Goal: Task Accomplishment & Management: Use online tool/utility

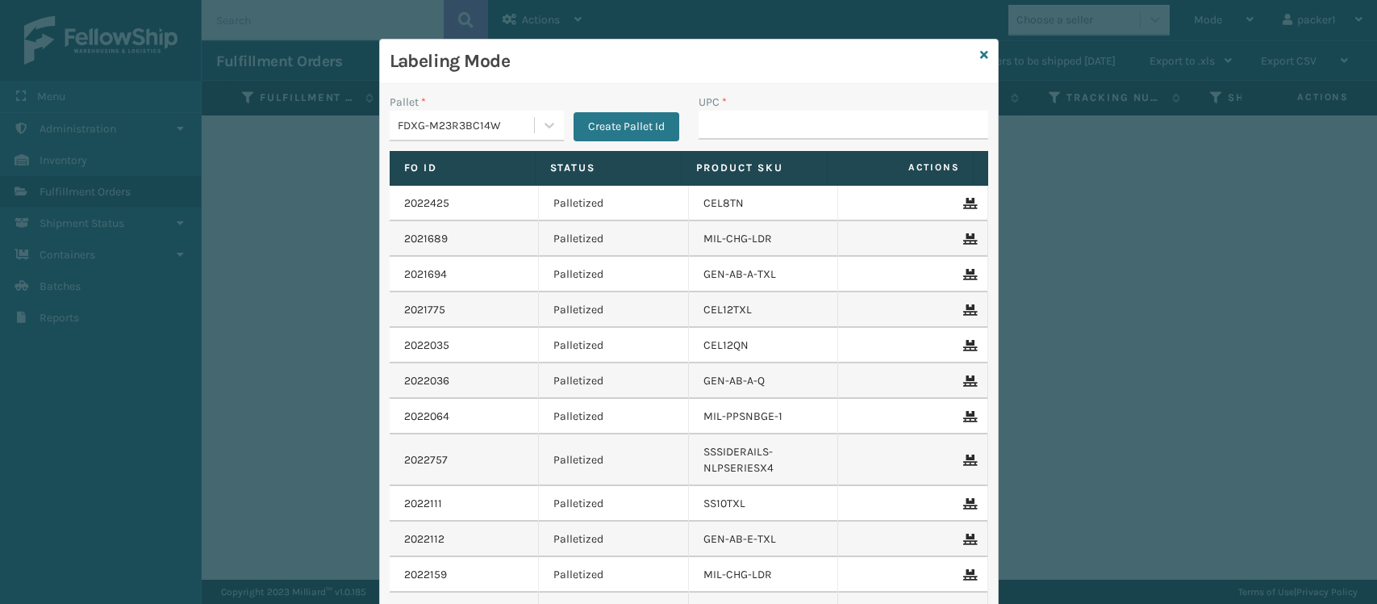
click at [328, 111] on div "Labeling Mode Pallet * FDXG-M23R3BC14W Create Pallet Id UPC * Fo Id Status Prod…" at bounding box center [688, 302] width 1377 height 604
click at [337, 114] on div "Labeling Mode Pallet * FDXG-M23R3BC14W Create Pallet Id UPC * Fo Id Status Prod…" at bounding box center [688, 302] width 1377 height 604
click at [980, 56] on icon at bounding box center [984, 54] width 8 height 11
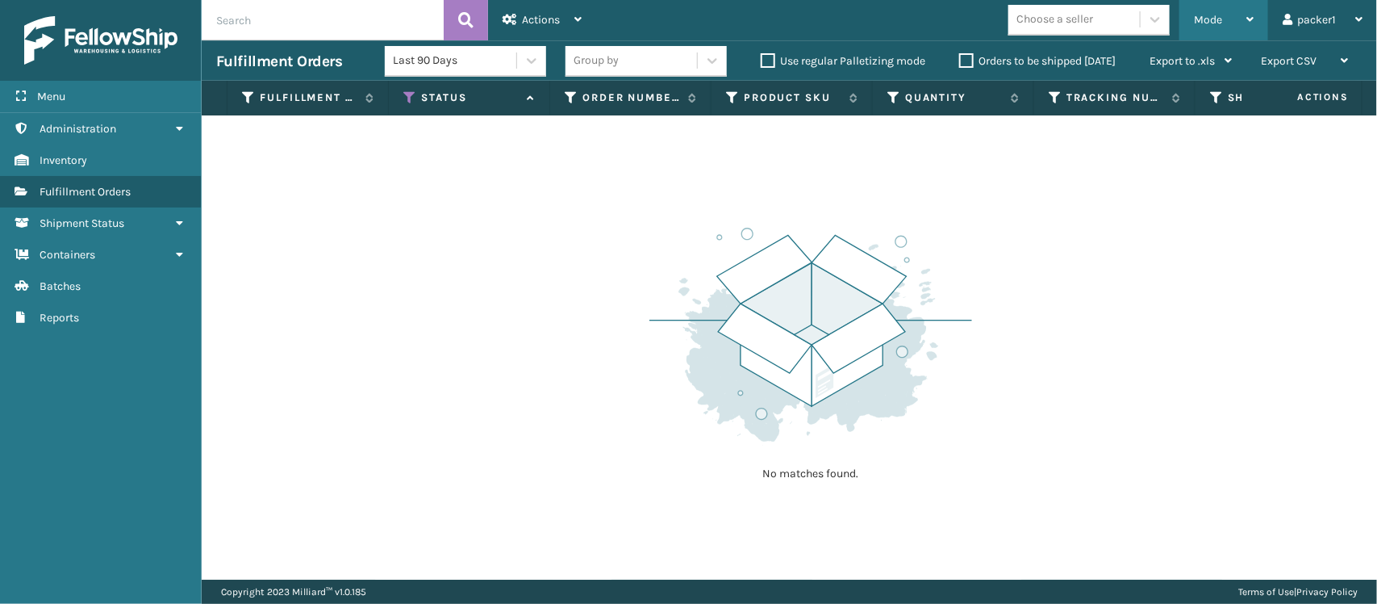
click at [1226, 16] on div "Mode" at bounding box center [1224, 20] width 60 height 40
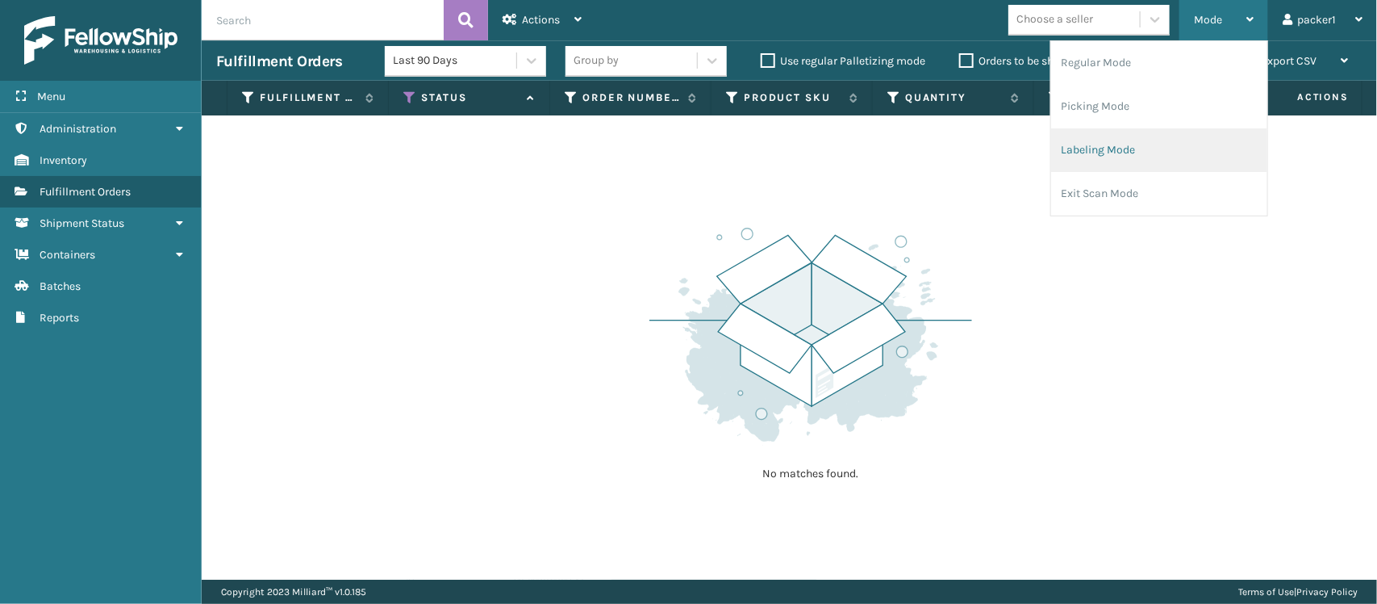
click at [1103, 141] on li "Labeling Mode" at bounding box center [1159, 150] width 216 height 44
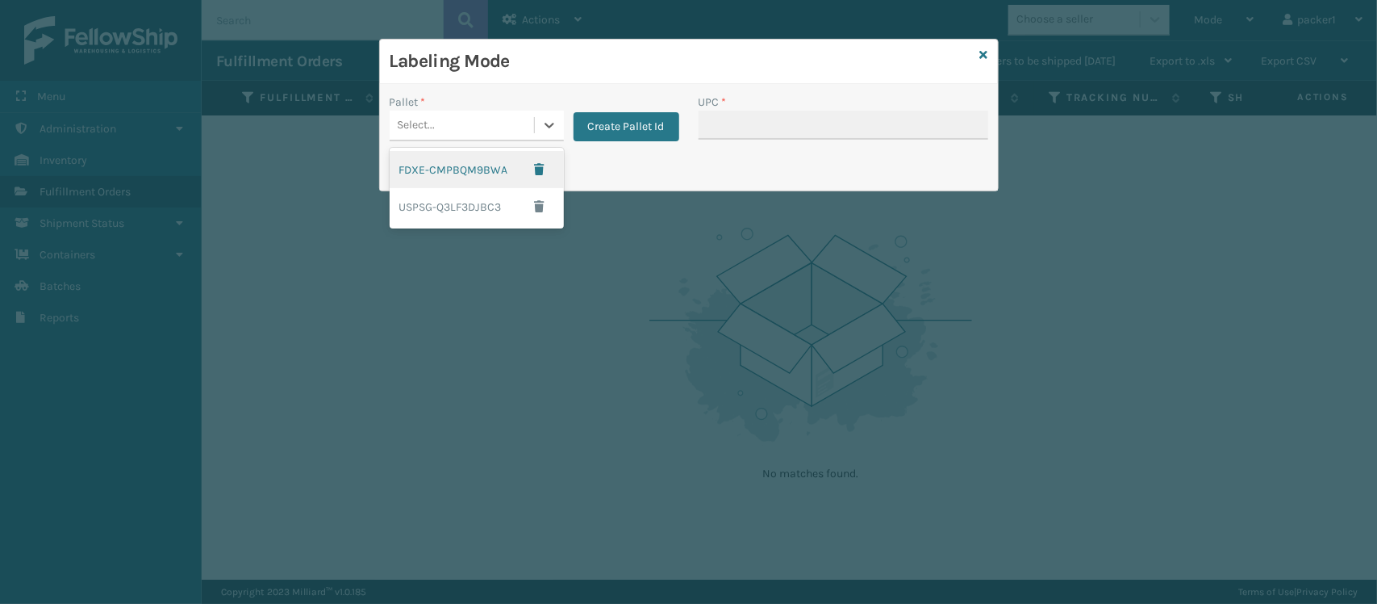
click at [516, 112] on div "Select..." at bounding box center [462, 125] width 144 height 27
click at [490, 171] on div "FDXE-CMPBQM9BWA" at bounding box center [477, 169] width 174 height 37
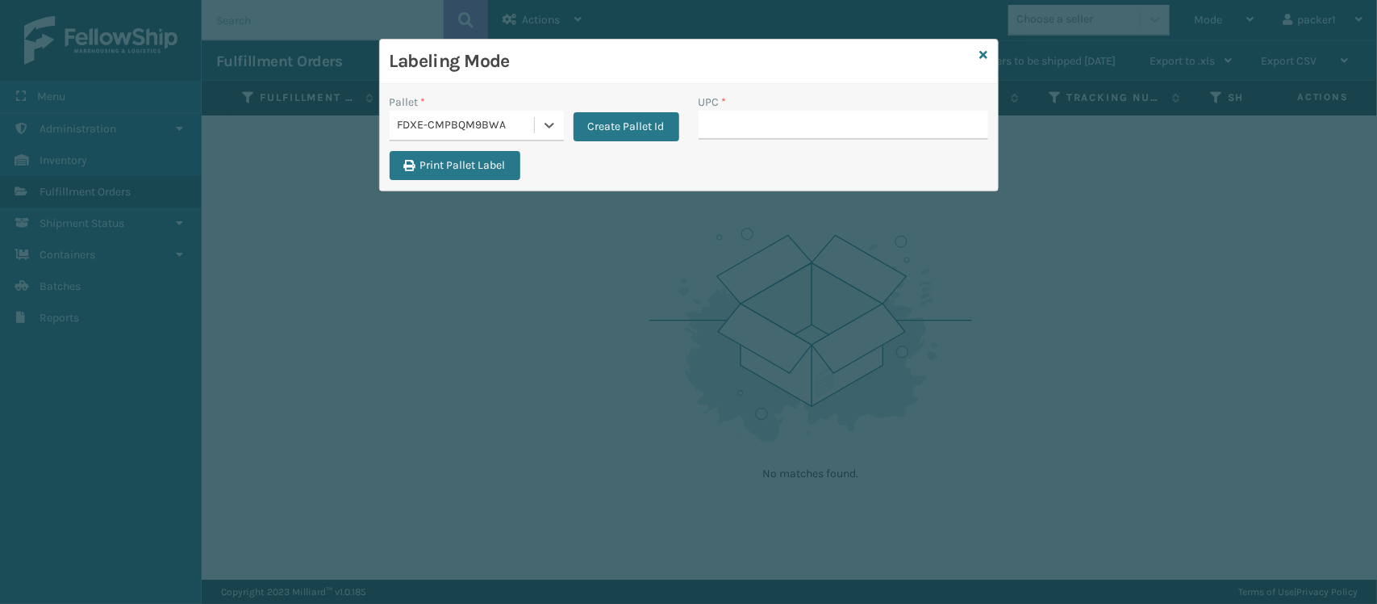
click at [481, 115] on div "FDXE-CMPBQM9BWA" at bounding box center [462, 125] width 144 height 27
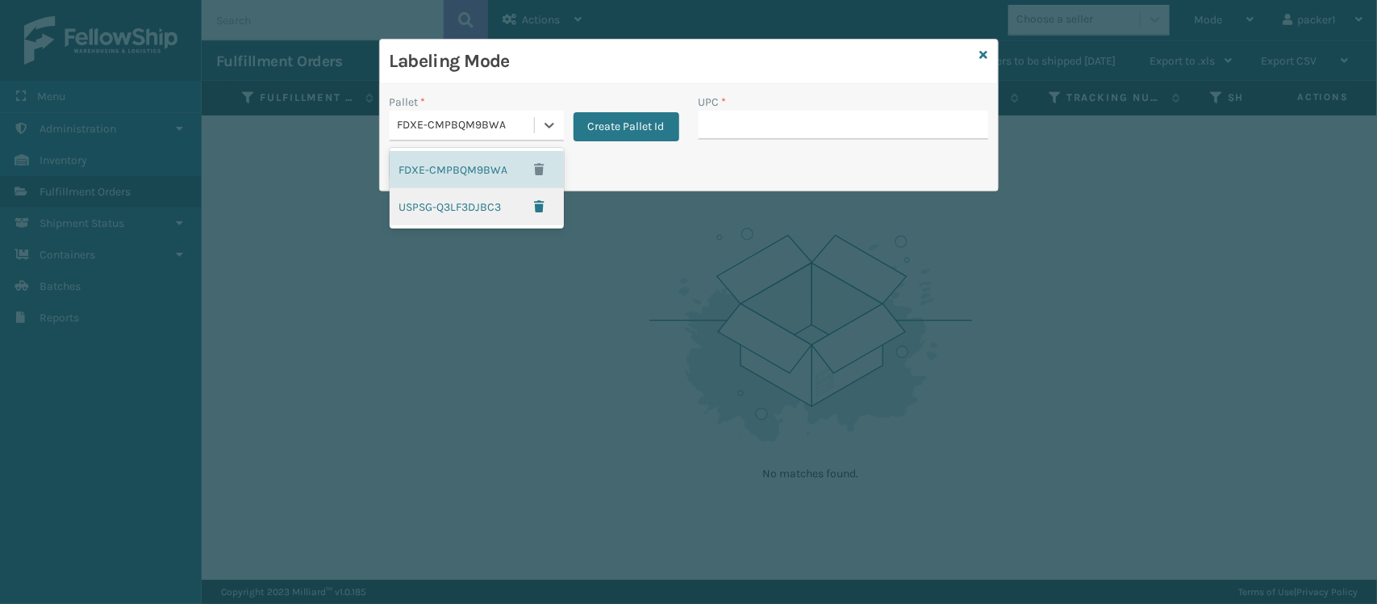
click at [473, 219] on div "USPSG-Q3LF3DJBC3" at bounding box center [477, 206] width 174 height 37
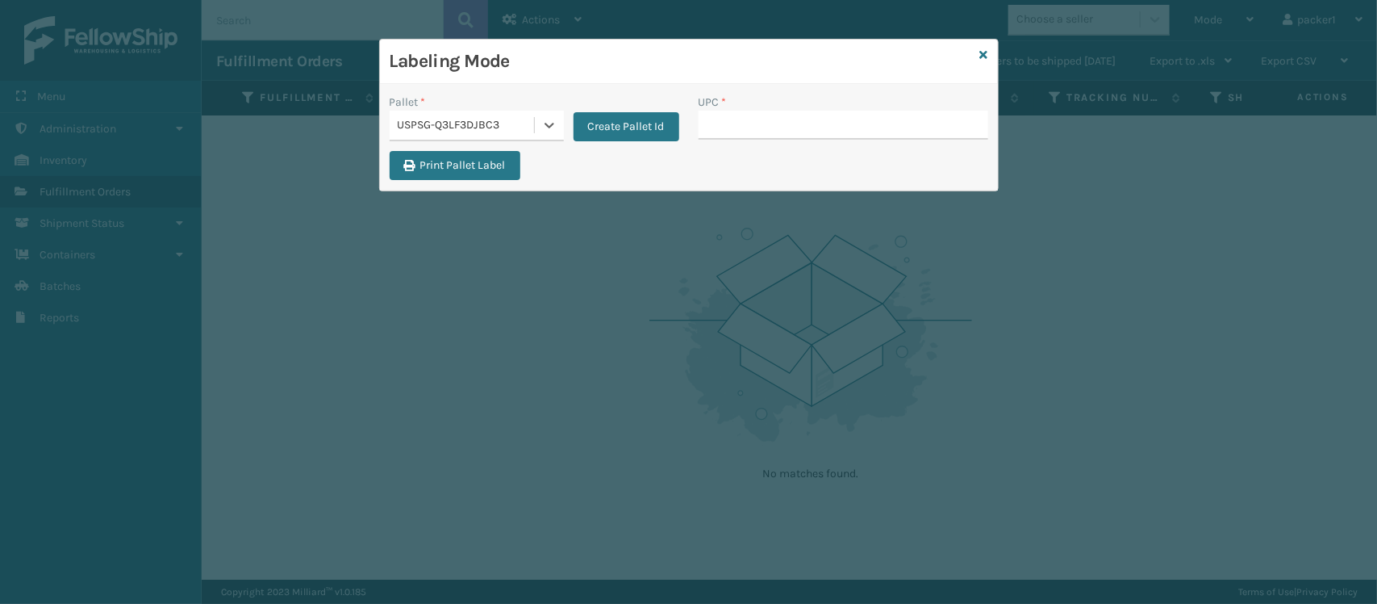
click at [529, 125] on div "USPSG-Q3LF3DJBC3" at bounding box center [467, 125] width 138 height 17
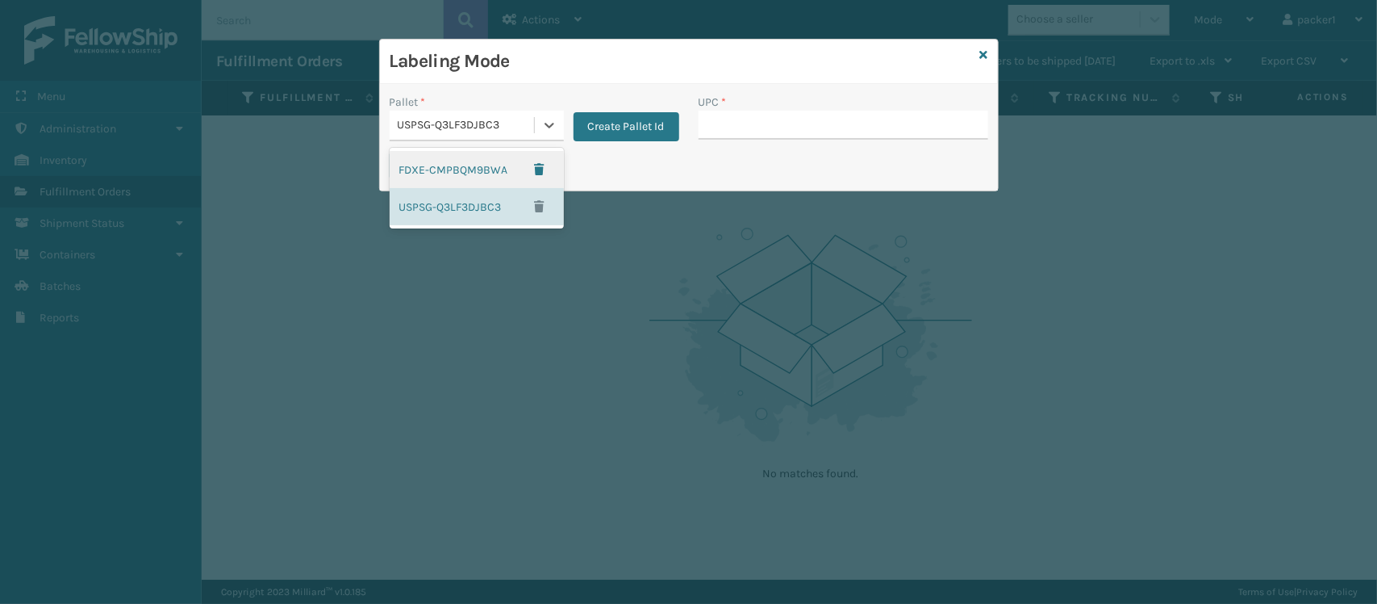
click at [504, 168] on div "FDXE-CMPBQM9BWA" at bounding box center [477, 169] width 174 height 37
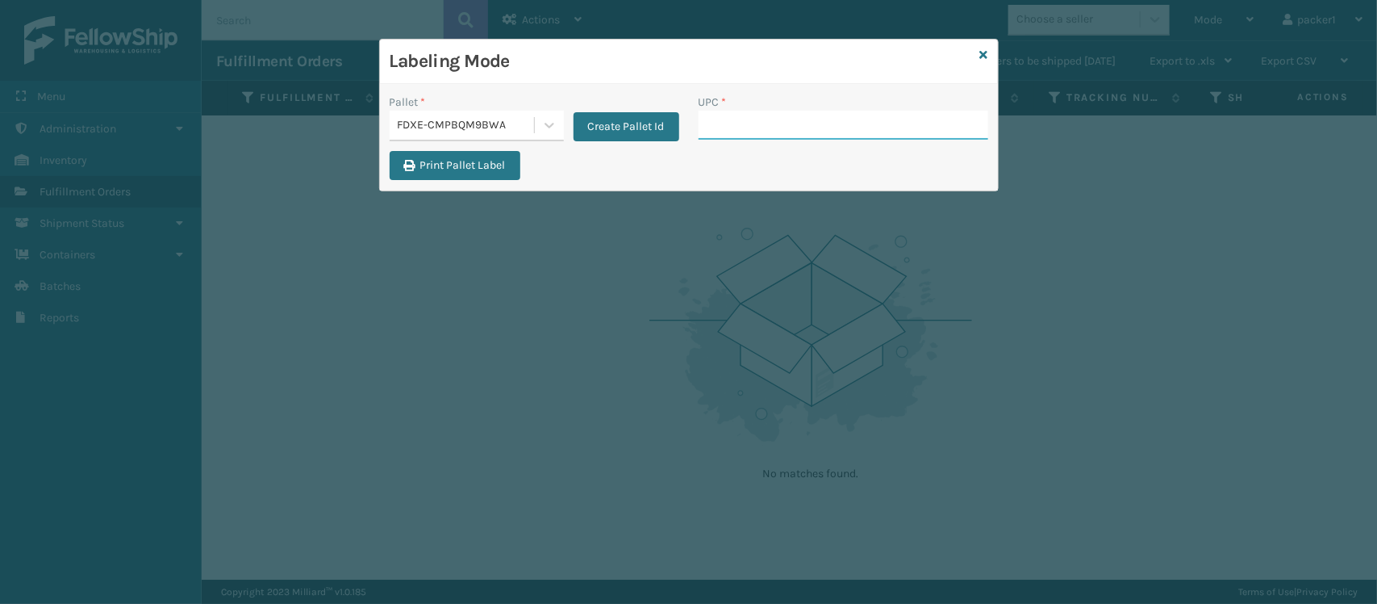
click at [808, 136] on input "UPC *" at bounding box center [844, 125] width 290 height 29
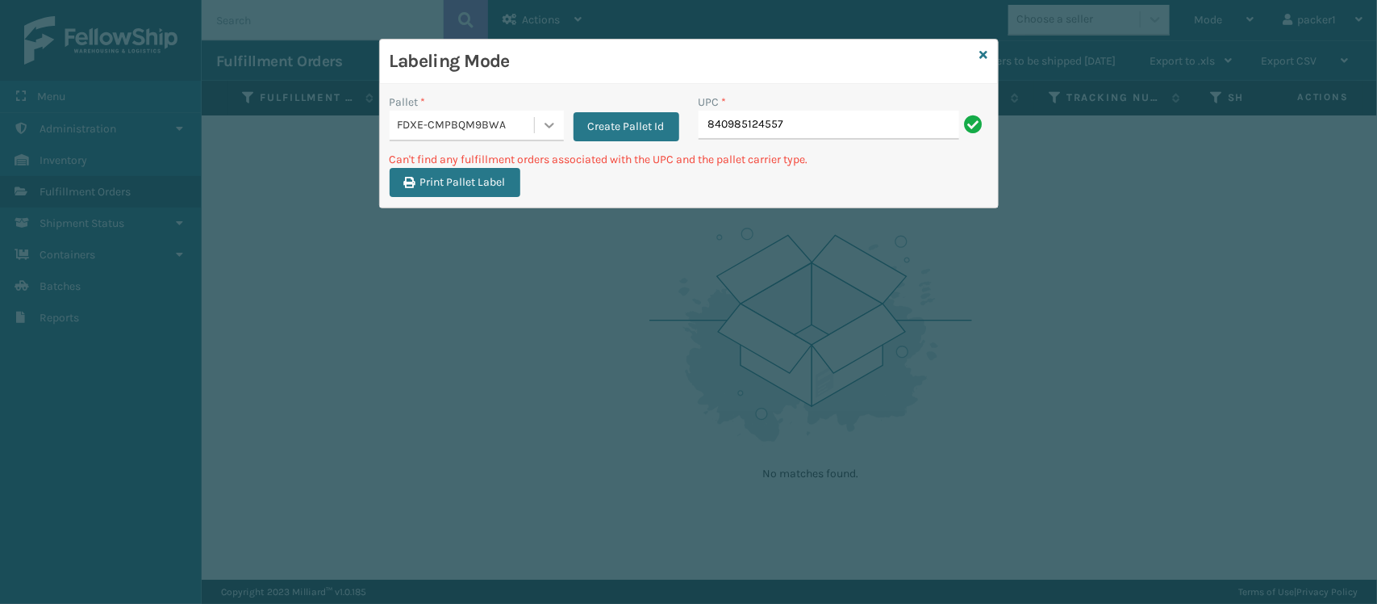
click at [542, 134] on div at bounding box center [549, 125] width 29 height 29
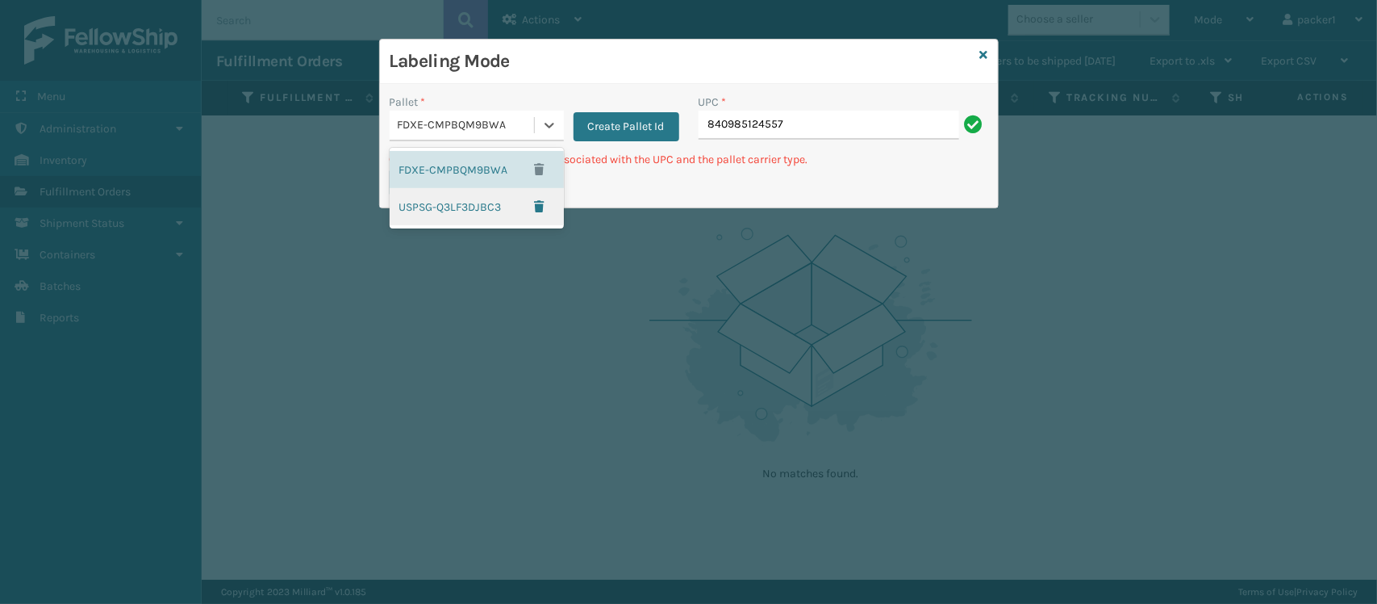
click at [493, 198] on div "USPSG-Q3LF3DJBC3" at bounding box center [477, 206] width 174 height 37
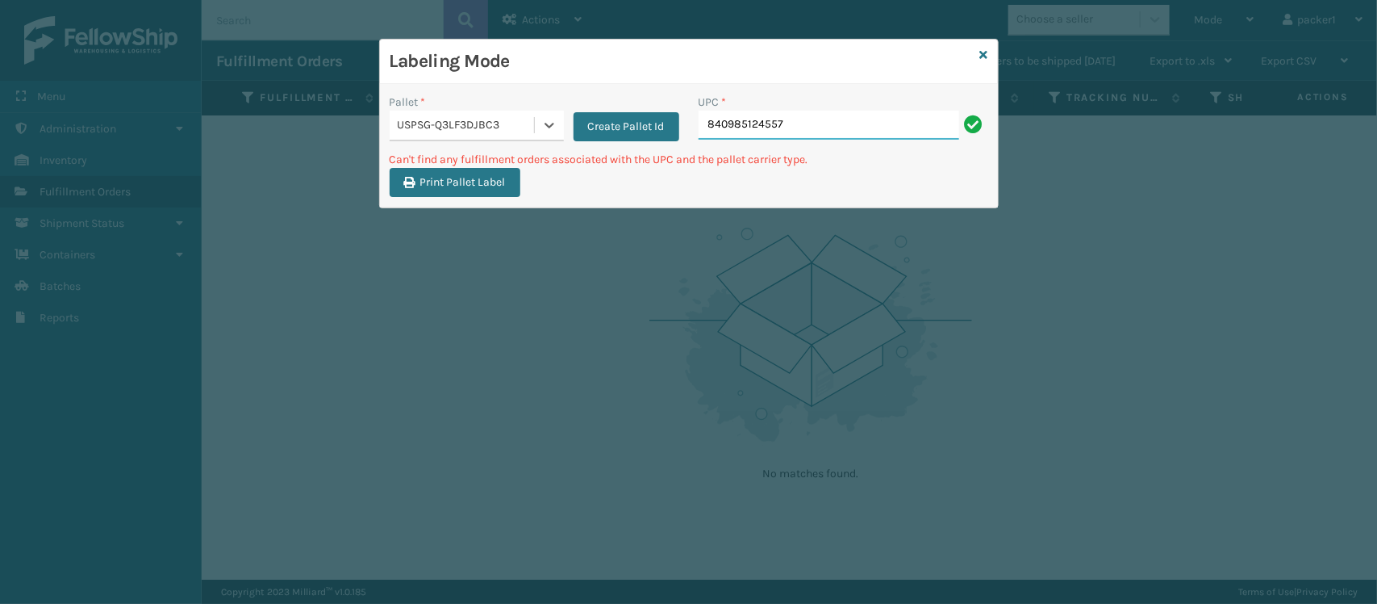
click at [825, 133] on input "840985124557" at bounding box center [829, 125] width 261 height 29
click at [535, 126] on div at bounding box center [549, 125] width 29 height 29
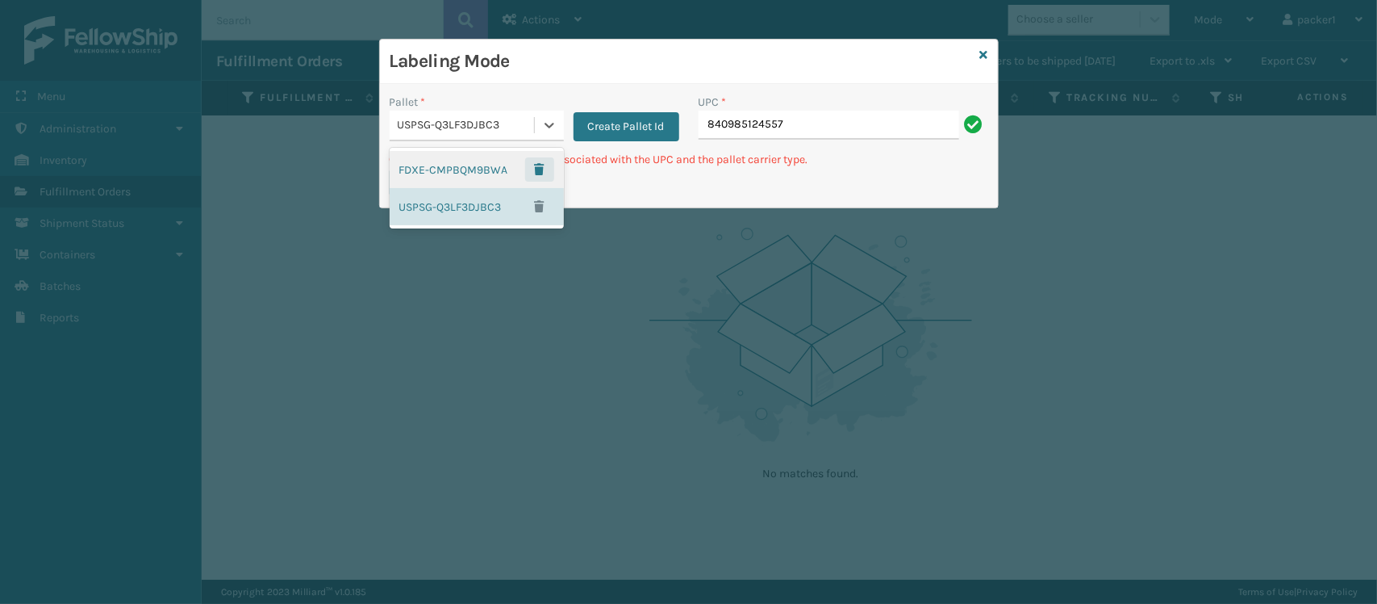
click at [541, 164] on span "button" at bounding box center [540, 169] width 10 height 11
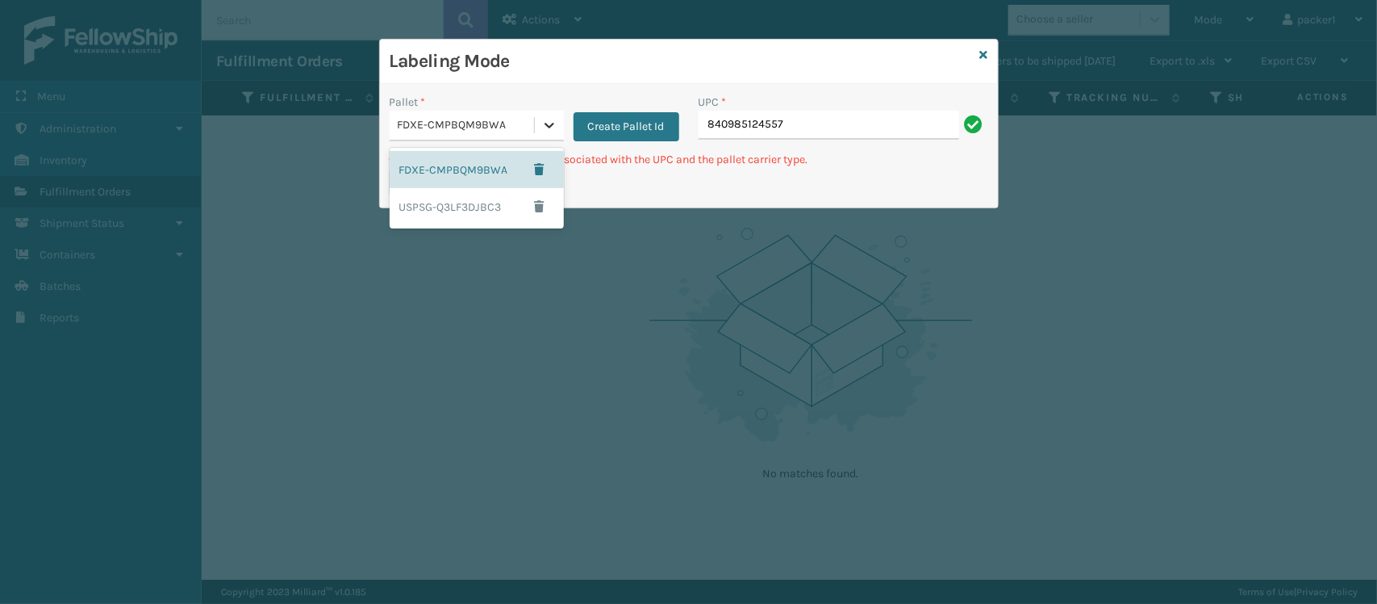
click at [550, 134] on div at bounding box center [549, 125] width 29 height 29
click at [535, 204] on span "button" at bounding box center [540, 206] width 10 height 11
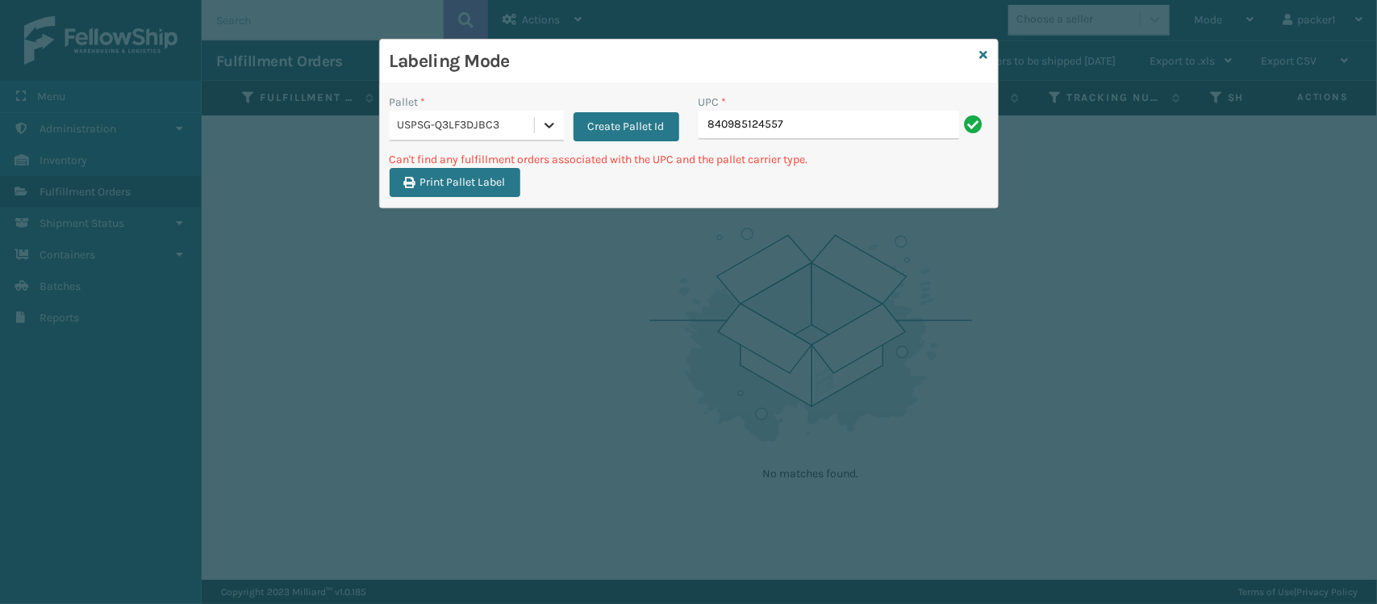
click at [554, 130] on icon at bounding box center [549, 125] width 16 height 16
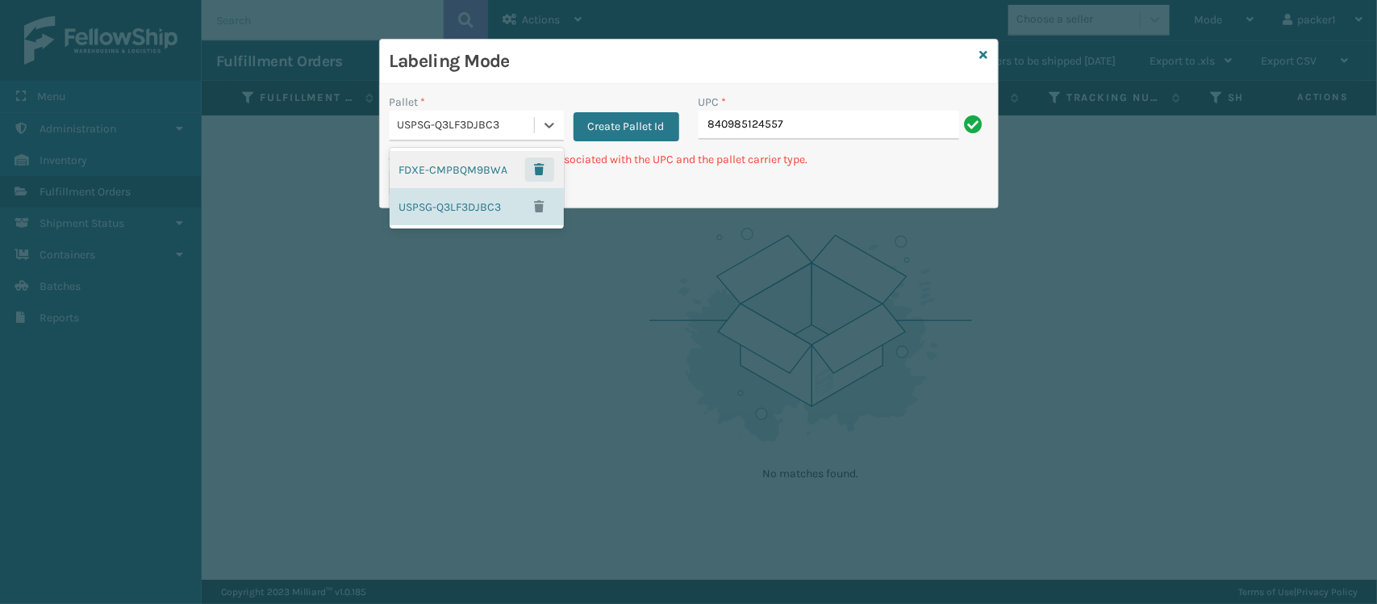
click at [543, 172] on span "button" at bounding box center [540, 169] width 10 height 11
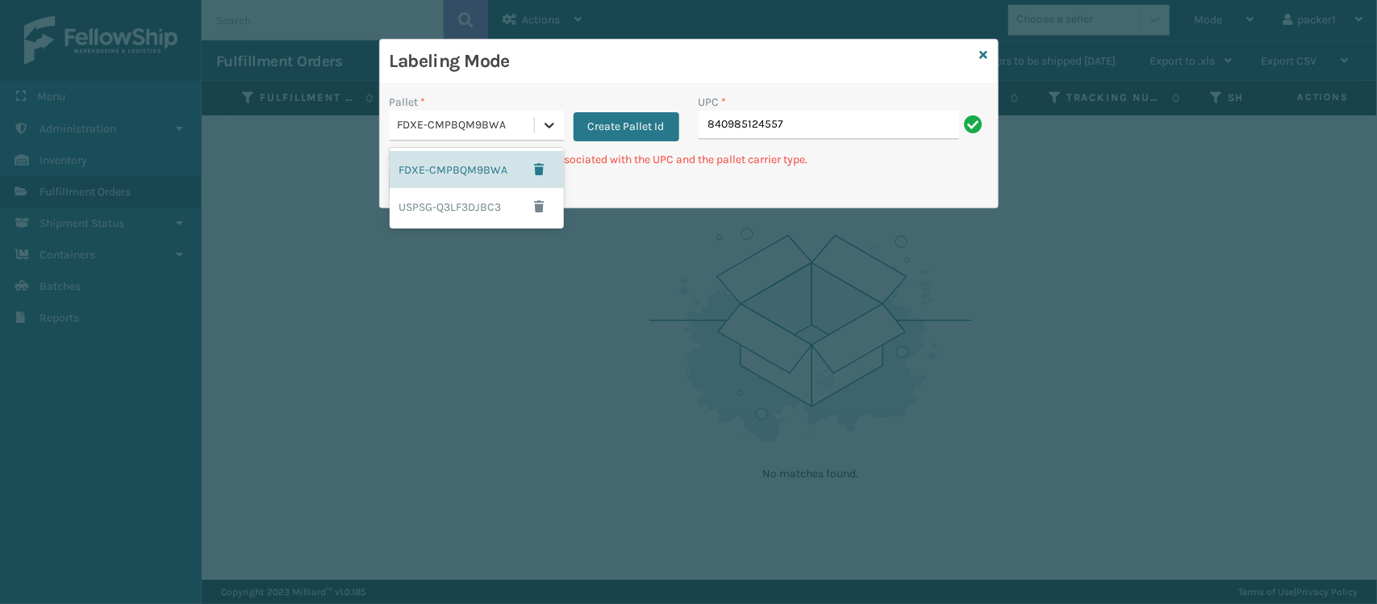
click at [547, 132] on icon at bounding box center [549, 125] width 16 height 16
click at [537, 210] on span "button" at bounding box center [540, 206] width 10 height 11
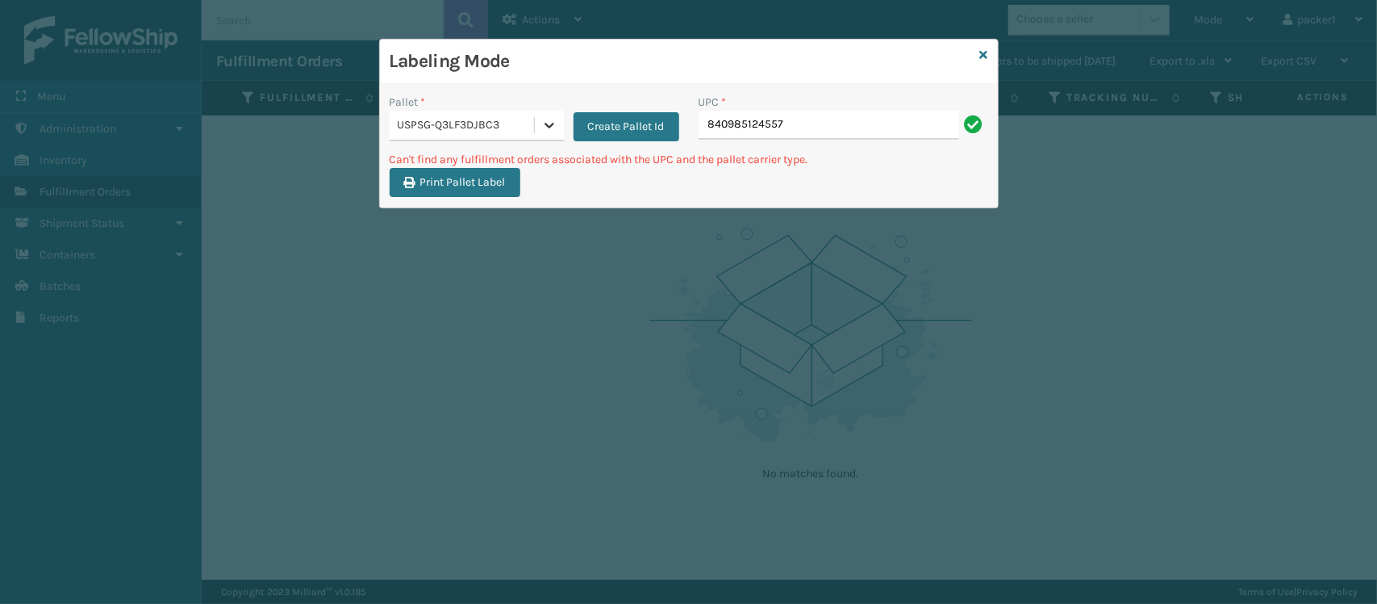
click at [535, 121] on div at bounding box center [549, 125] width 29 height 29
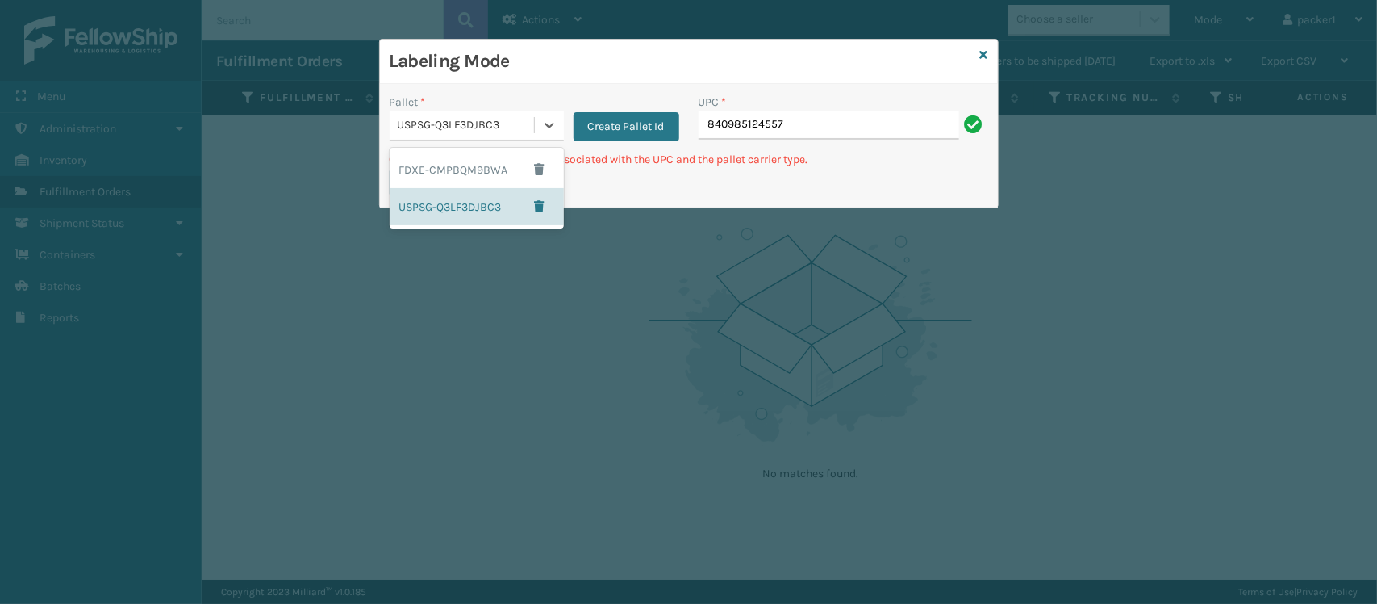
click at [508, 129] on div "USPSG-Q3LF3DJBC3" at bounding box center [467, 125] width 138 height 17
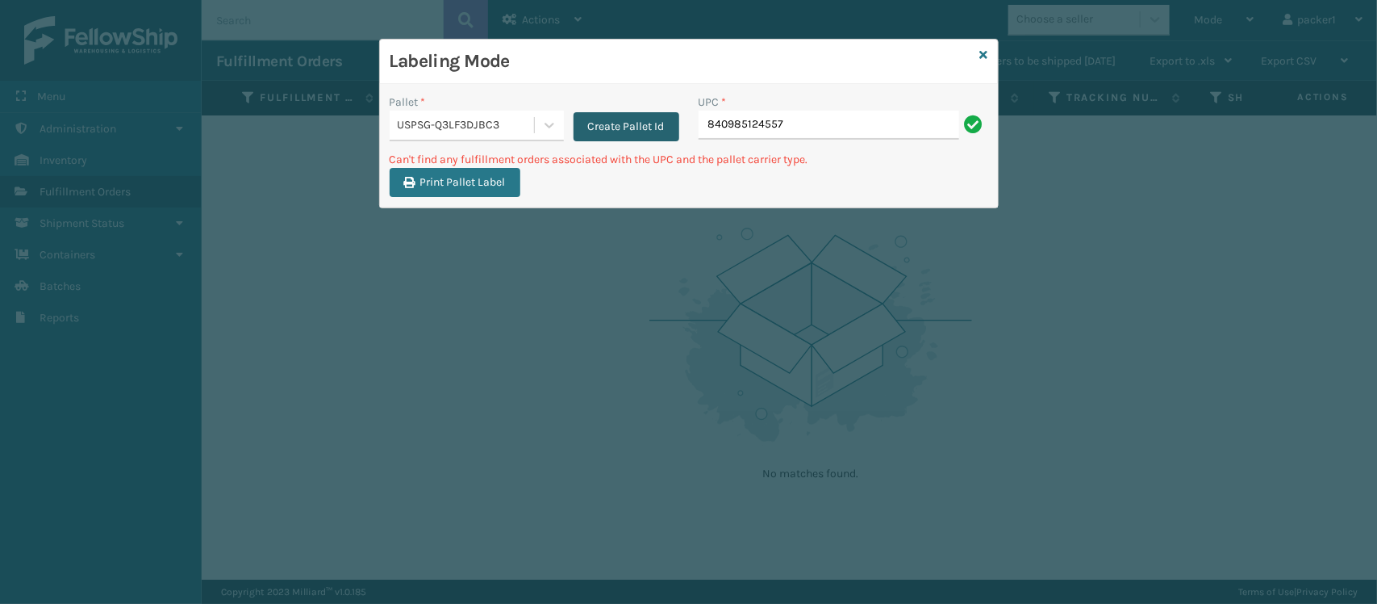
click at [610, 123] on button "Create Pallet Id" at bounding box center [627, 126] width 106 height 29
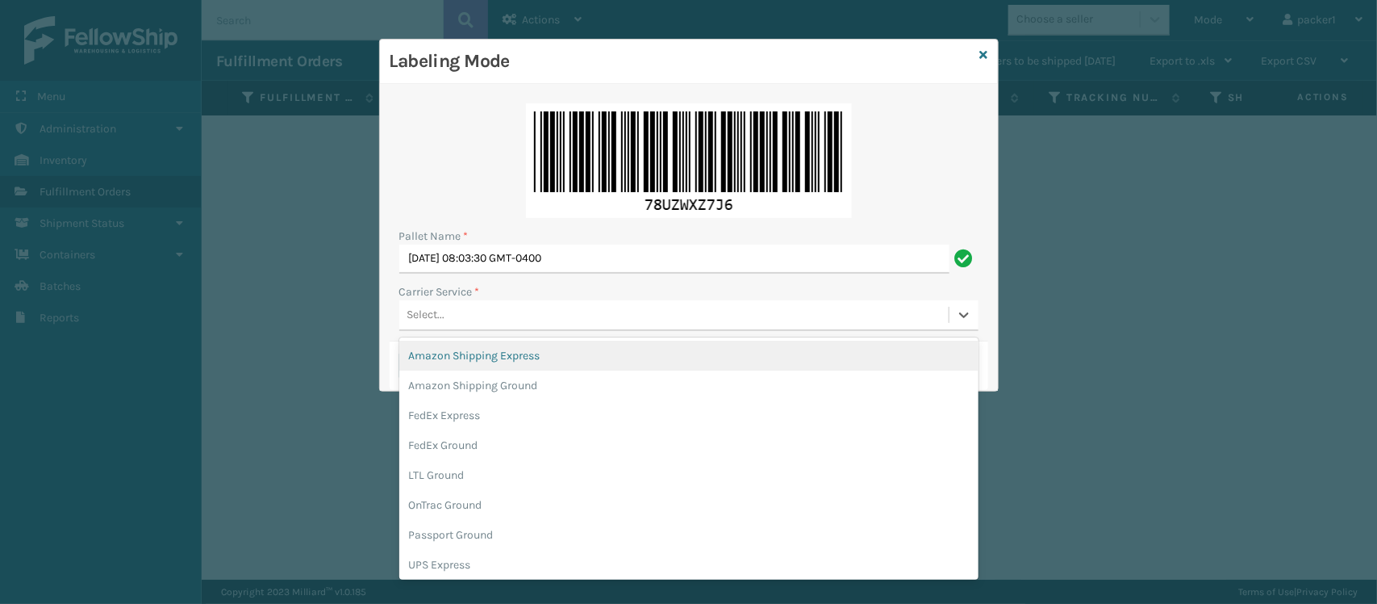
click at [468, 328] on div "Select..." at bounding box center [673, 315] width 549 height 27
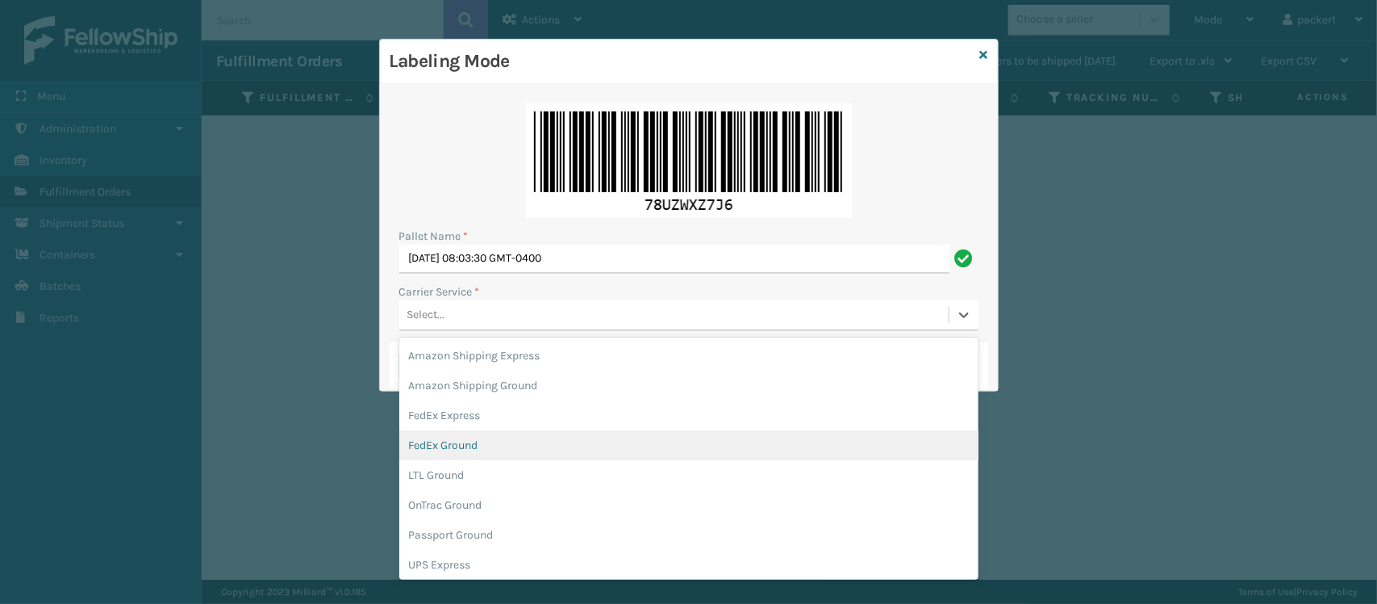
click at [493, 445] on div "FedEx Ground" at bounding box center [688, 445] width 579 height 30
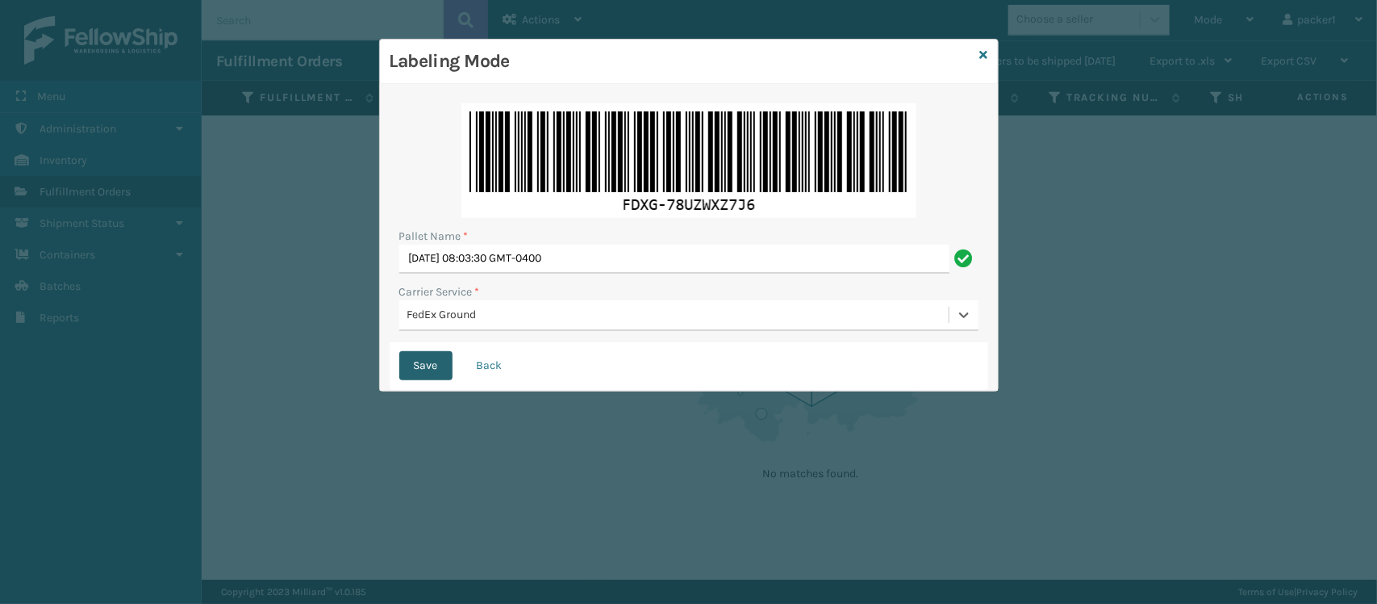
click at [428, 353] on button "Save" at bounding box center [425, 365] width 53 height 29
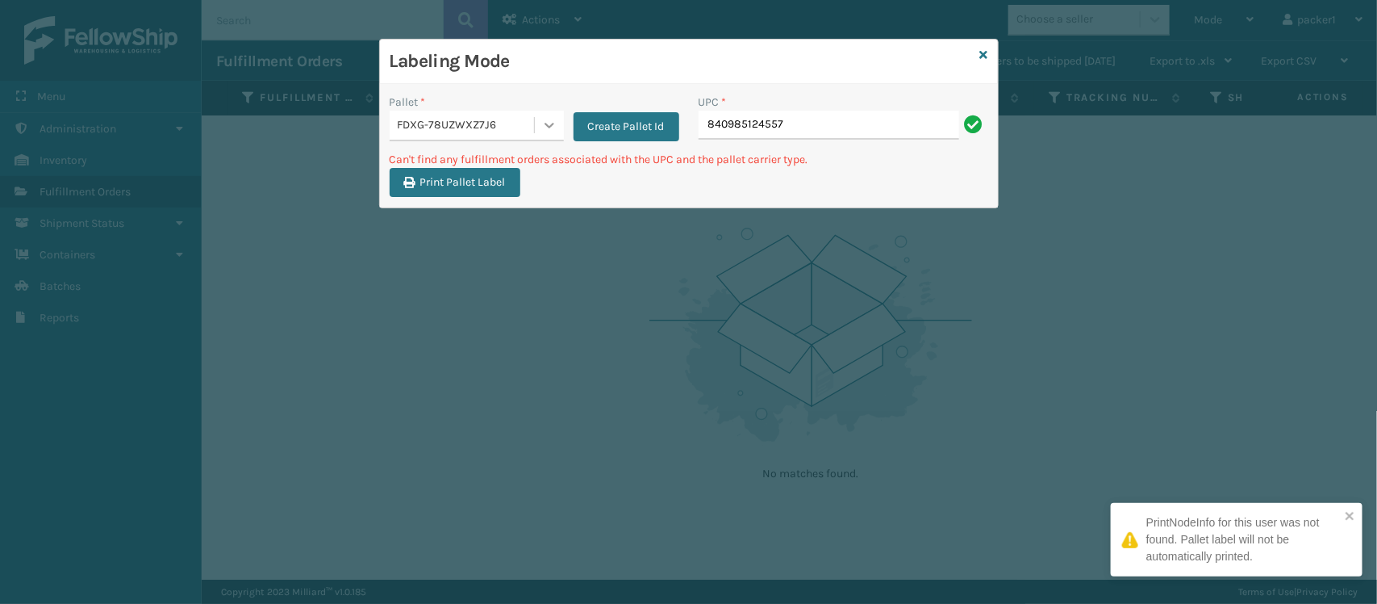
click at [543, 131] on icon at bounding box center [549, 125] width 16 height 16
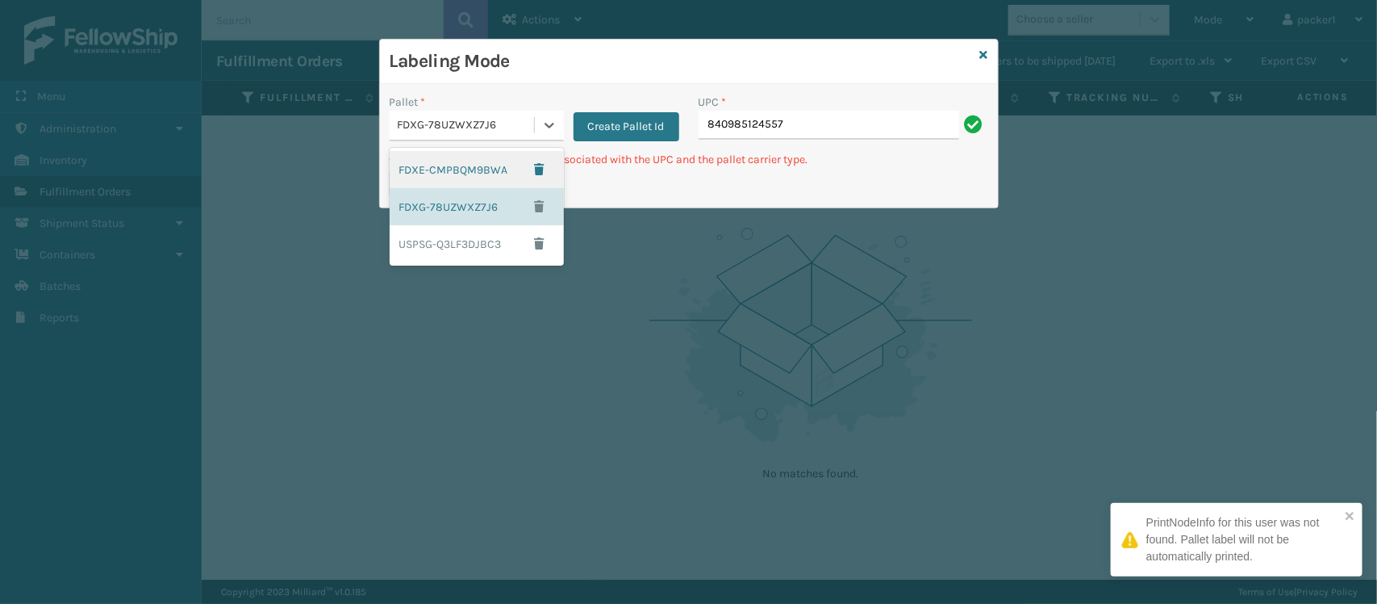
click at [494, 173] on div "FDXE-CMPBQM9BWA" at bounding box center [477, 169] width 174 height 37
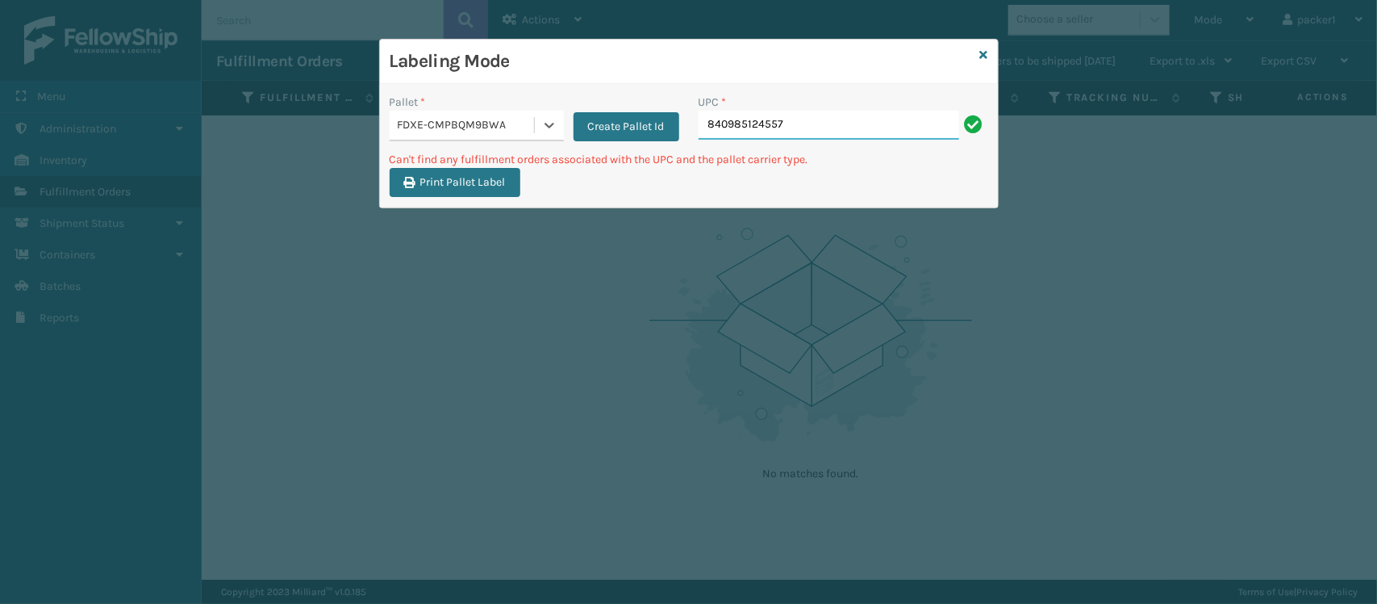
click at [813, 133] on input "840985124557" at bounding box center [829, 125] width 261 height 29
click at [545, 125] on icon at bounding box center [550, 126] width 10 height 6
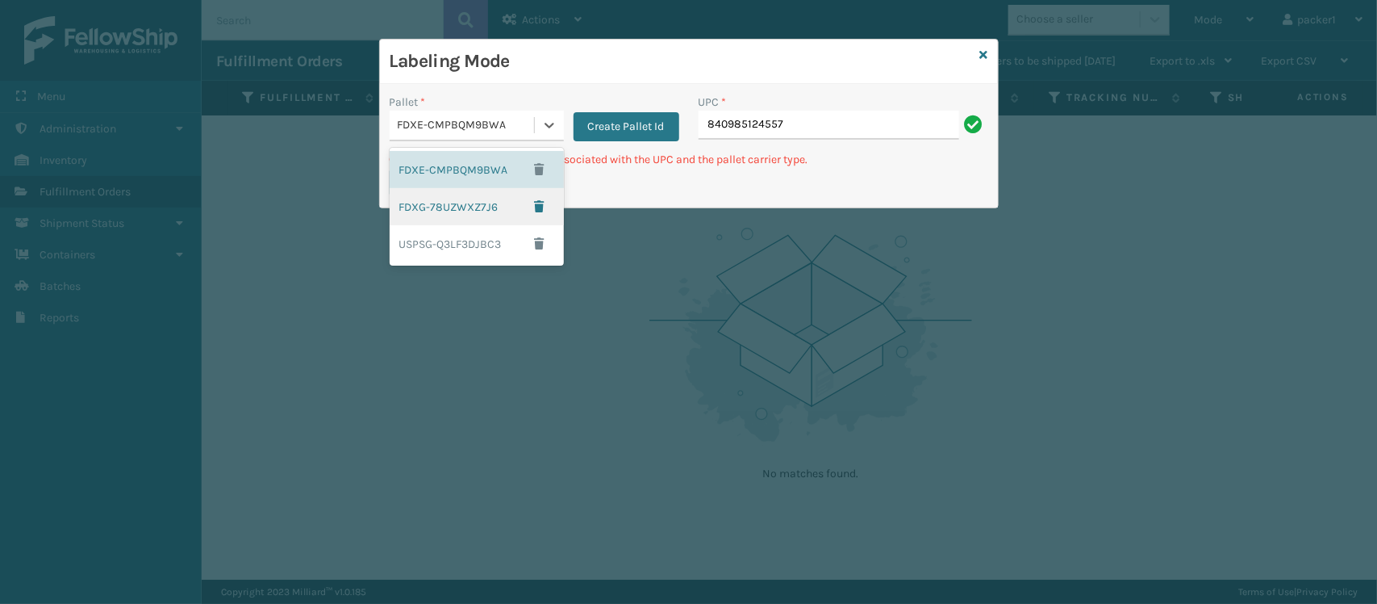
click at [468, 200] on div "FDXG-78UZWXZ7J6" at bounding box center [477, 206] width 174 height 37
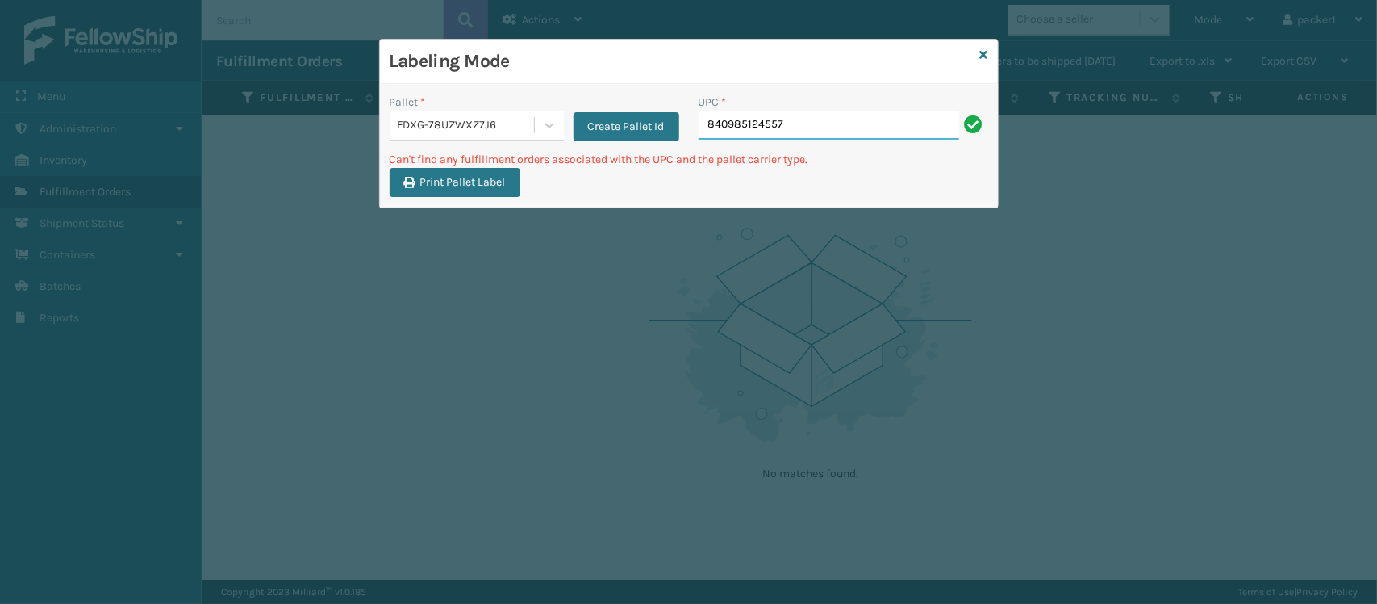
click at [856, 125] on input "840985124557" at bounding box center [829, 125] width 261 height 29
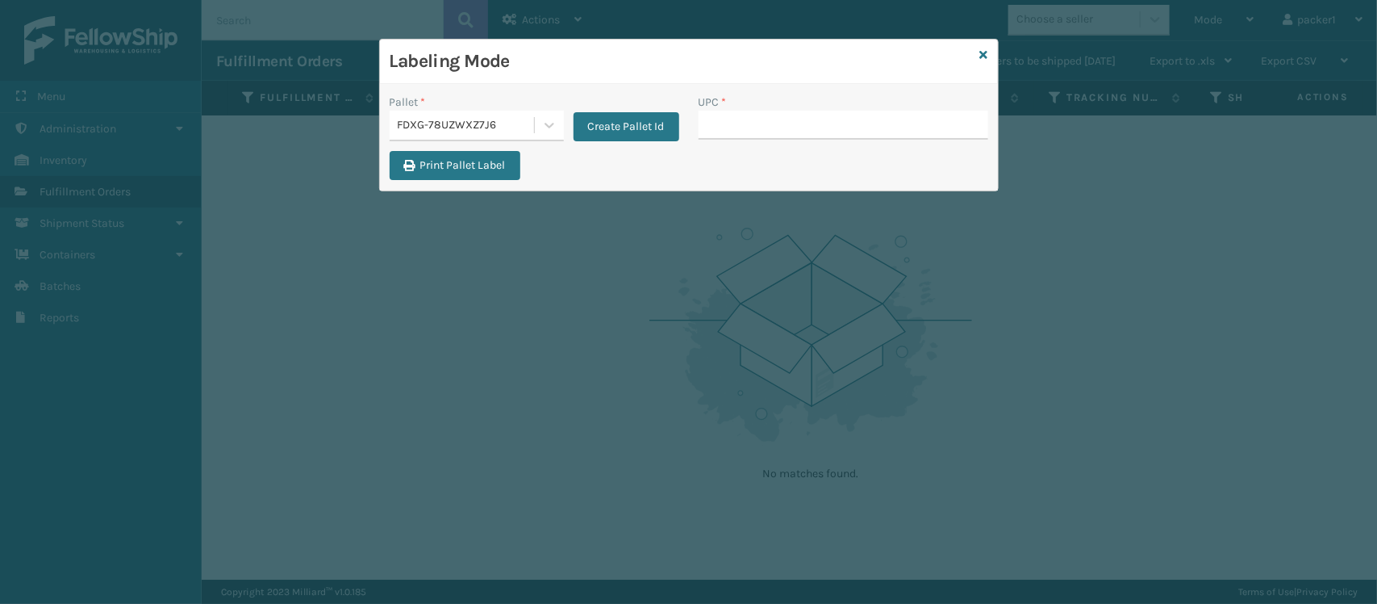
click at [856, 125] on input "UPC *" at bounding box center [844, 125] width 290 height 29
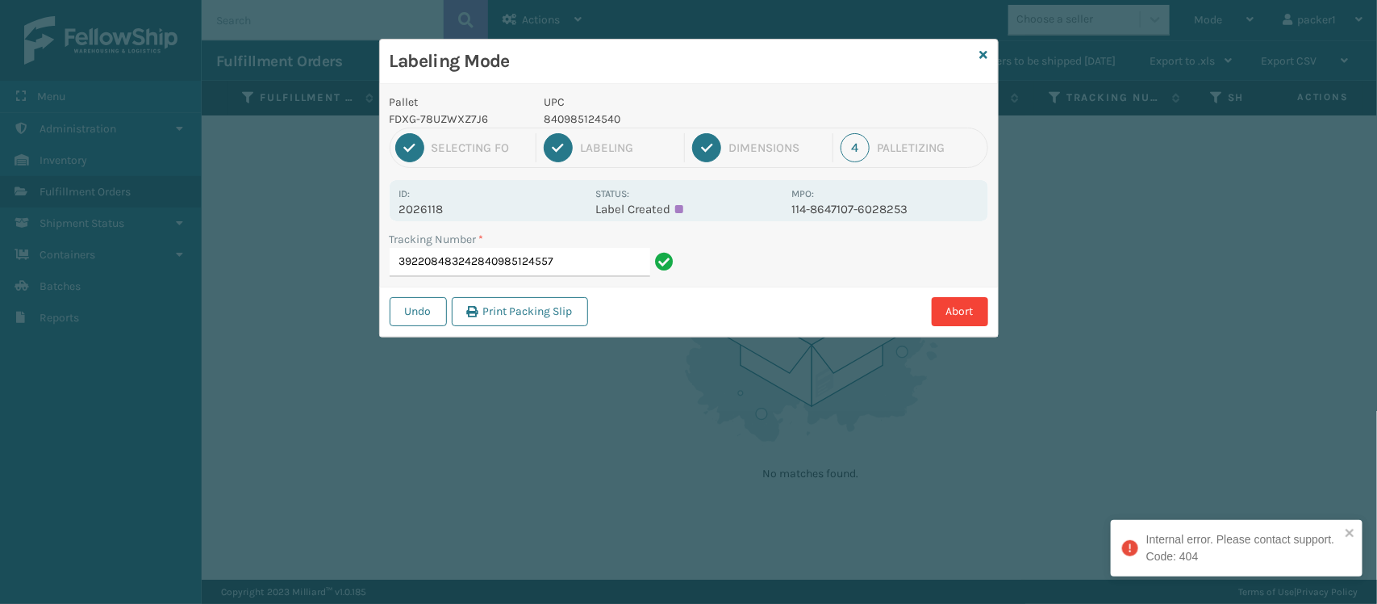
click at [856, 125] on div "Pallet FDXG-78UZWXZ7J6 UPC 840985124540" at bounding box center [689, 111] width 618 height 34
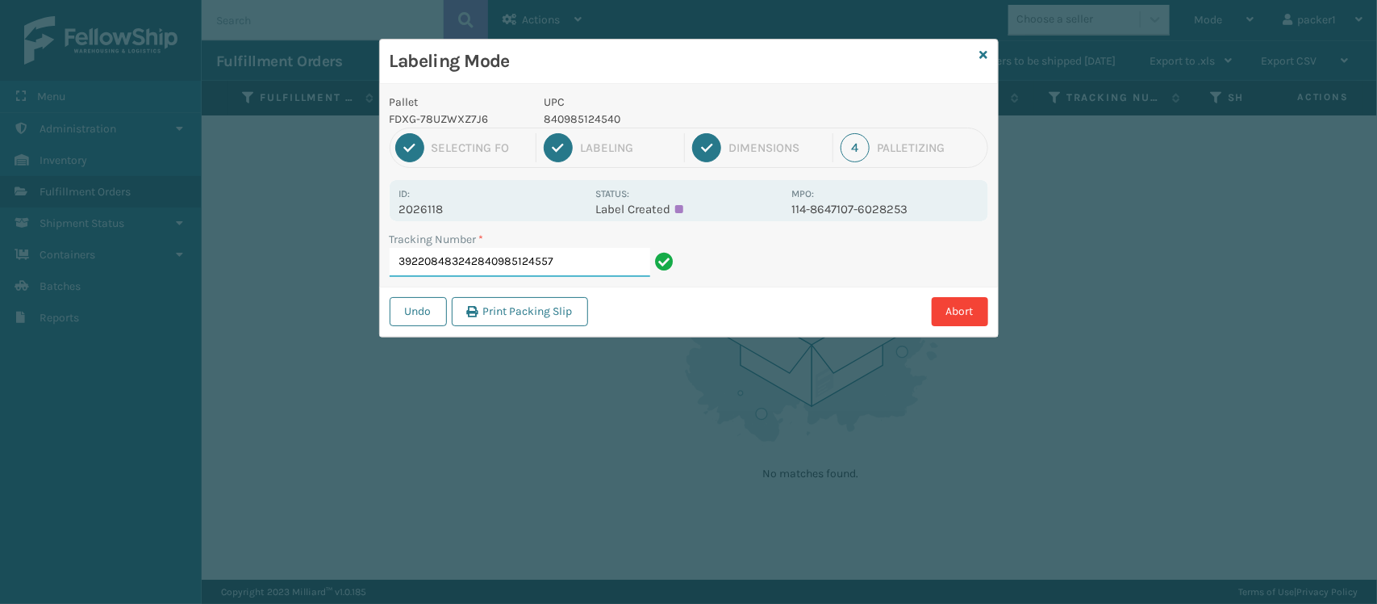
click at [612, 277] on input "392208483242840985124557" at bounding box center [520, 262] width 261 height 29
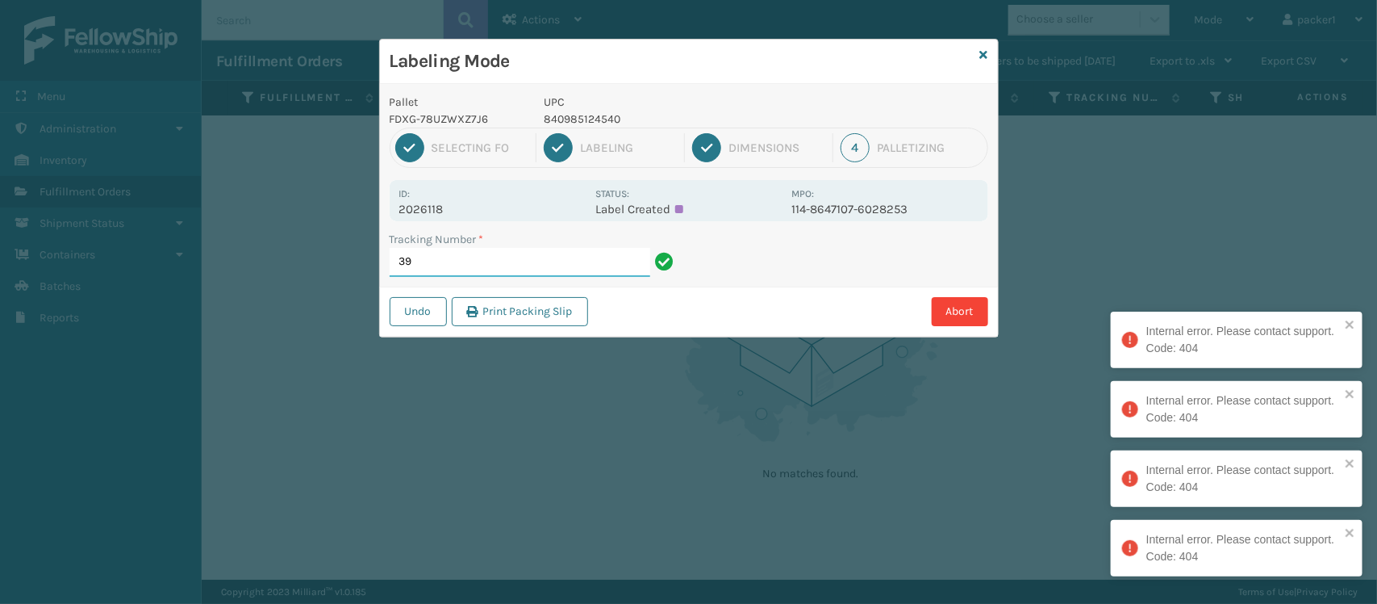
type input "3"
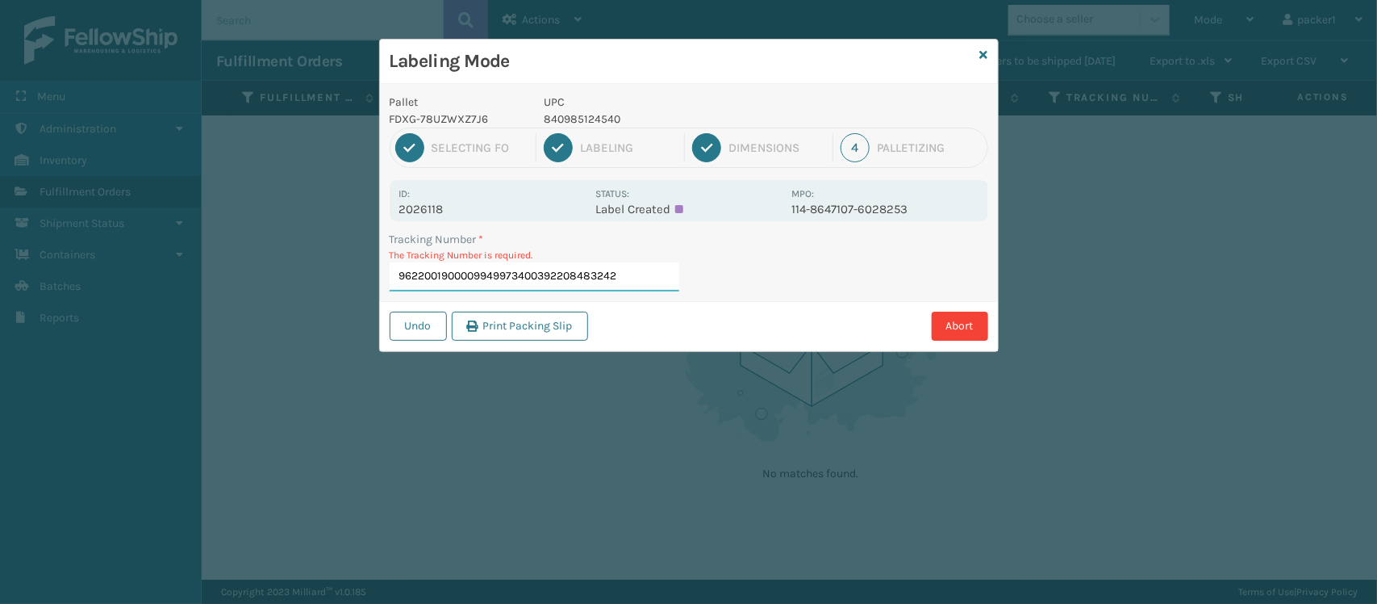
type input "9622001900009949973400392208483242"
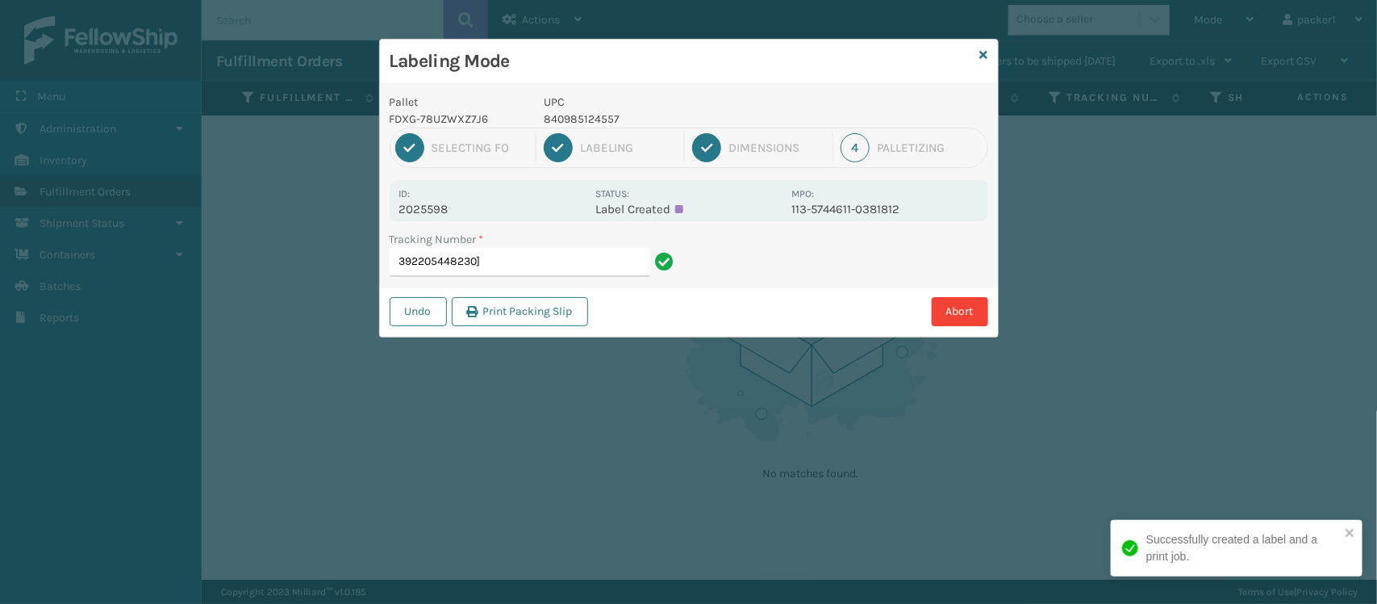
type input "392205448230"
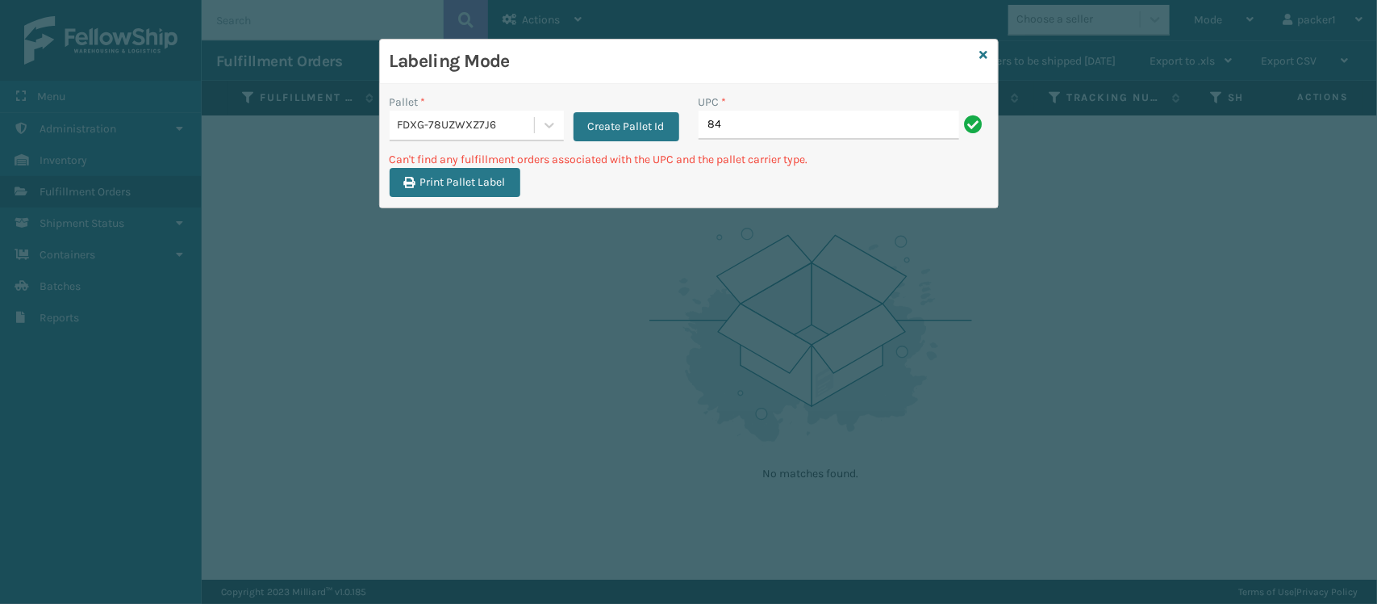
type input "8"
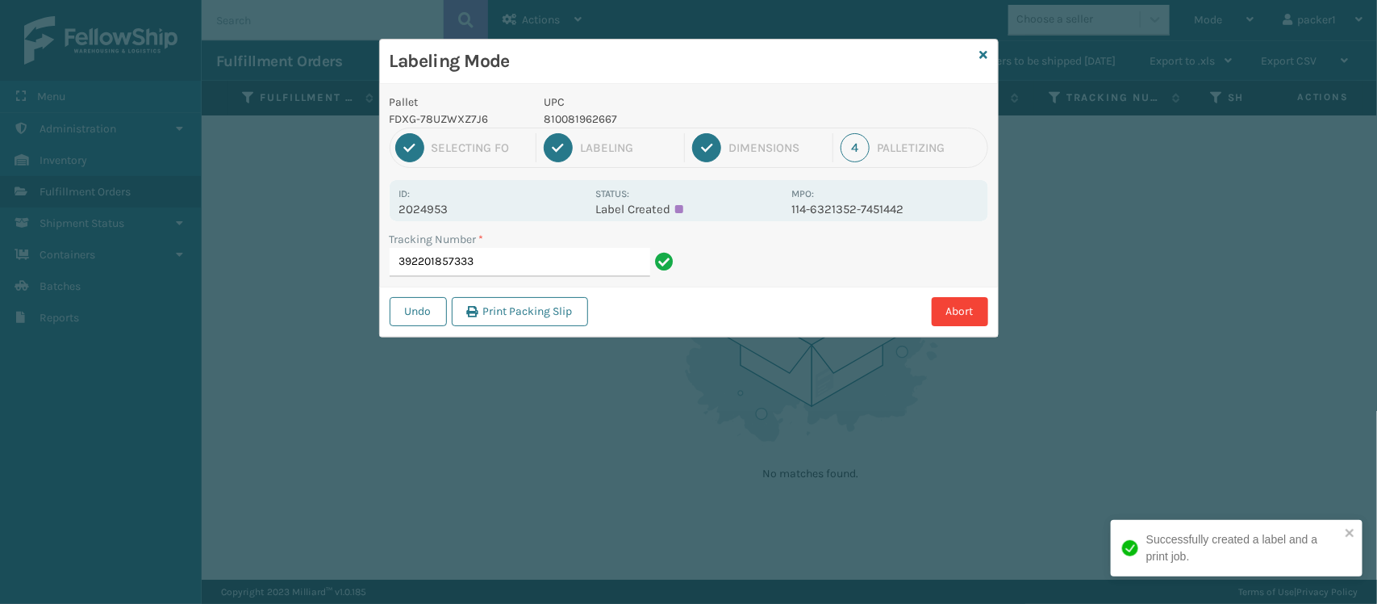
click at [634, 253] on input "392201857333" at bounding box center [520, 262] width 261 height 29
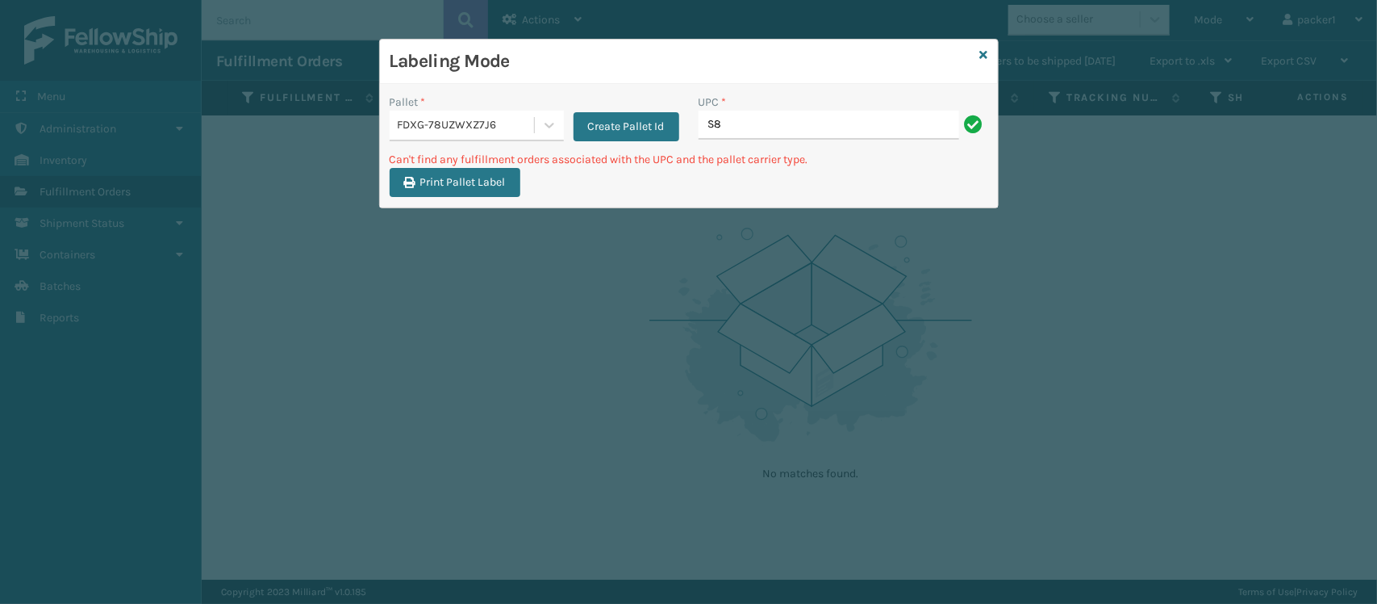
type input "S"
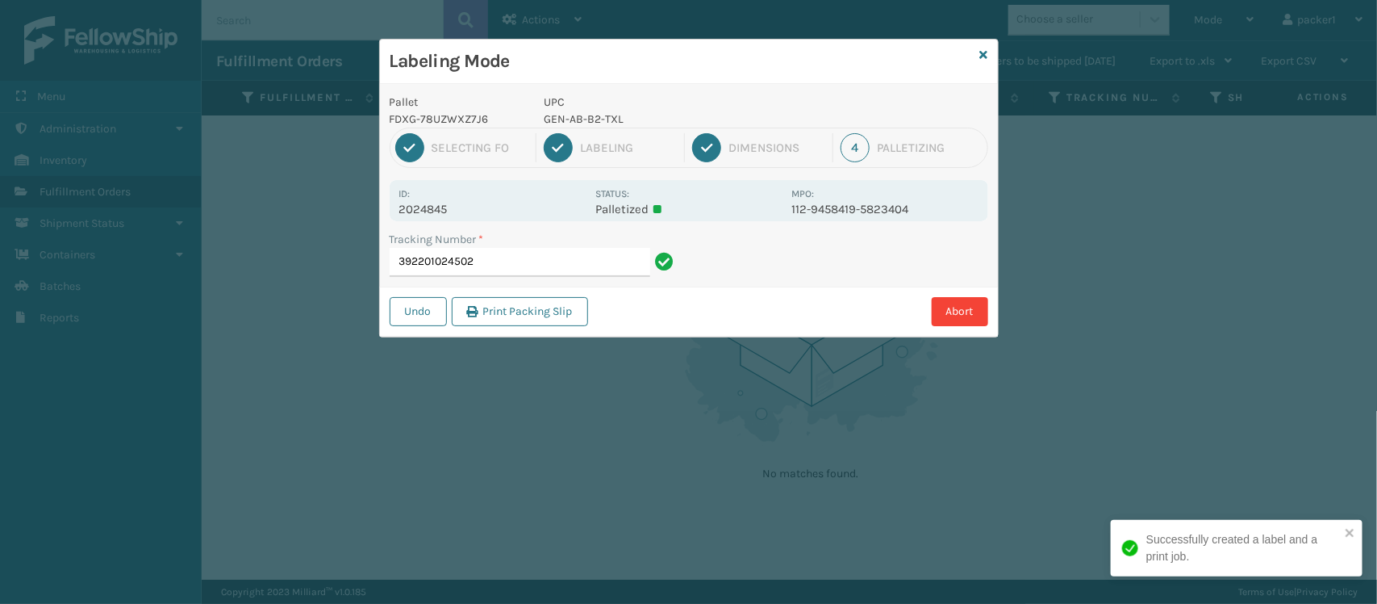
type input "392201024502\"
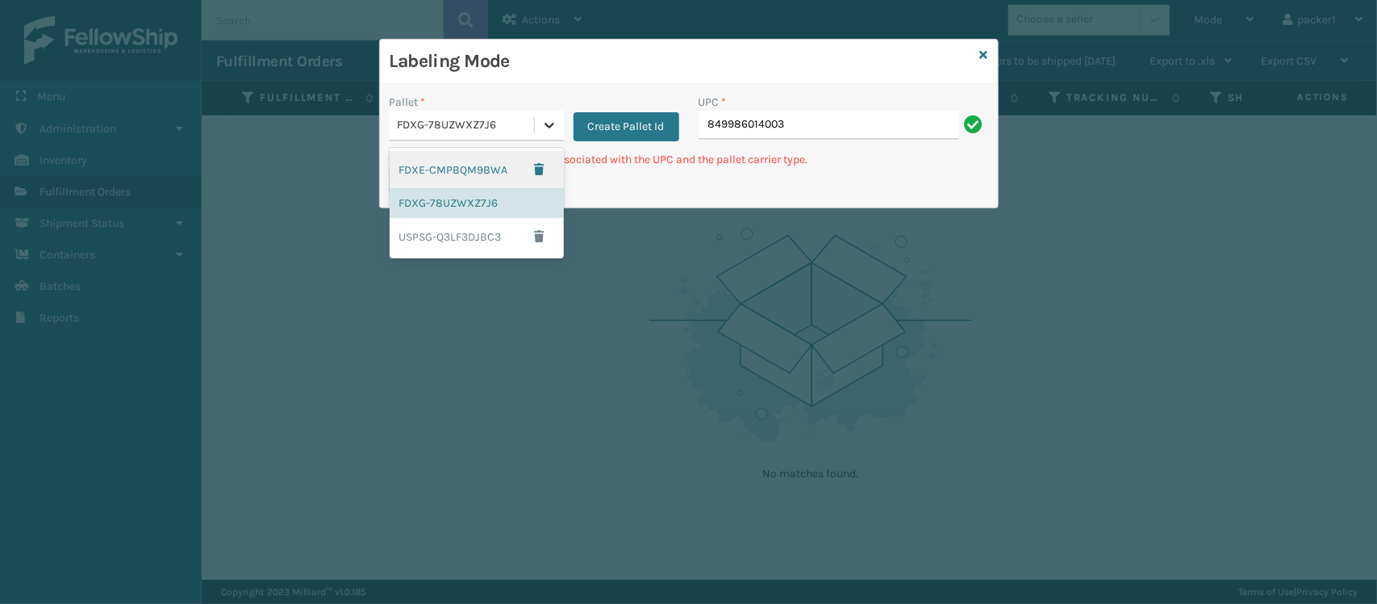
click at [559, 139] on div at bounding box center [549, 125] width 29 height 29
click at [478, 236] on div "USPSG-Q3LF3DJBC3" at bounding box center [477, 236] width 174 height 37
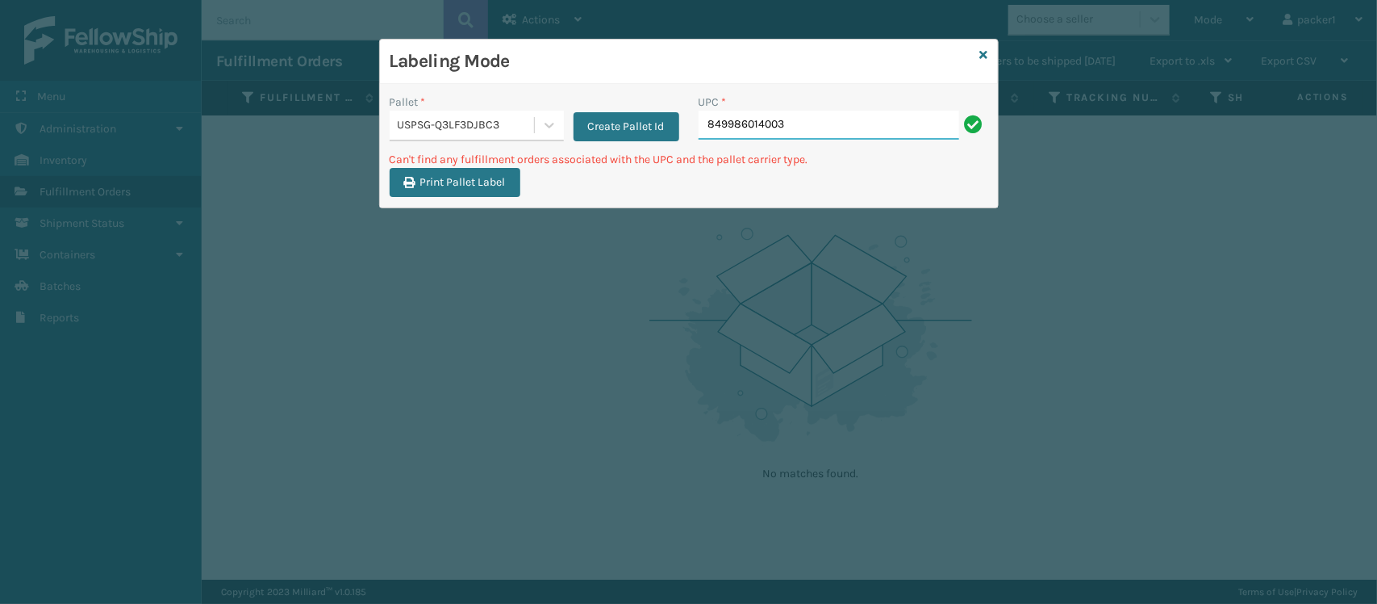
click at [934, 130] on input "849986014003" at bounding box center [829, 125] width 261 height 29
click at [551, 130] on icon at bounding box center [549, 125] width 16 height 16
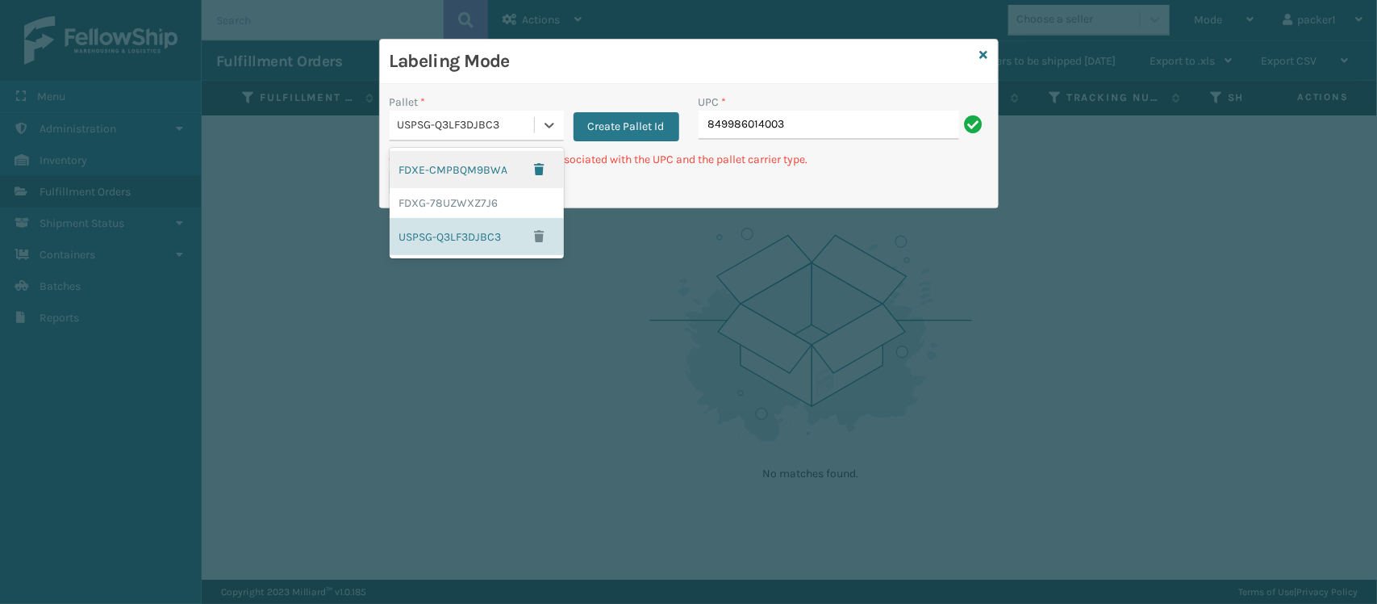
click at [489, 174] on div "FDXE-CMPBQM9BWA" at bounding box center [477, 169] width 174 height 37
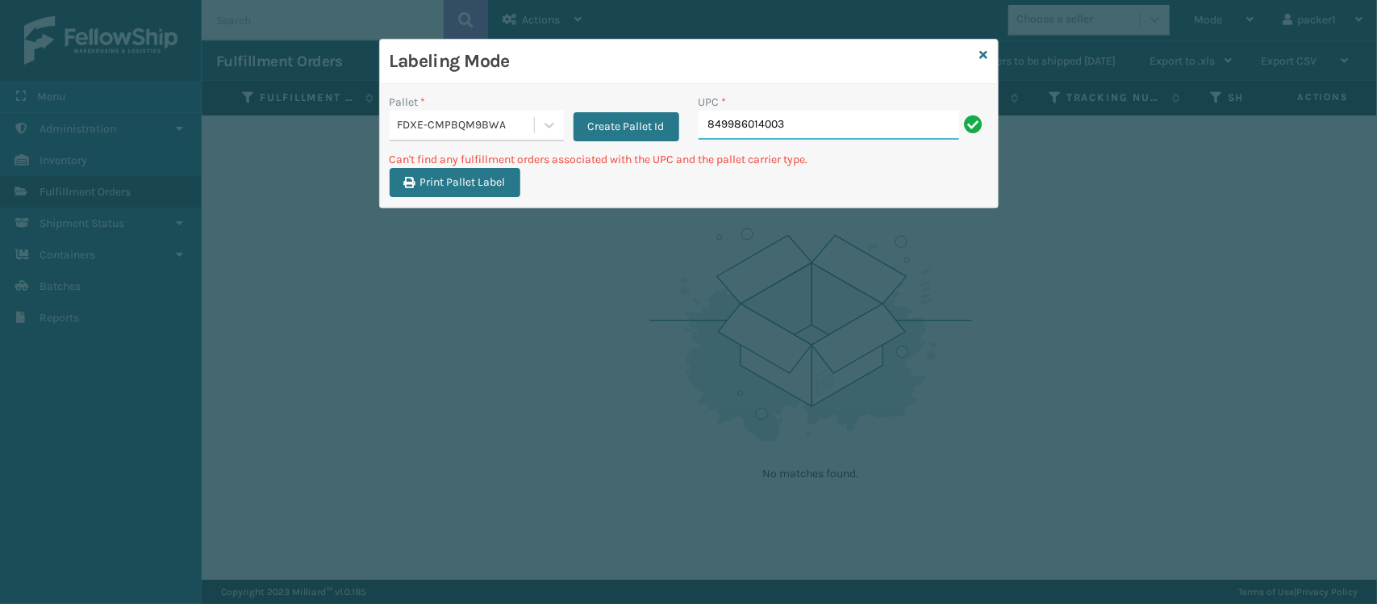
click at [839, 123] on input "849986014003" at bounding box center [829, 125] width 261 height 29
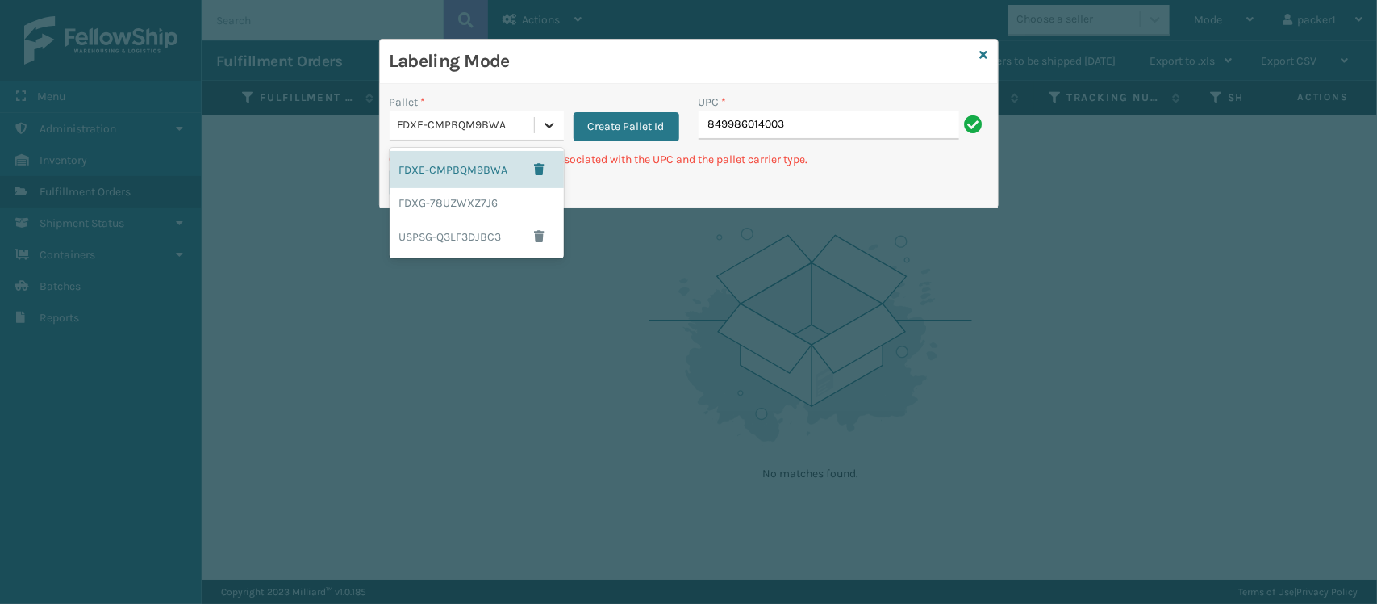
click at [535, 111] on div at bounding box center [549, 125] width 29 height 29
click at [445, 242] on div "USPSG-Q3LF3DJBC3" at bounding box center [477, 236] width 174 height 37
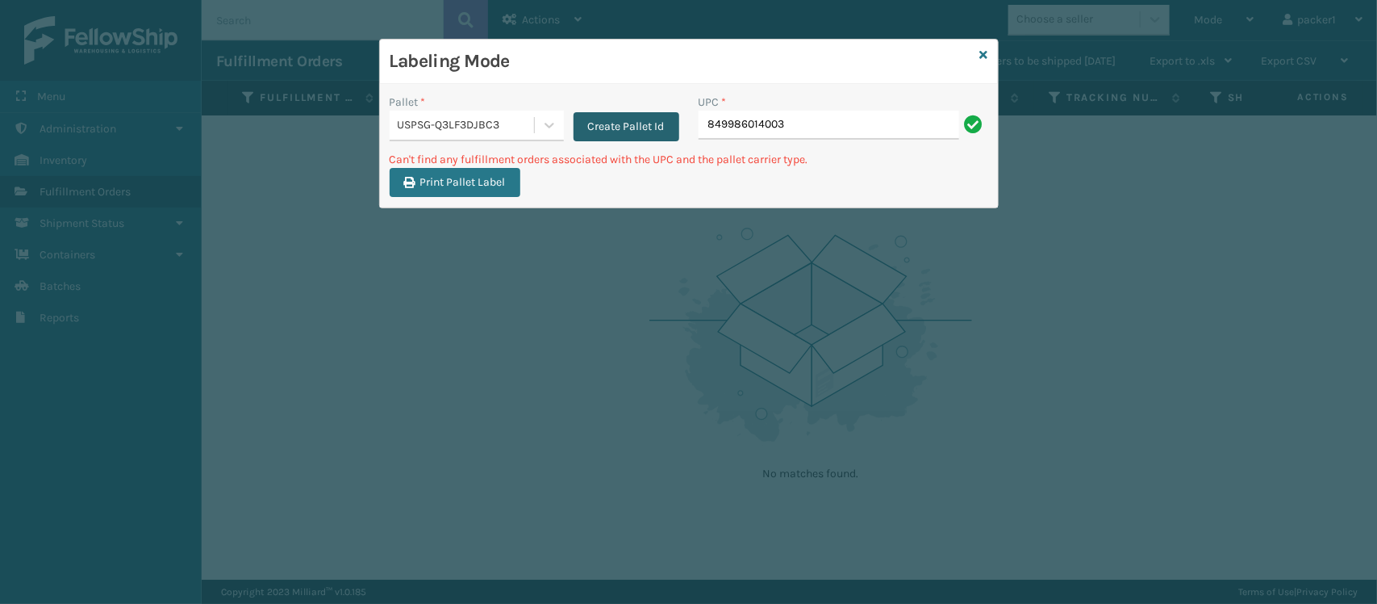
click at [612, 127] on button "Create Pallet Id" at bounding box center [627, 126] width 106 height 29
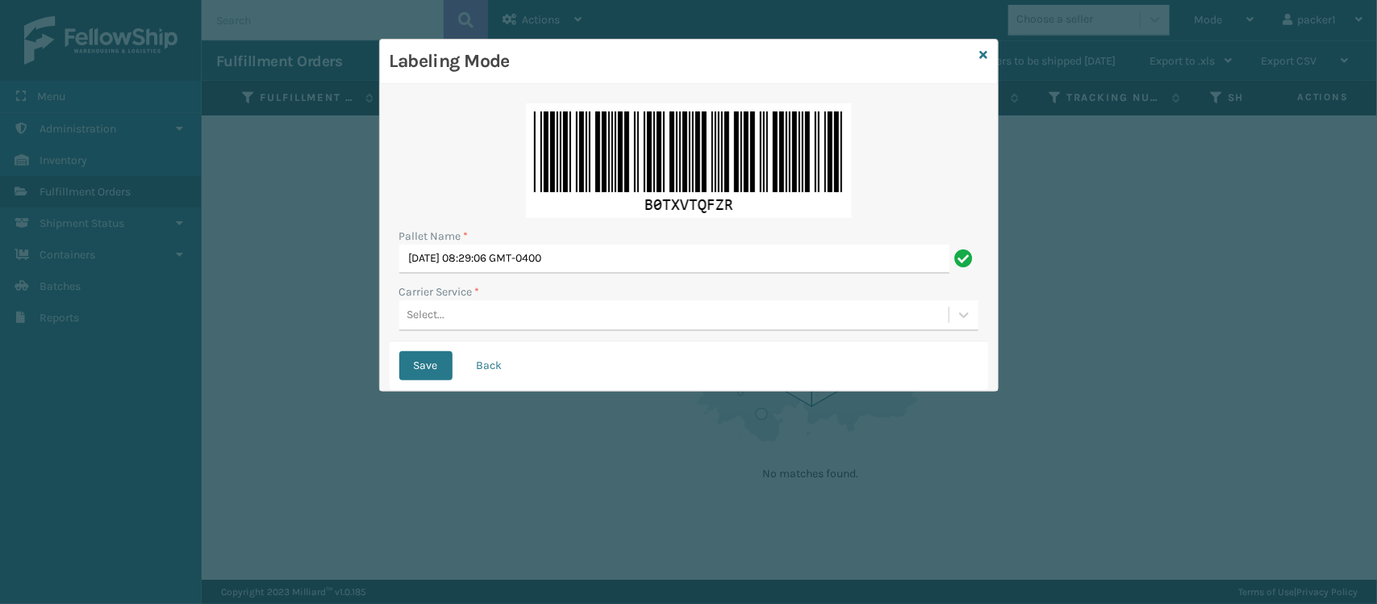
click at [500, 328] on div "Select..." at bounding box center [688, 315] width 579 height 31
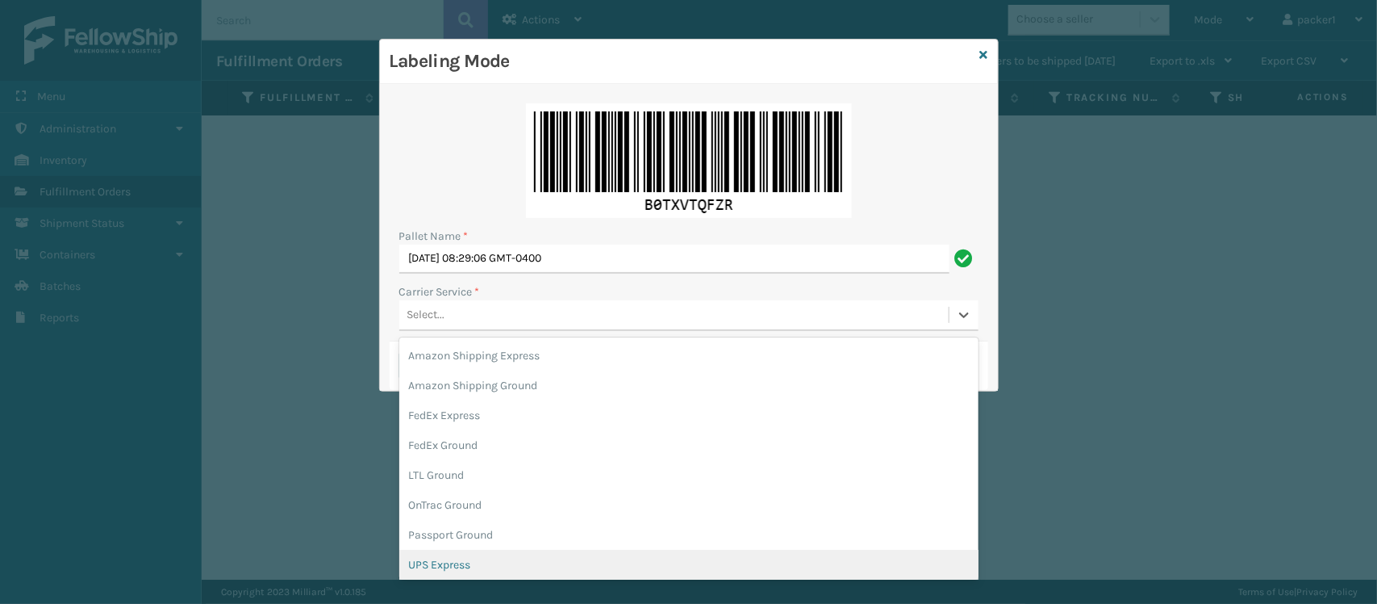
click at [465, 557] on div "UPS Express" at bounding box center [688, 564] width 579 height 30
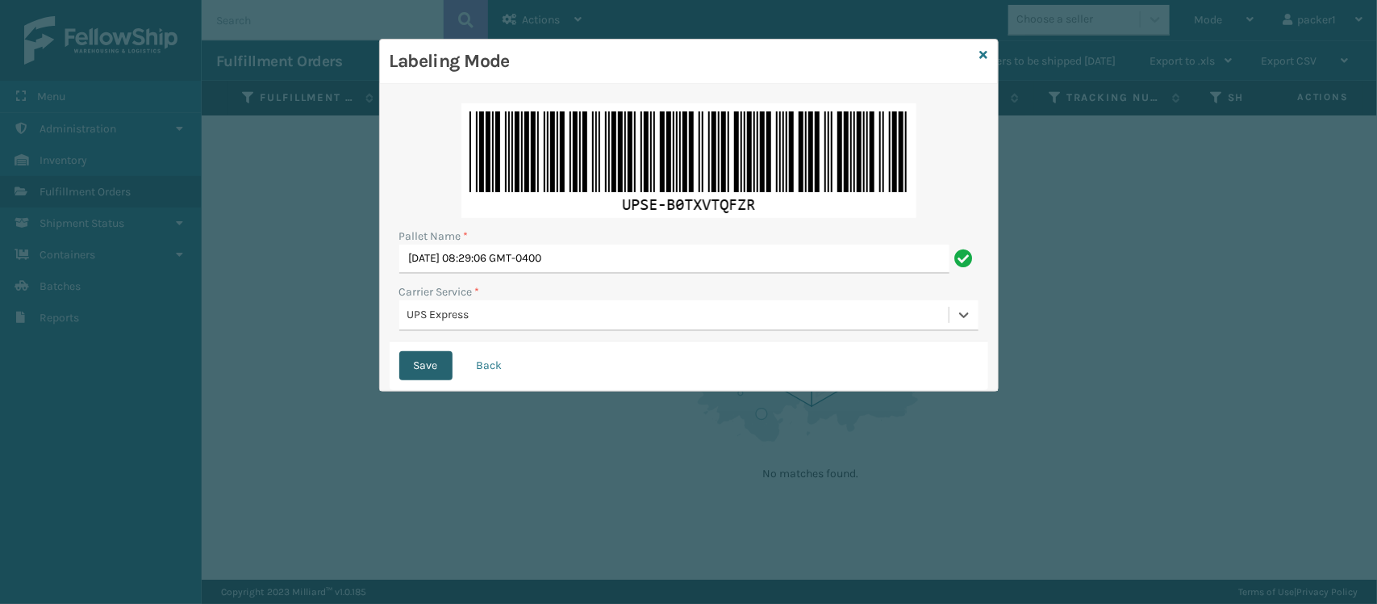
click at [407, 366] on button "Save" at bounding box center [425, 365] width 53 height 29
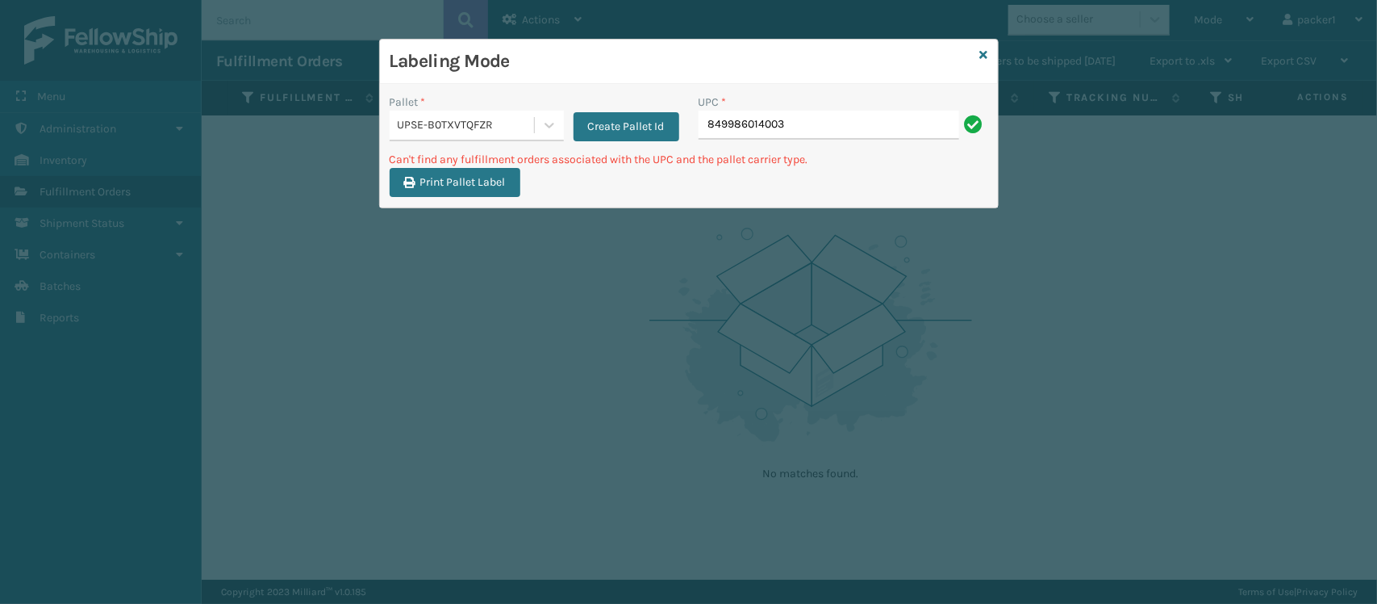
click at [565, 119] on div "Create Pallet Id" at bounding box center [621, 118] width 115 height 48
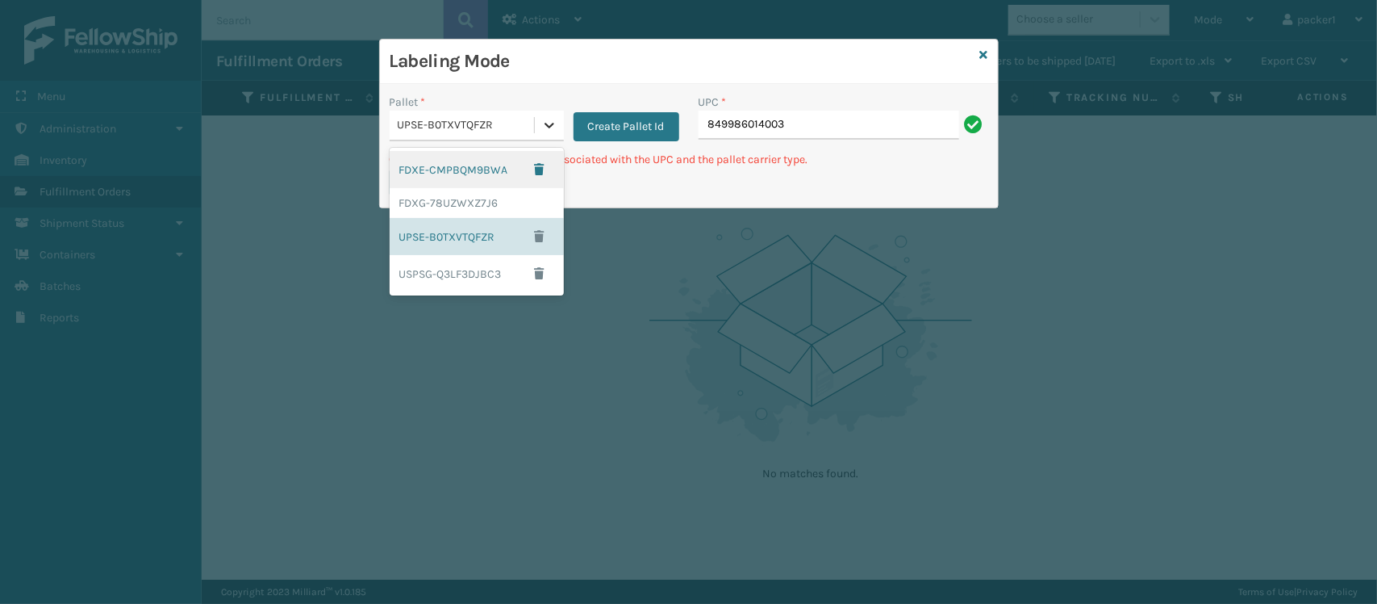
click at [557, 119] on icon at bounding box center [549, 125] width 16 height 16
click at [442, 272] on div "USPSG-Q3LF3DJBC3" at bounding box center [477, 273] width 174 height 37
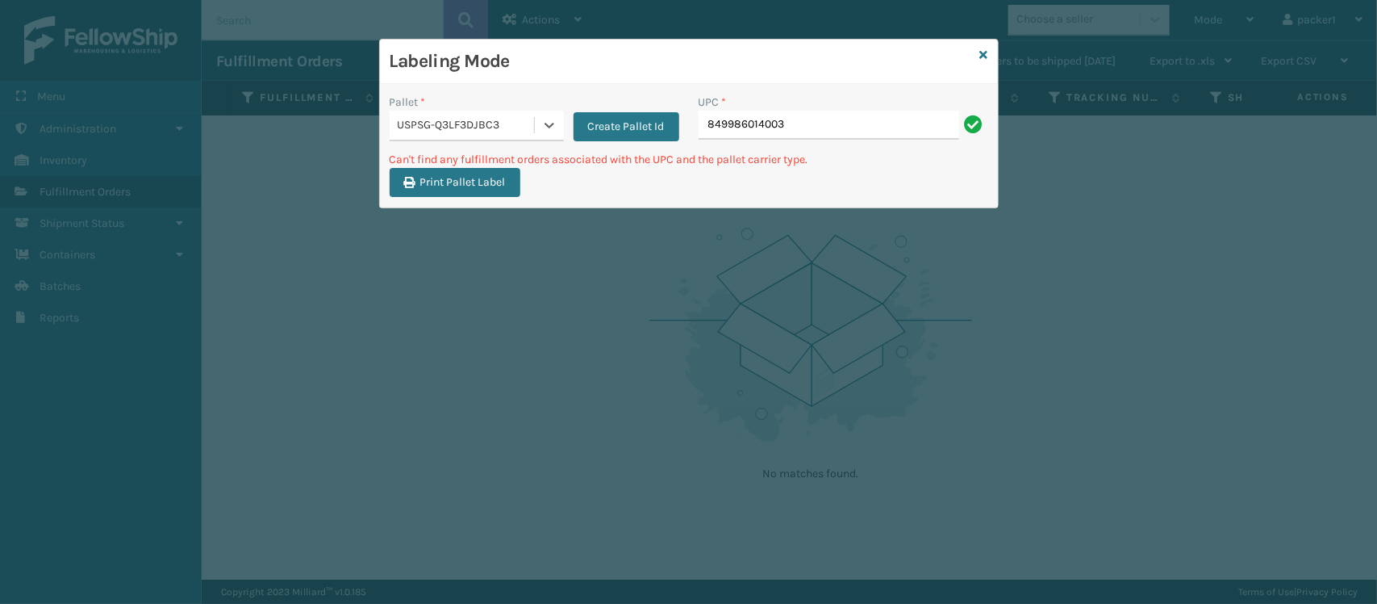
drag, startPoint x: 442, startPoint y: 272, endPoint x: 829, endPoint y: 123, distance: 414.0
click at [829, 123] on div "Labeling Mode Pallet * option USPSG-Q3LF3DJBC3, selected. 0 results available. …" at bounding box center [688, 302] width 1377 height 604
click at [829, 123] on input "849986014003" at bounding box center [829, 125] width 261 height 29
click at [583, 113] on button "Create Pallet Id" at bounding box center [627, 126] width 106 height 29
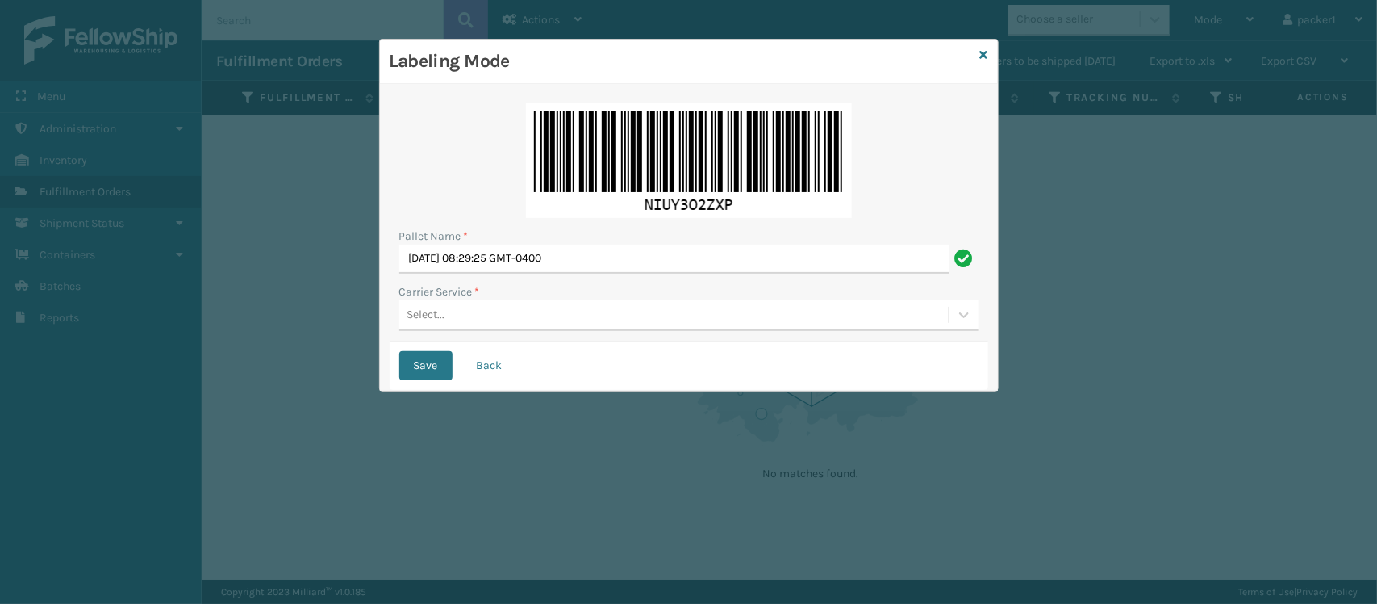
click at [566, 115] on img at bounding box center [689, 160] width 326 height 115
click at [984, 53] on icon at bounding box center [984, 54] width 8 height 11
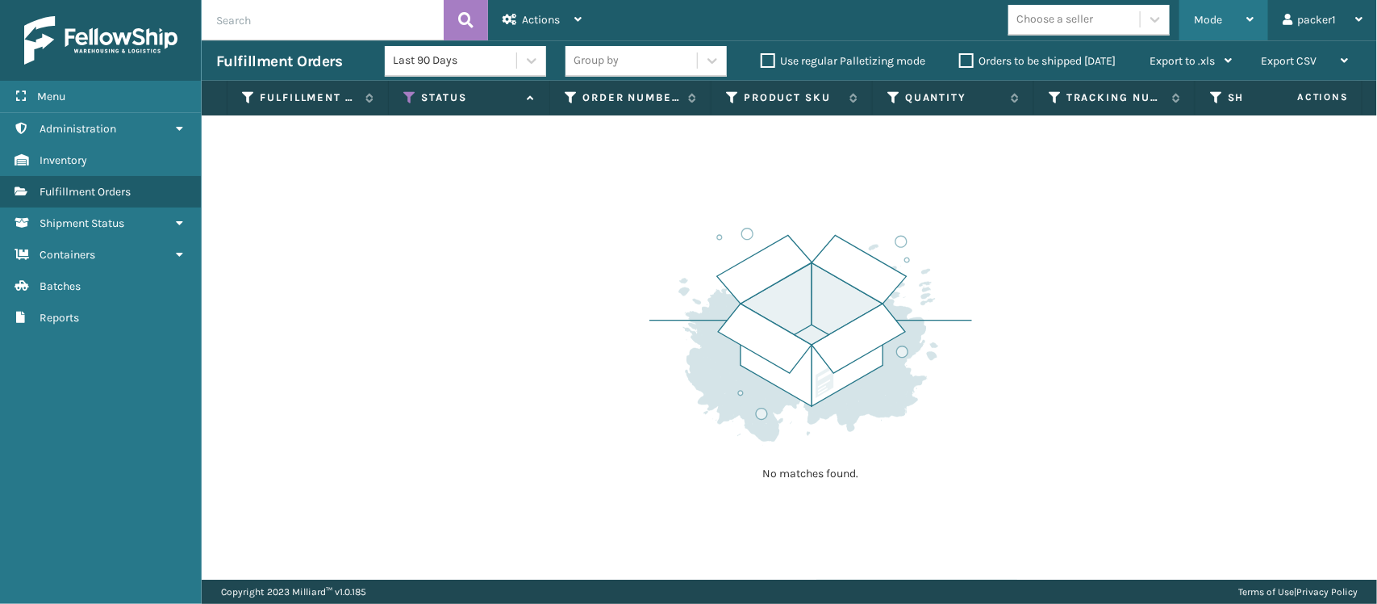
click at [1233, 10] on div "Mode" at bounding box center [1224, 20] width 60 height 40
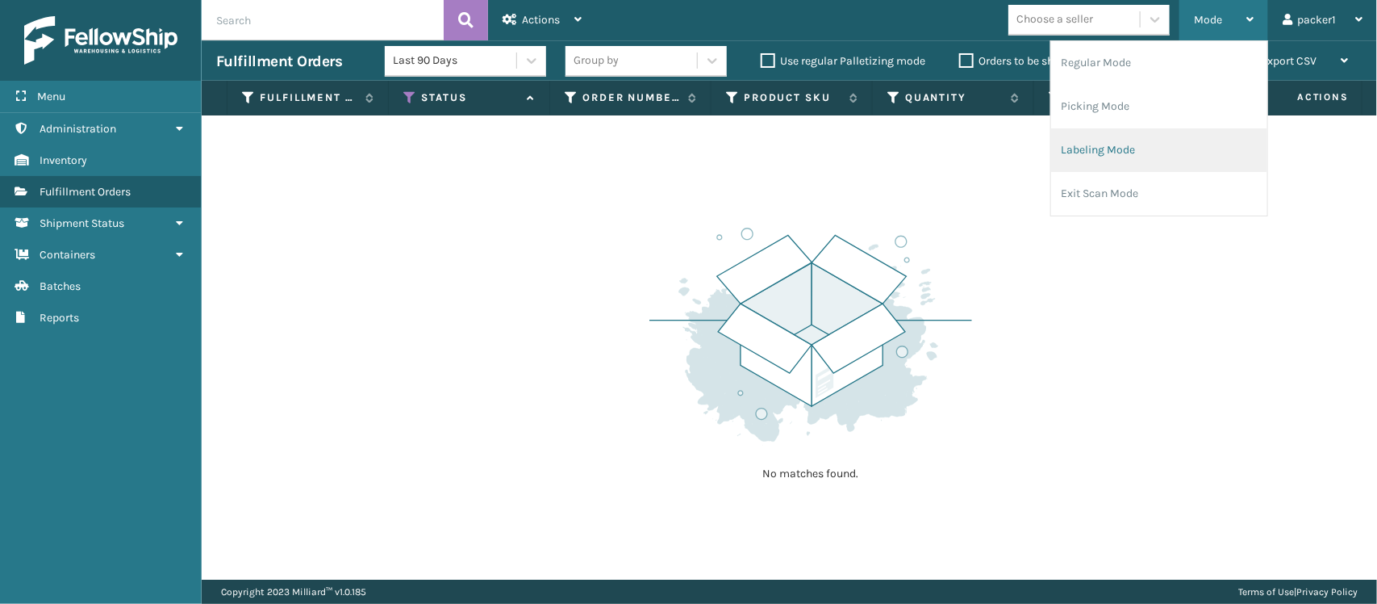
click at [1150, 139] on li "Labeling Mode" at bounding box center [1159, 150] width 216 height 44
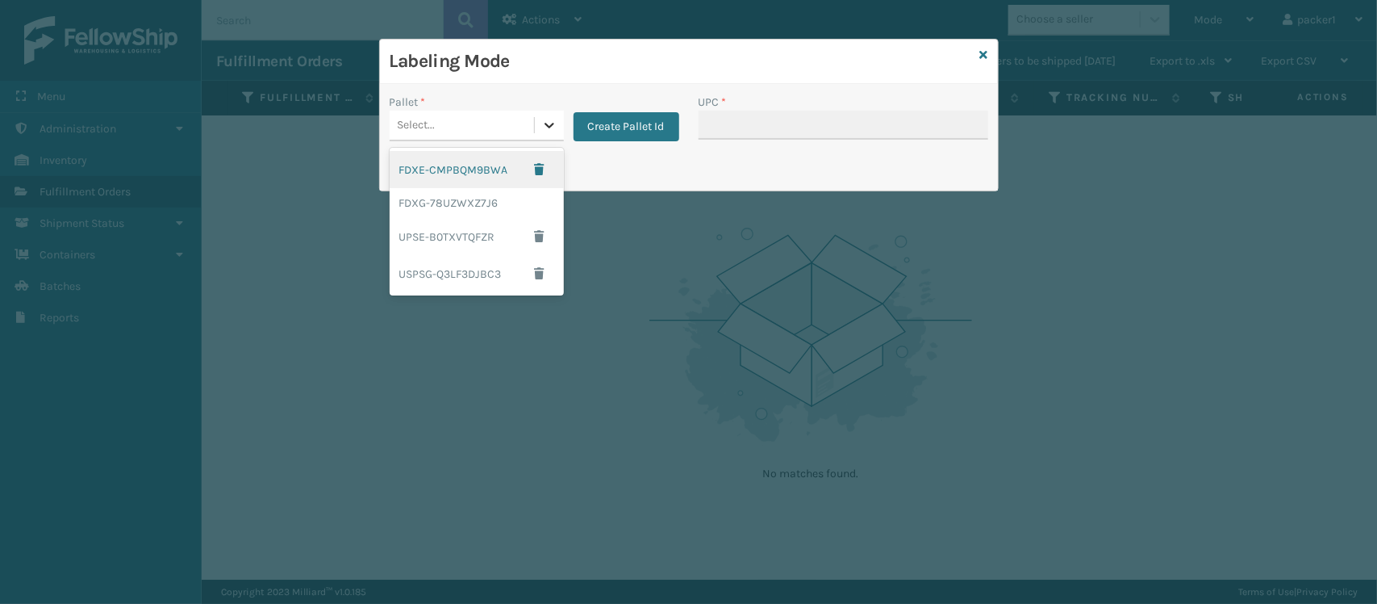
click at [546, 129] on icon at bounding box center [549, 125] width 16 height 16
click at [465, 202] on div "FDXG-78UZWXZ7J6" at bounding box center [477, 203] width 174 height 30
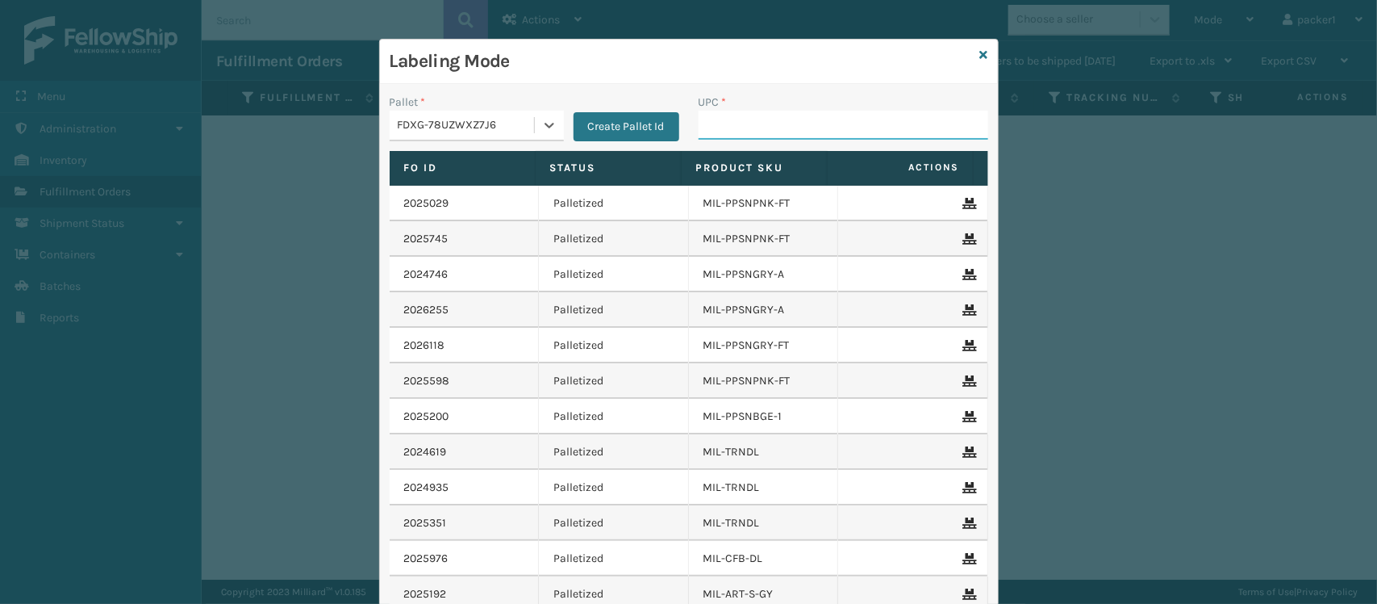
click at [739, 132] on input "UPC *" at bounding box center [844, 125] width 290 height 29
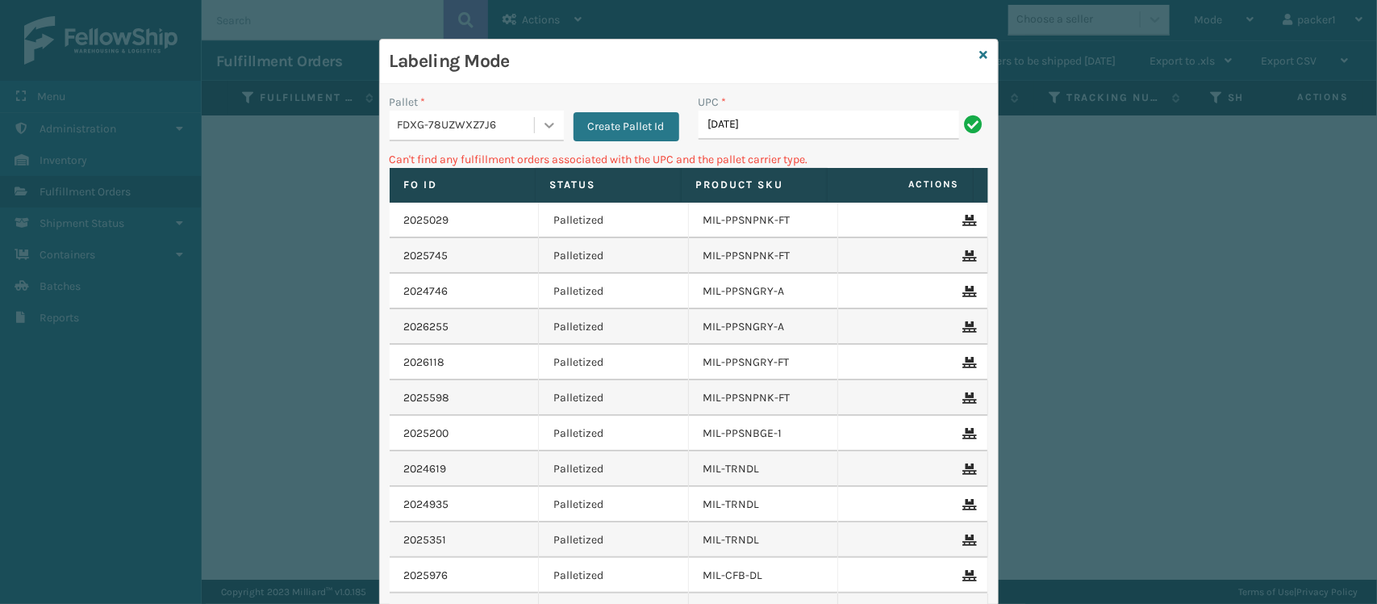
click at [535, 115] on div at bounding box center [549, 125] width 29 height 29
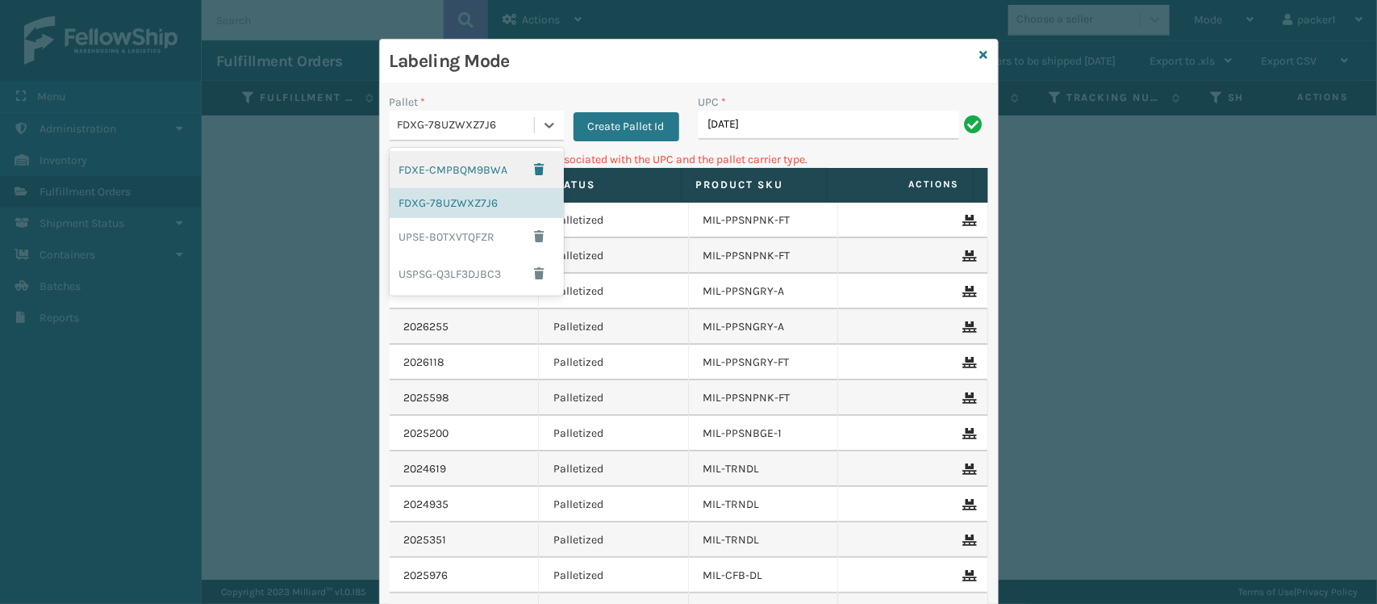
click at [487, 161] on div "FDXE-CMPBQM9BWA" at bounding box center [477, 169] width 174 height 37
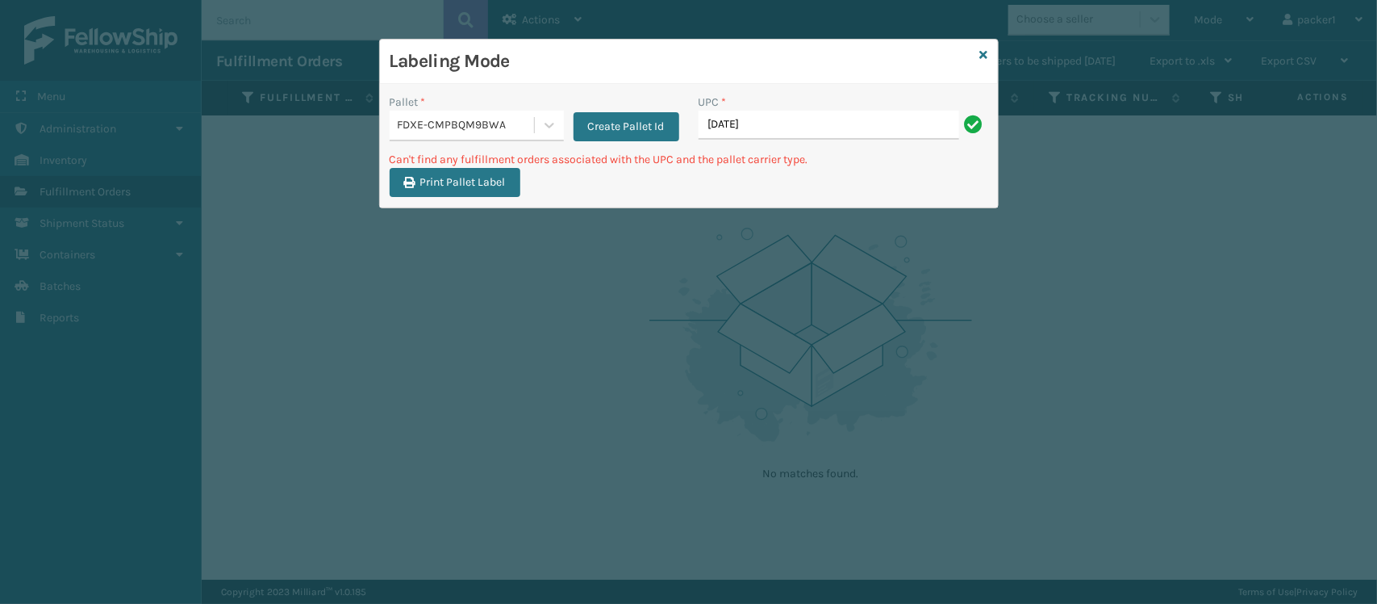
click at [796, 148] on div "UPC * 2024-11-12" at bounding box center [843, 122] width 309 height 57
click at [799, 132] on input "2024-11-12" at bounding box center [829, 125] width 261 height 29
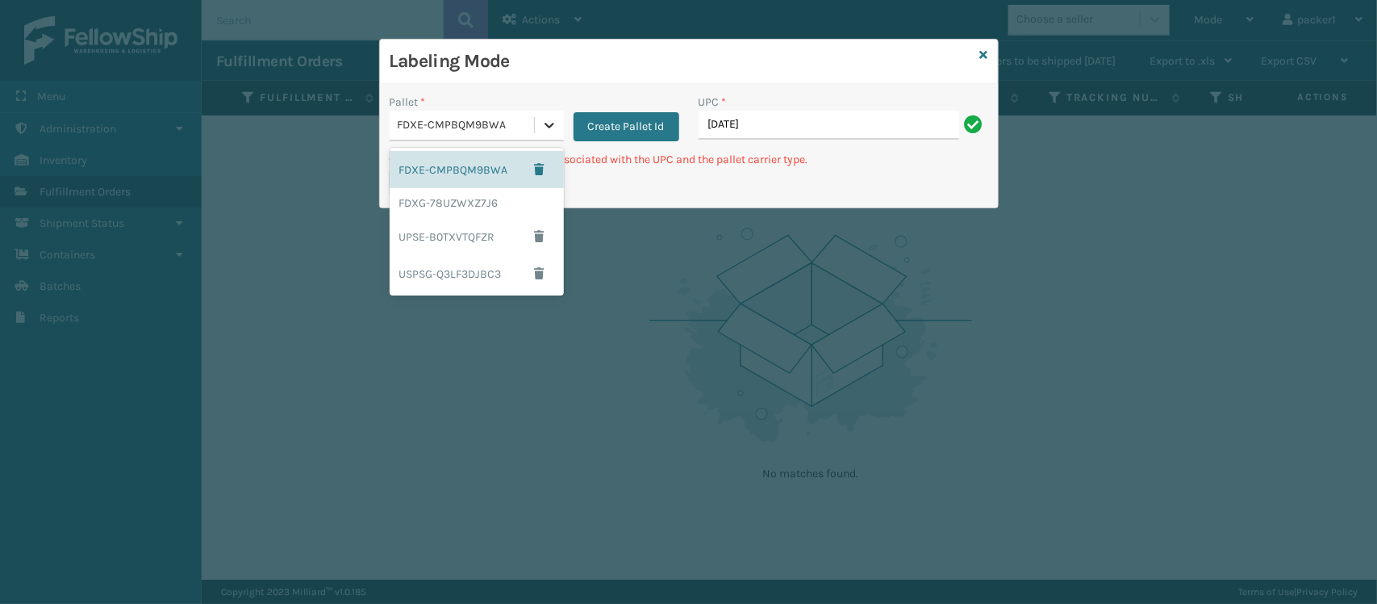
click at [559, 126] on div at bounding box center [549, 125] width 29 height 29
click at [456, 248] on div "UPSE-B0TXVTQFZR" at bounding box center [477, 236] width 174 height 37
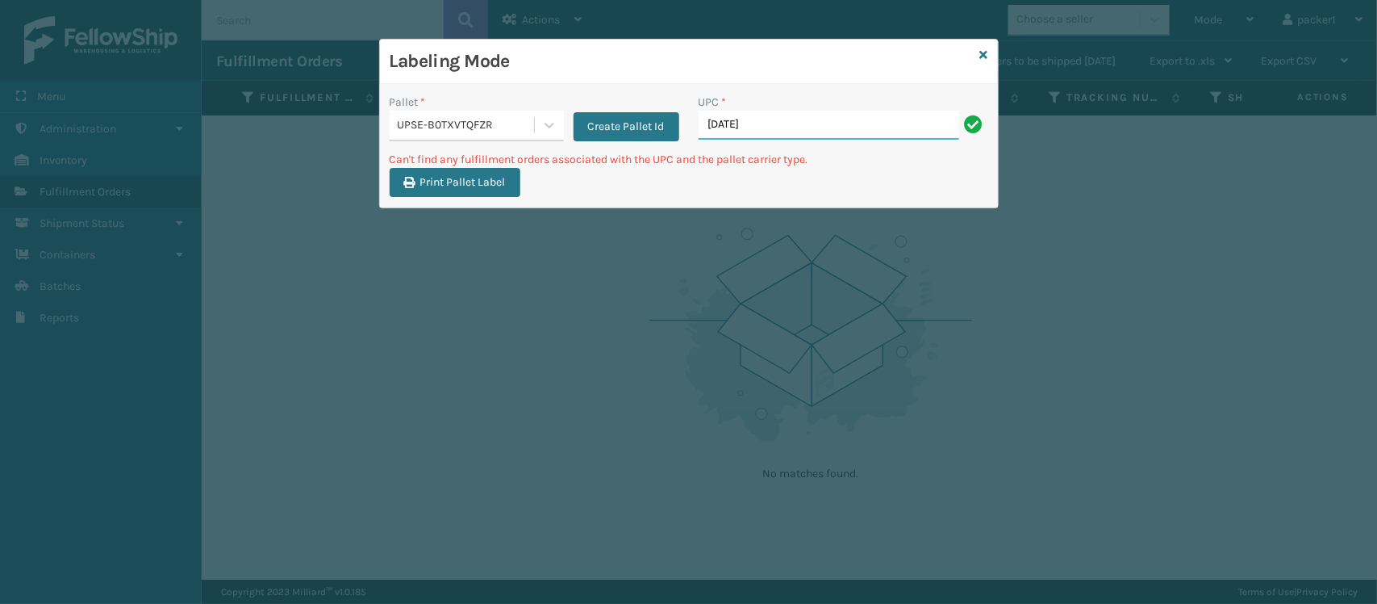
click at [775, 134] on input "2024-11-12" at bounding box center [829, 125] width 261 height 29
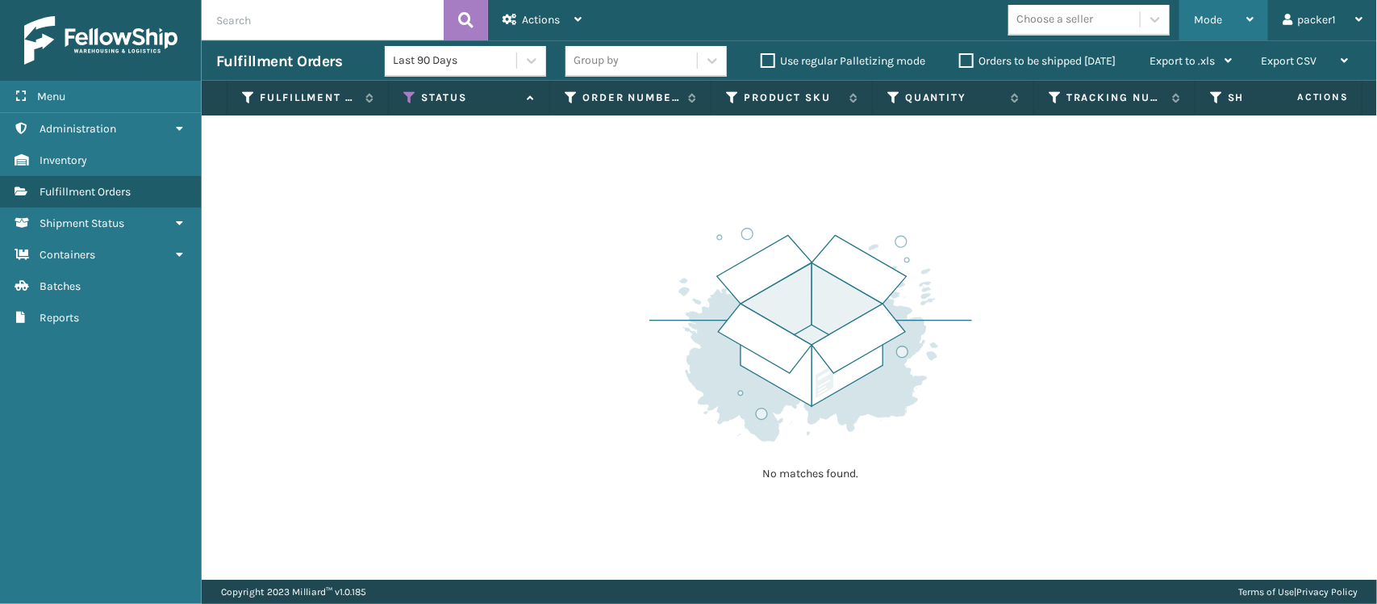
click at [1206, 16] on span "Mode" at bounding box center [1208, 20] width 28 height 14
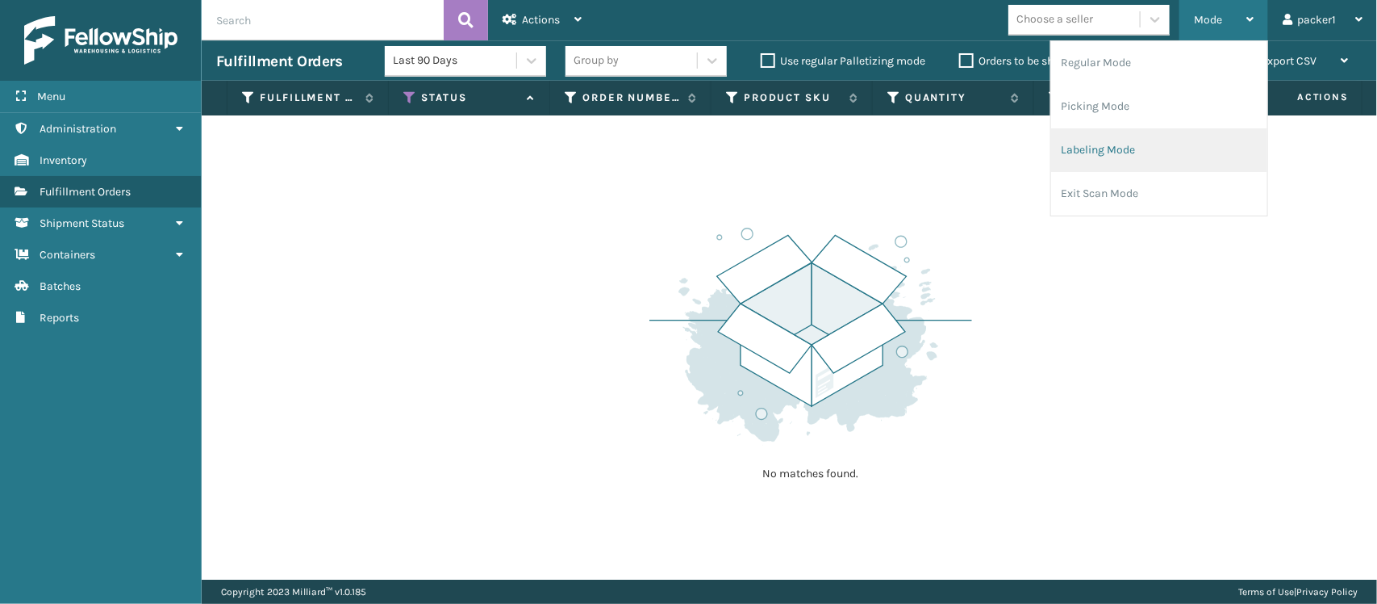
click at [1140, 145] on li "Labeling Mode" at bounding box center [1159, 150] width 216 height 44
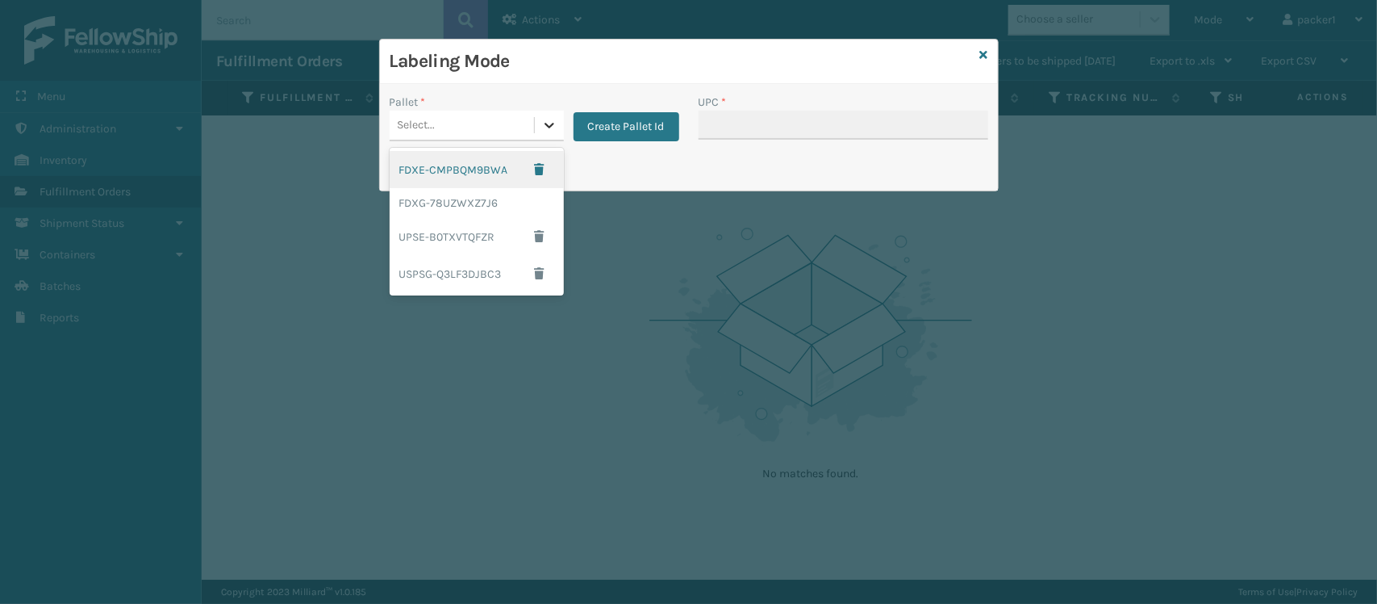
click at [545, 123] on icon at bounding box center [550, 126] width 10 height 6
click at [477, 267] on div "USPSG-Q3LF3DJBC3" at bounding box center [477, 273] width 174 height 37
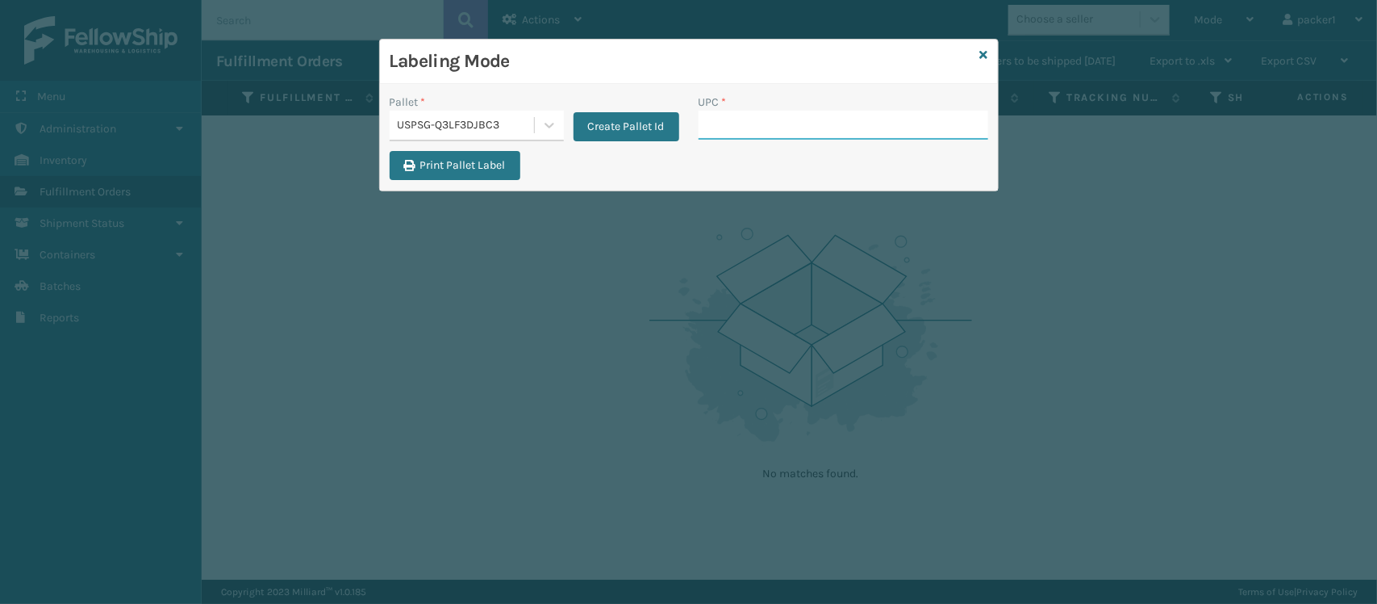
click at [815, 135] on input "UPC *" at bounding box center [844, 125] width 290 height 29
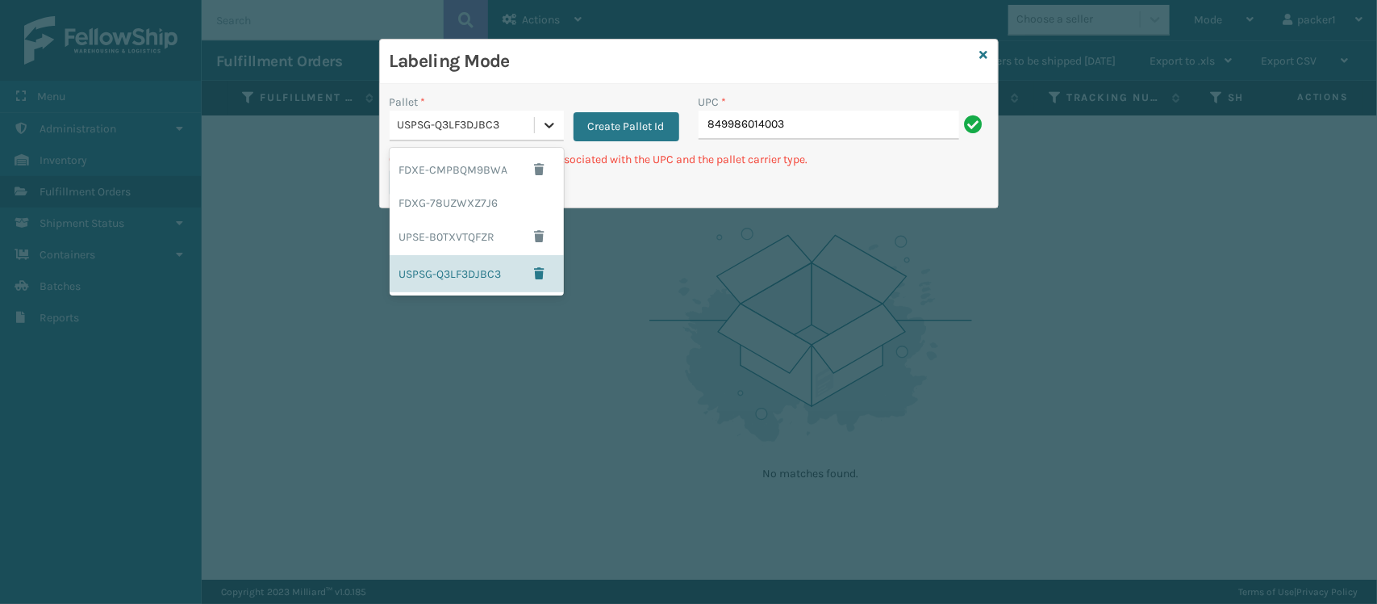
click at [551, 133] on icon at bounding box center [549, 125] width 16 height 16
click at [480, 223] on div "UPSE-B0TXVTQFZR" at bounding box center [477, 236] width 174 height 37
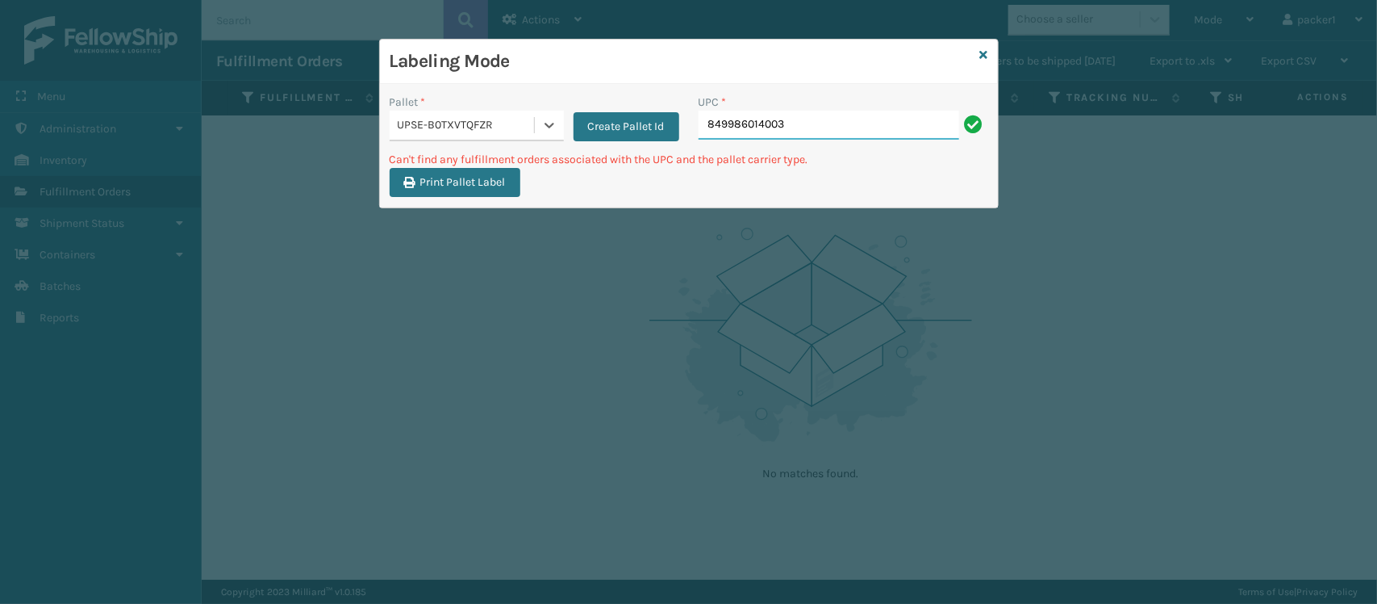
click at [869, 127] on input "849986014003" at bounding box center [829, 125] width 261 height 29
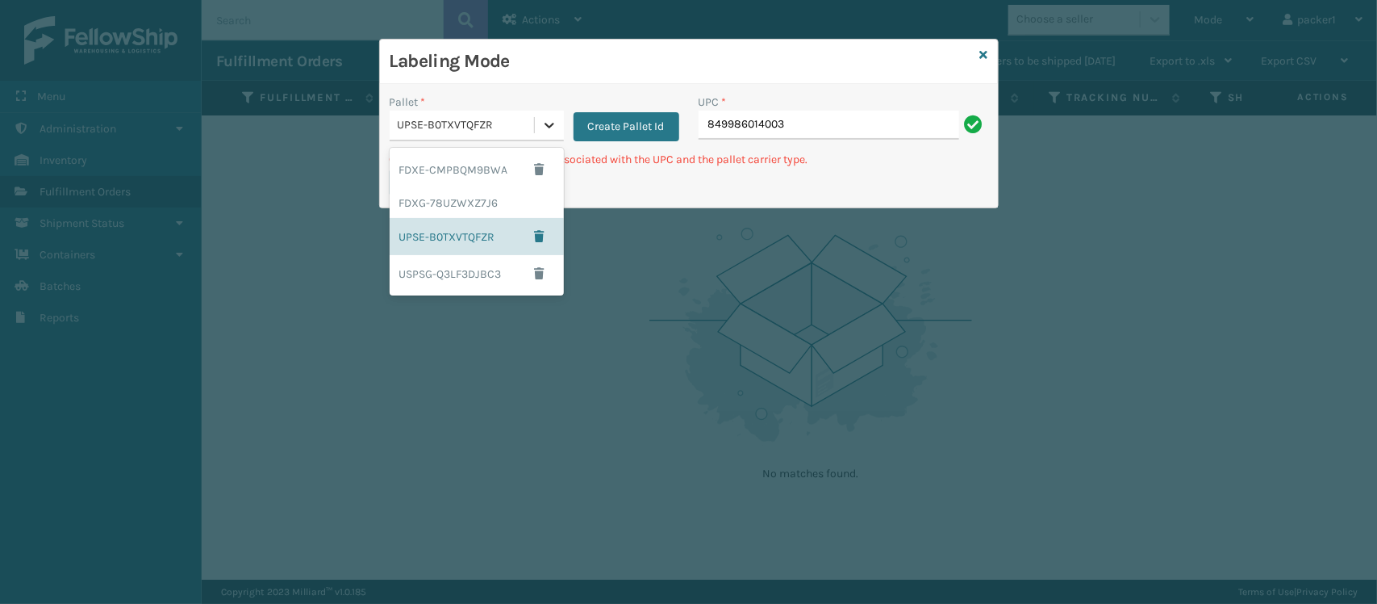
click at [537, 119] on div at bounding box center [549, 125] width 29 height 29
click at [501, 186] on div "FDXE-CMPBQM9BWA" at bounding box center [477, 169] width 174 height 37
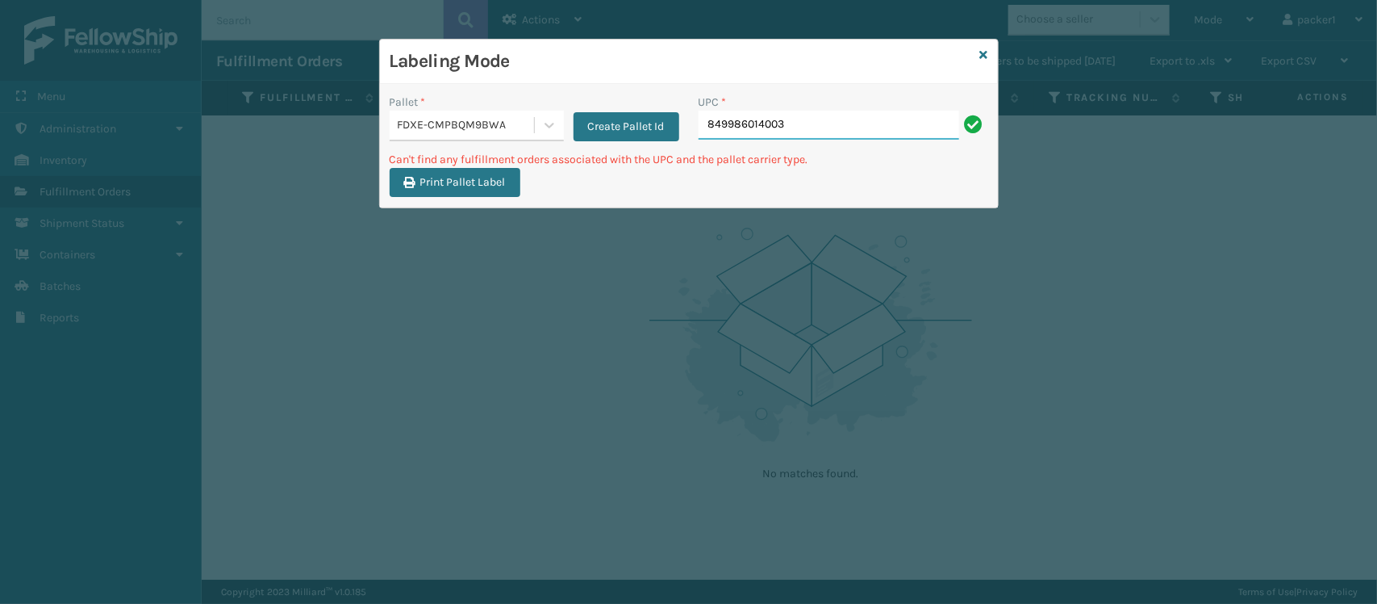
click at [854, 113] on input "849986014003" at bounding box center [829, 125] width 261 height 29
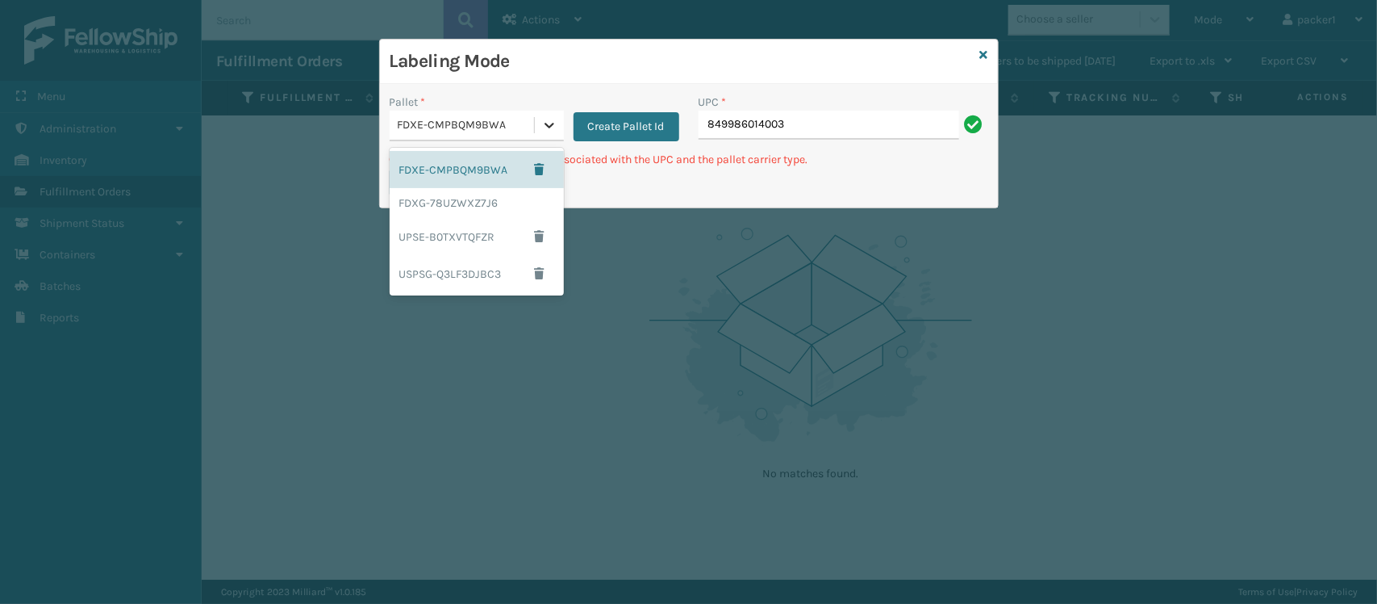
click at [538, 115] on div at bounding box center [549, 125] width 29 height 29
click at [449, 202] on div "FDXG-78UZWXZ7J6" at bounding box center [477, 203] width 174 height 30
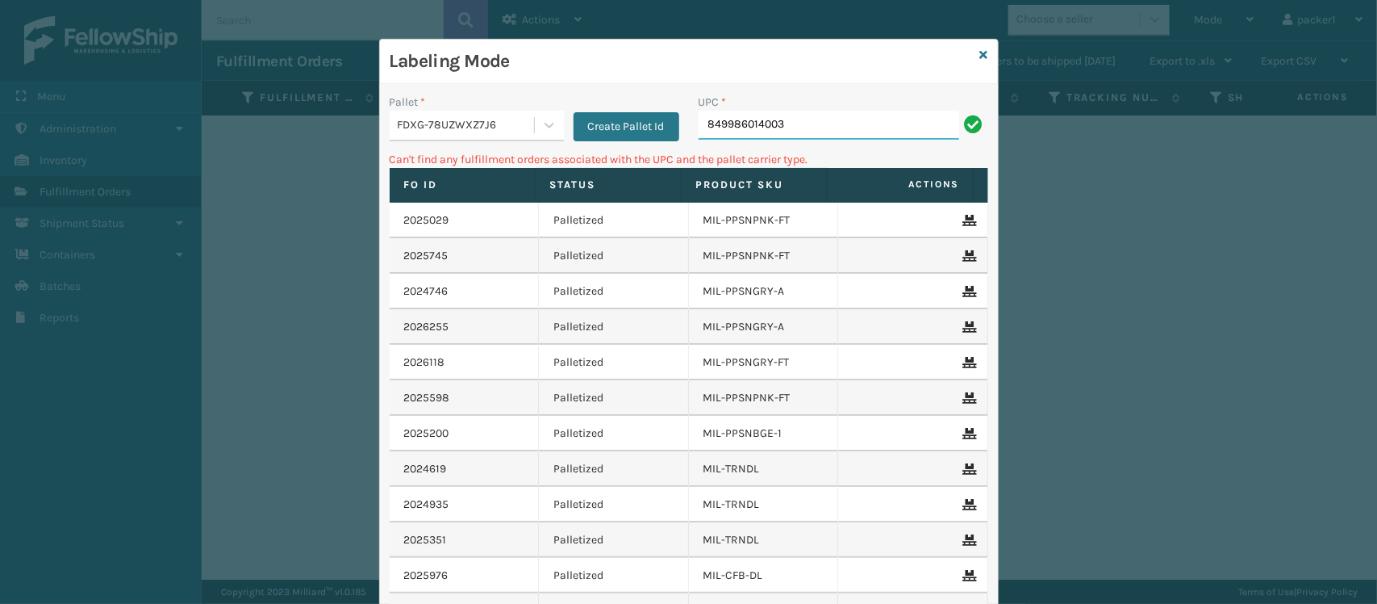
click at [775, 131] on input "849986014003" at bounding box center [829, 125] width 261 height 29
type input "8"
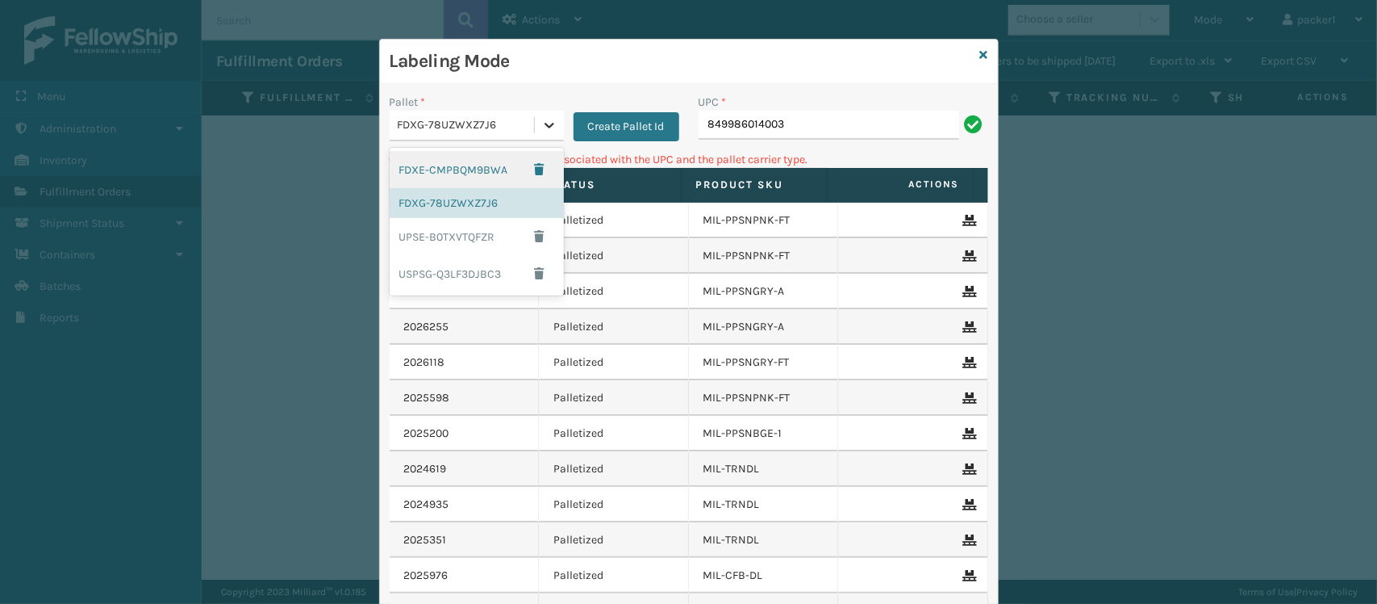
click at [549, 123] on icon at bounding box center [549, 125] width 16 height 16
click at [477, 161] on div "FDXE-CMPBQM9BWA" at bounding box center [477, 169] width 174 height 37
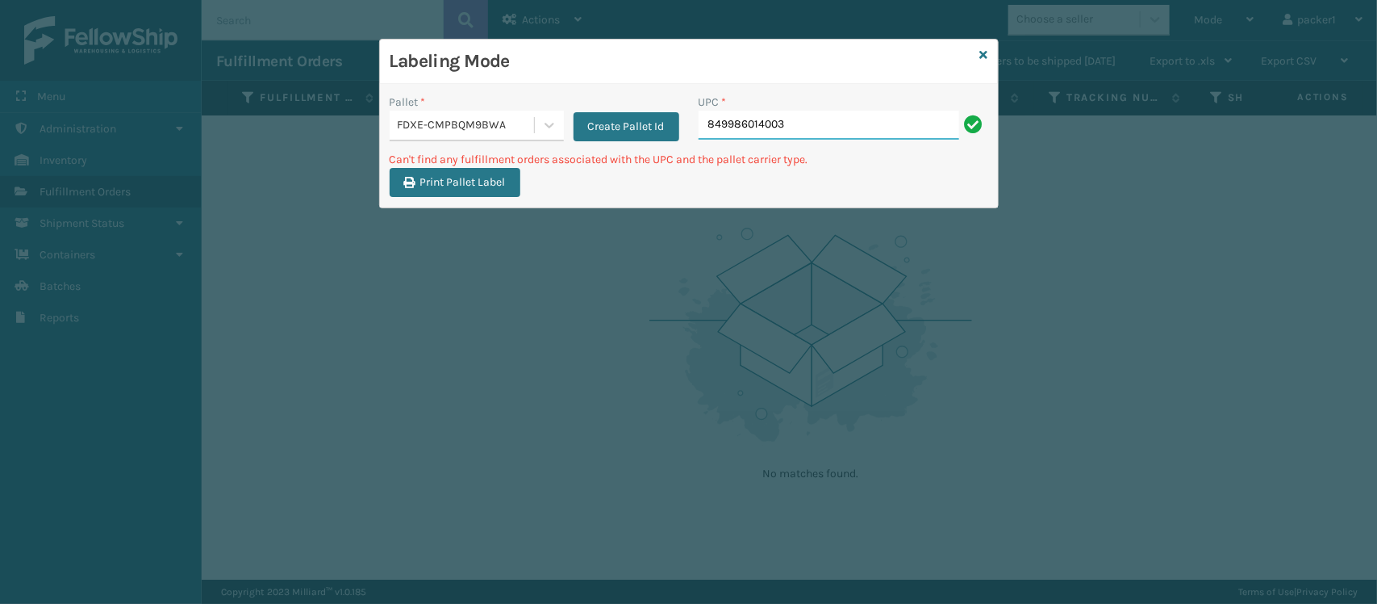
click at [853, 131] on input "849986014003" at bounding box center [829, 125] width 261 height 29
click at [546, 118] on icon at bounding box center [549, 125] width 16 height 16
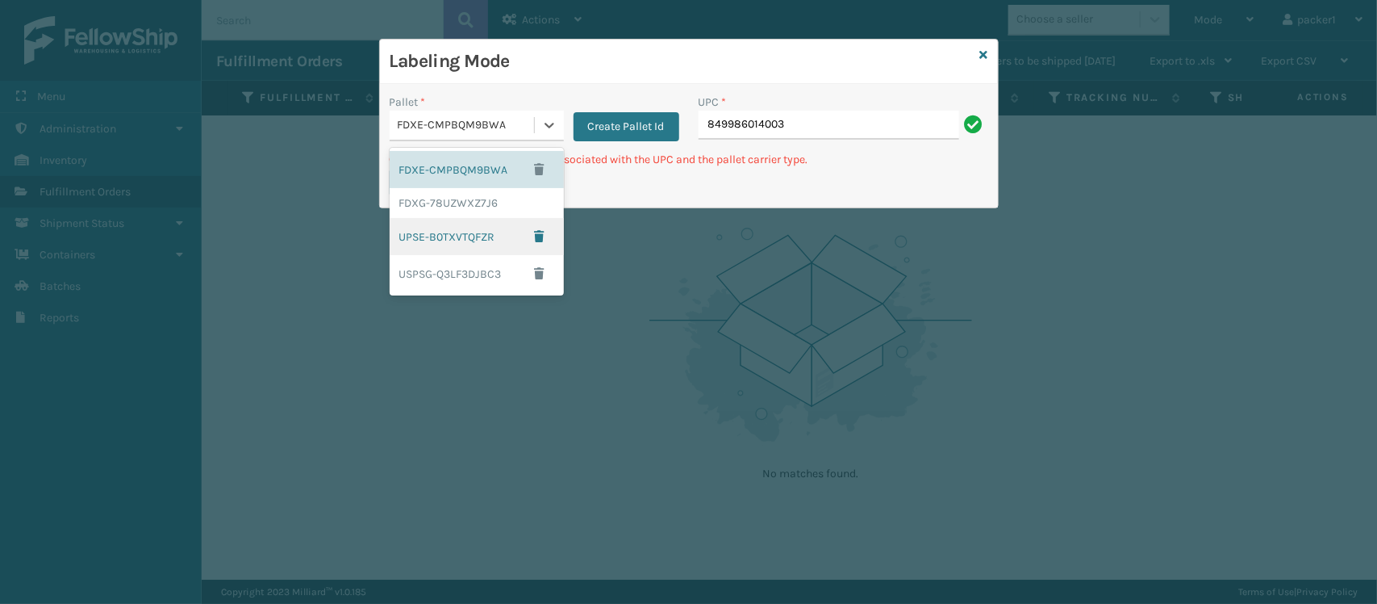
click at [483, 250] on div "UPSE-B0TXVTQFZR" at bounding box center [477, 236] width 174 height 37
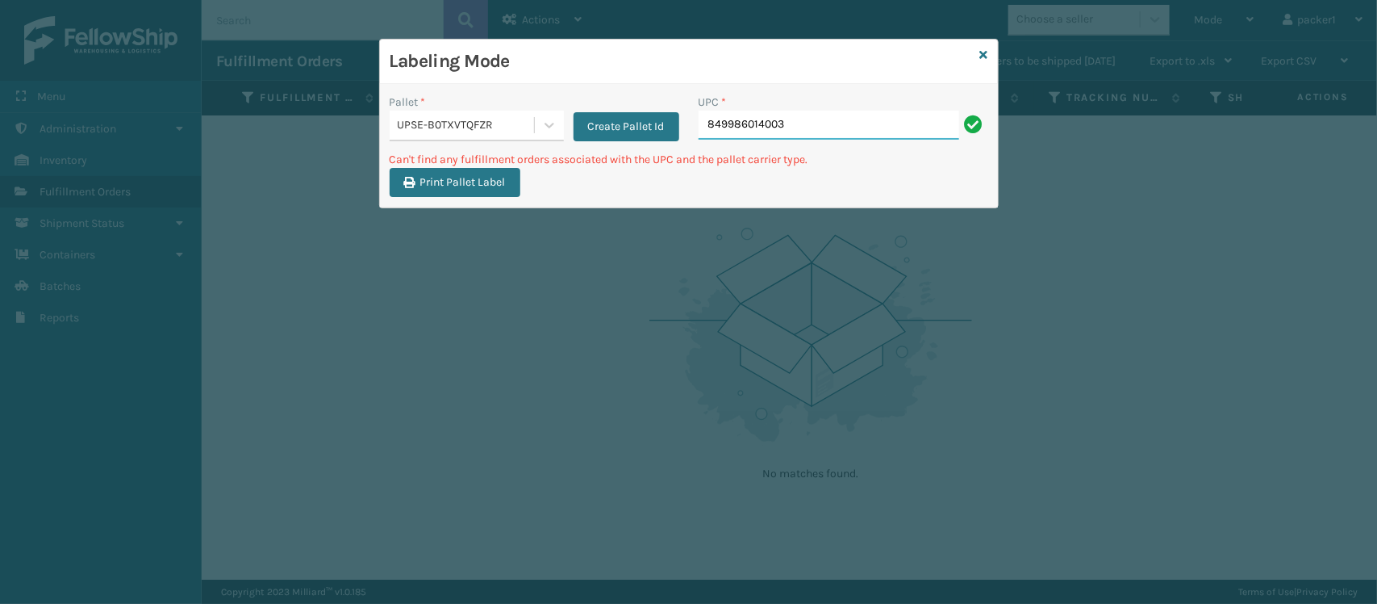
click at [821, 130] on input "849986014003" at bounding box center [829, 125] width 261 height 29
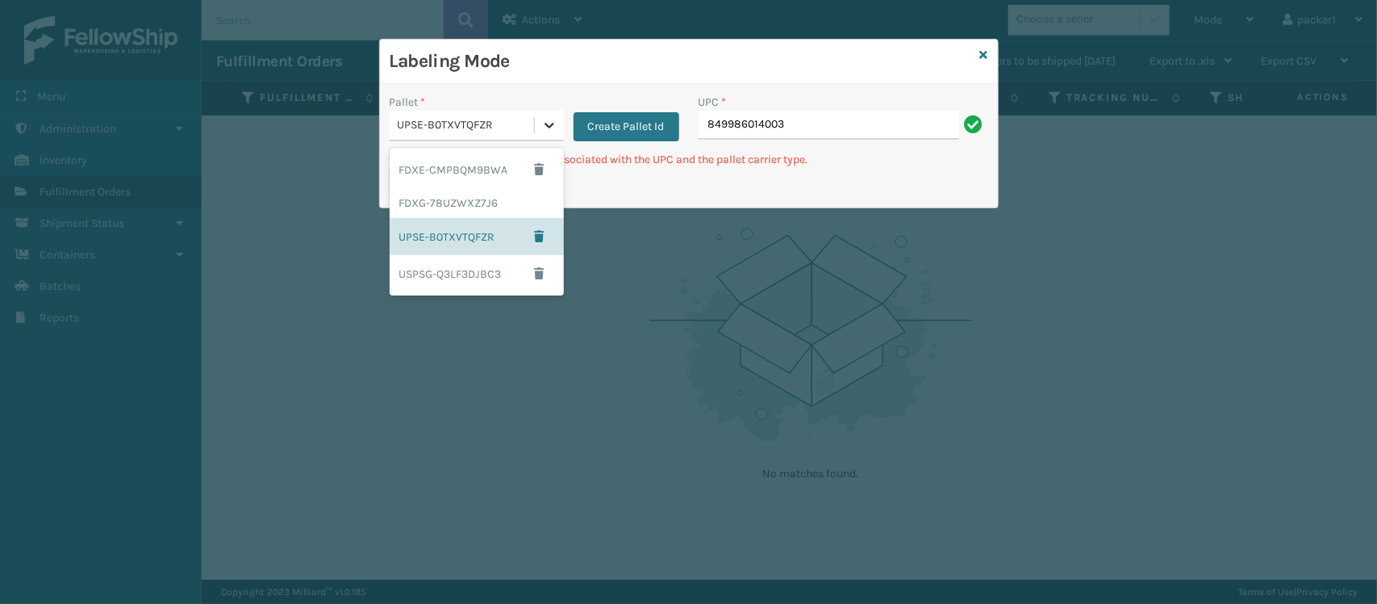
click at [535, 133] on div at bounding box center [549, 125] width 29 height 29
click at [499, 272] on div "USPSG-Q3LF3DJBC3" at bounding box center [477, 273] width 174 height 37
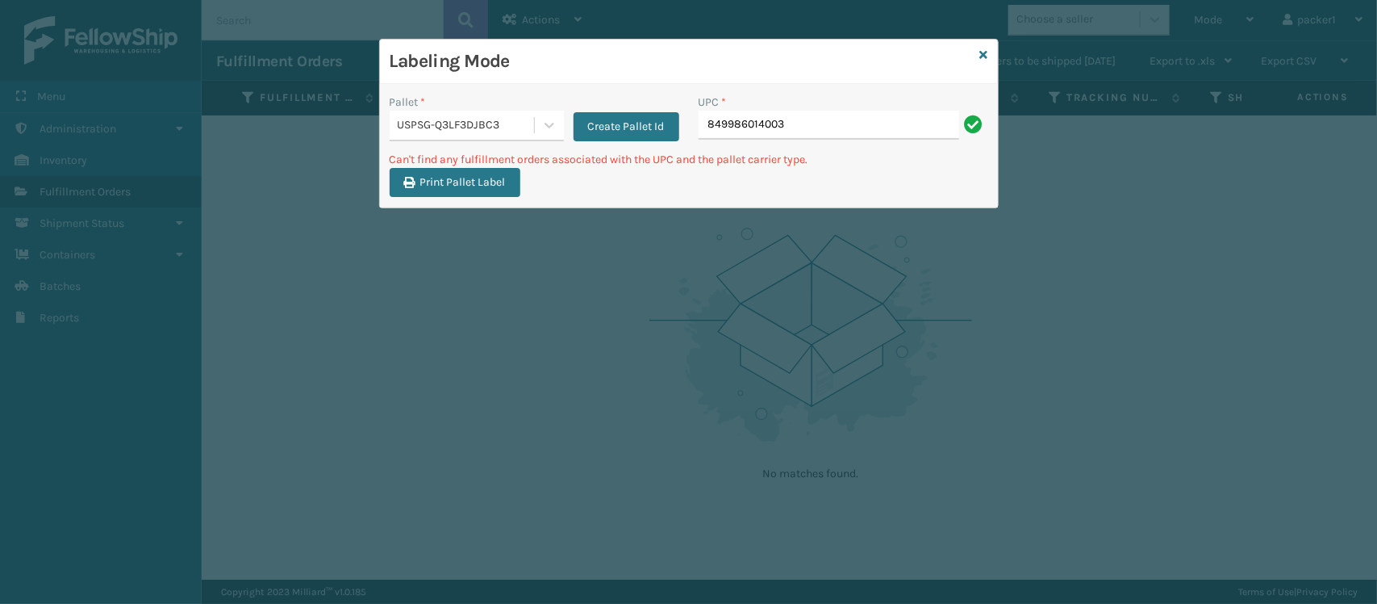
click at [869, 107] on div "UPC *" at bounding box center [844, 102] width 290 height 17
click at [863, 132] on input "849986014003" at bounding box center [829, 125] width 261 height 29
click at [554, 119] on icon at bounding box center [549, 125] width 16 height 16
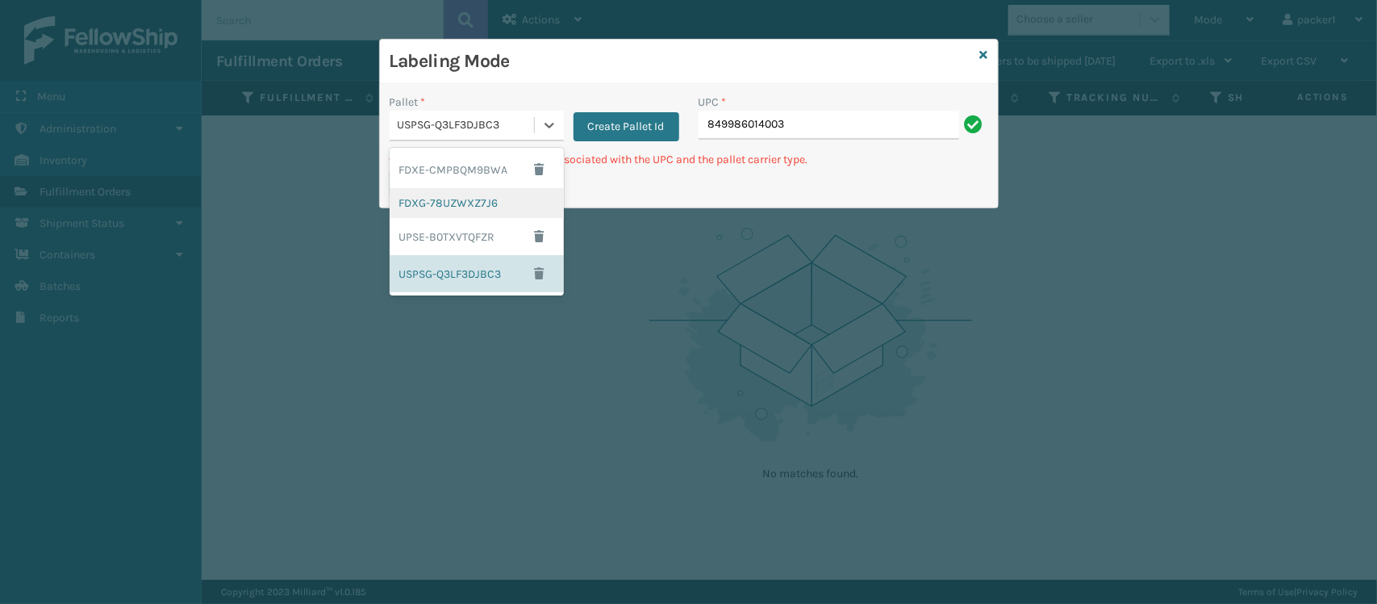
click at [480, 212] on div "FDXG-78UZWXZ7J6" at bounding box center [477, 203] width 174 height 30
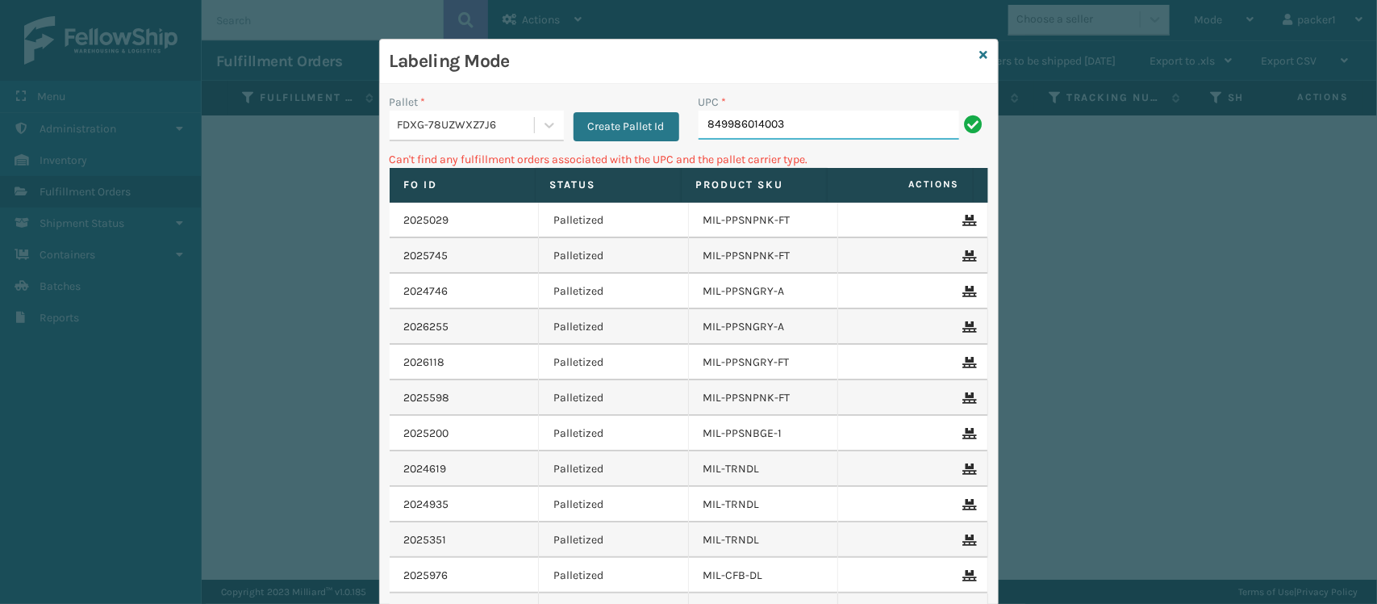
click at [829, 125] on input "849986014003" at bounding box center [829, 125] width 261 height 29
type input "8"
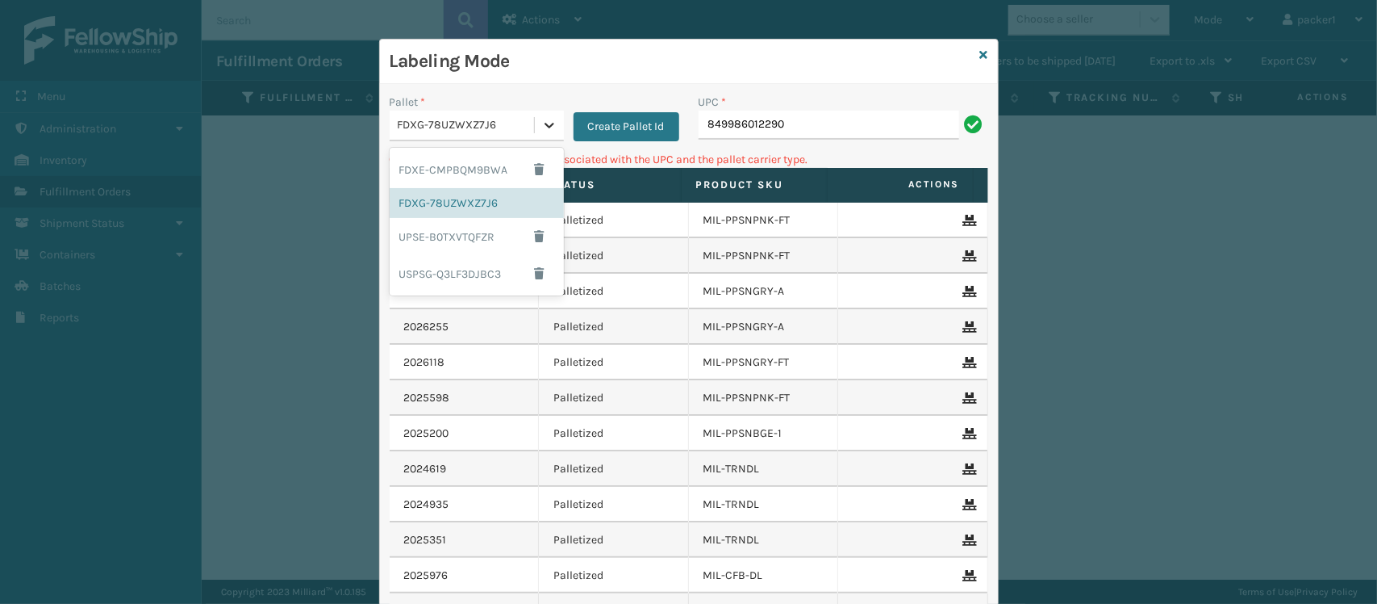
click at [538, 111] on div at bounding box center [549, 125] width 29 height 29
click at [454, 212] on div "FDXG-78UZWXZ7J6" at bounding box center [477, 203] width 174 height 30
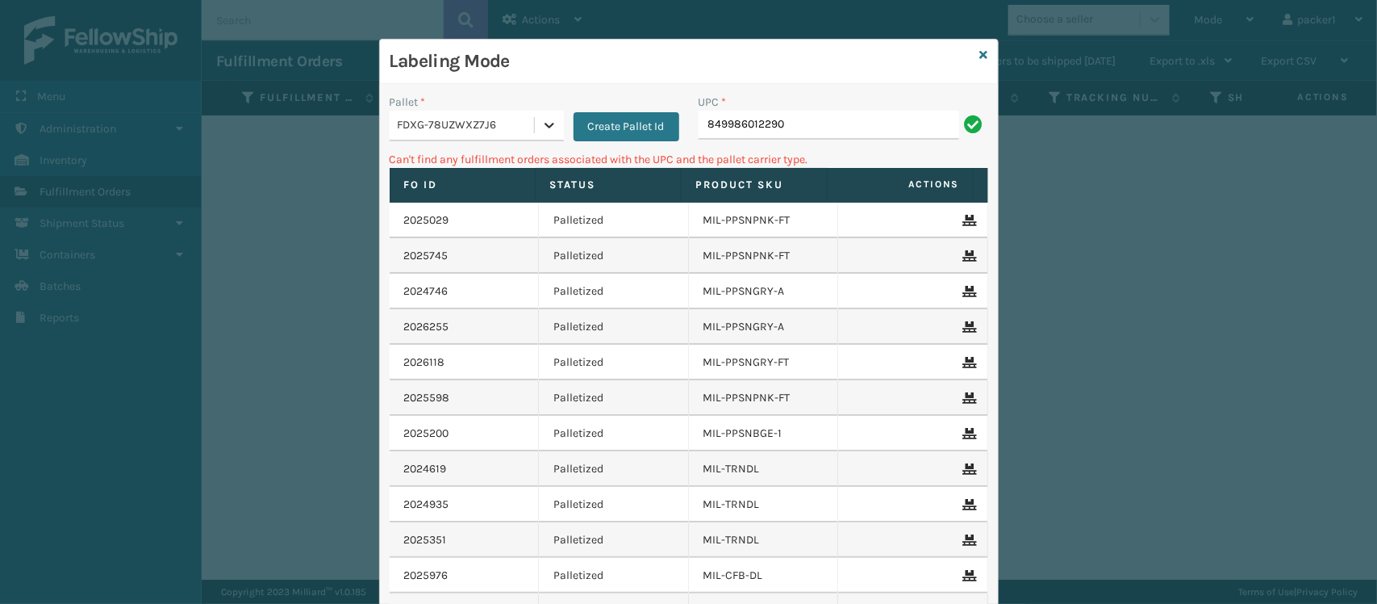
click at [541, 123] on icon at bounding box center [549, 125] width 16 height 16
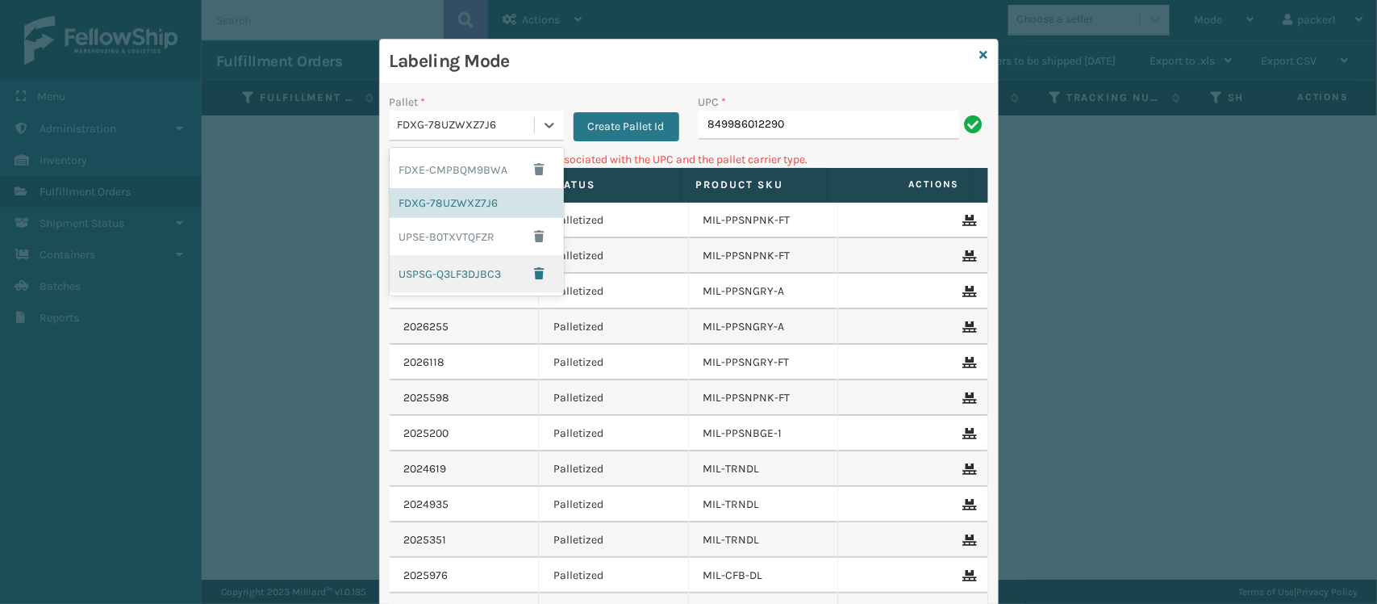
click at [408, 274] on div "USPSG-Q3LF3DJBC3" at bounding box center [477, 273] width 174 height 37
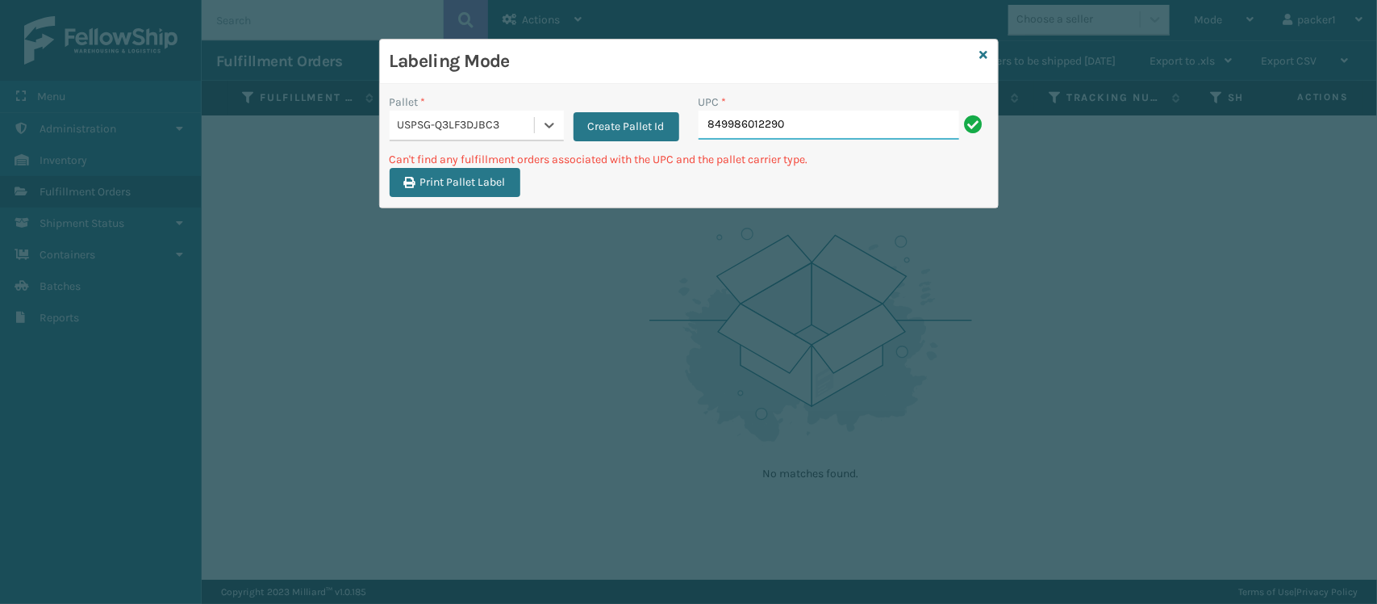
click at [868, 127] on input "849986012290" at bounding box center [829, 125] width 261 height 29
click at [549, 130] on icon at bounding box center [549, 125] width 16 height 16
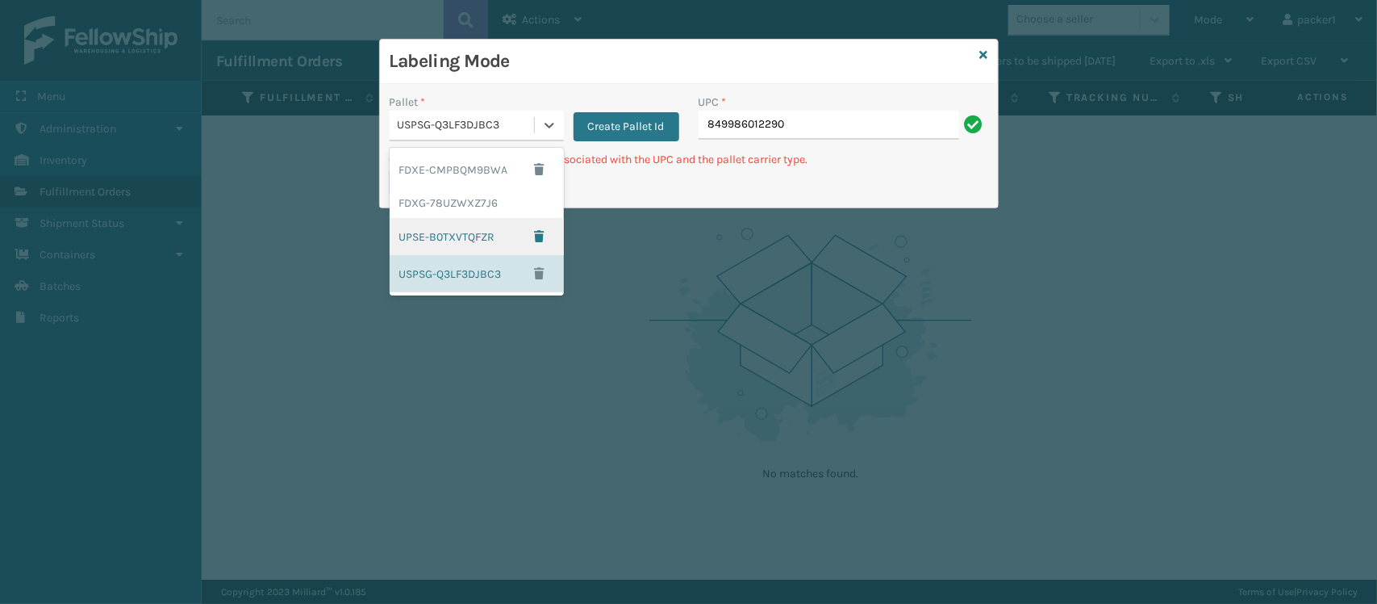
click at [510, 244] on div "UPSE-B0TXVTQFZR" at bounding box center [477, 236] width 174 height 37
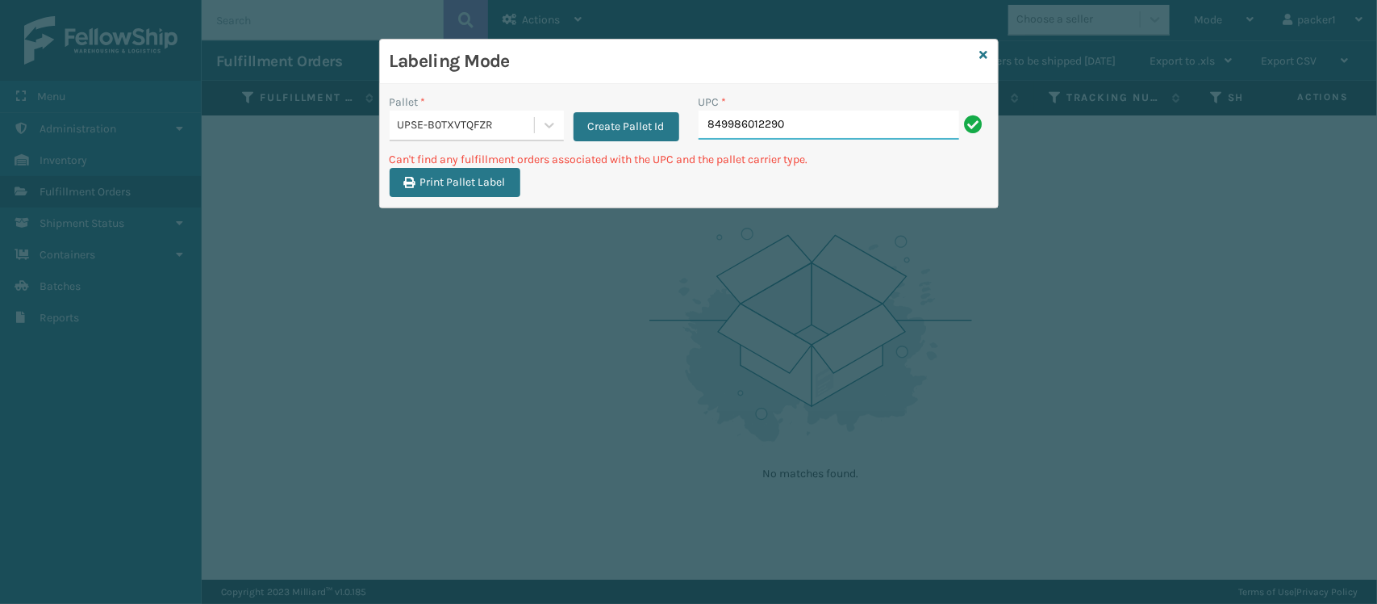
click at [832, 114] on input "849986012290" at bounding box center [829, 125] width 261 height 29
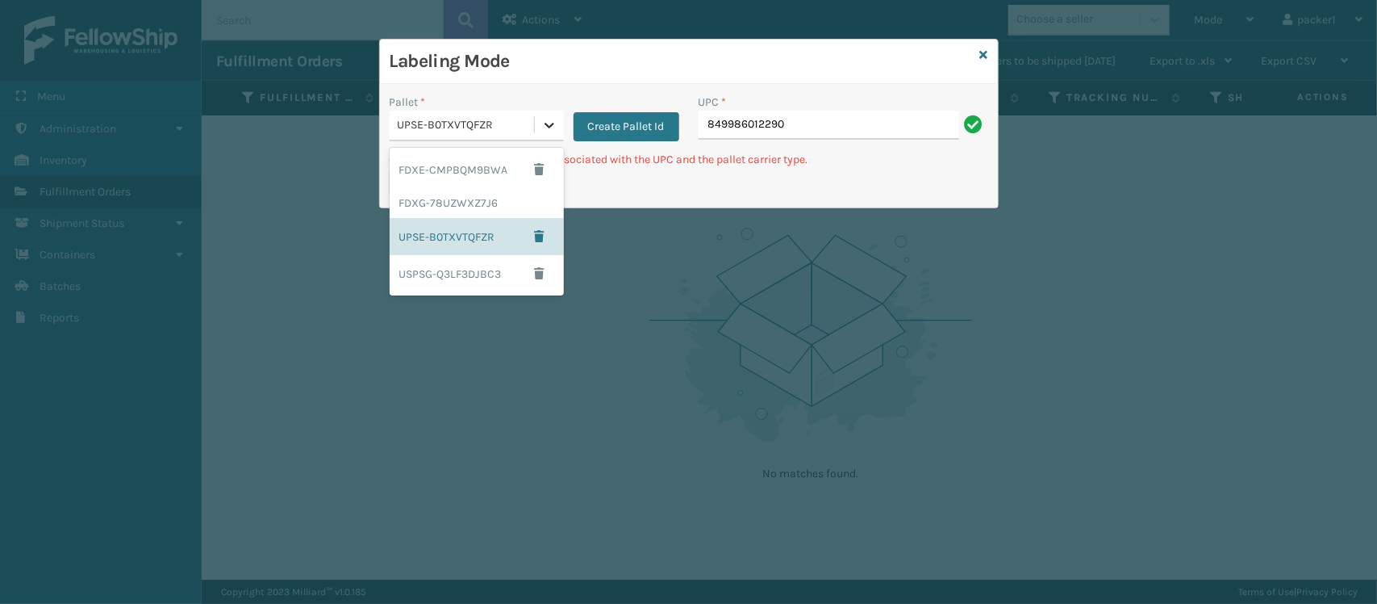
click at [551, 133] on icon at bounding box center [549, 125] width 16 height 16
click at [504, 203] on div "FDXG-78UZWXZ7J6" at bounding box center [477, 203] width 174 height 30
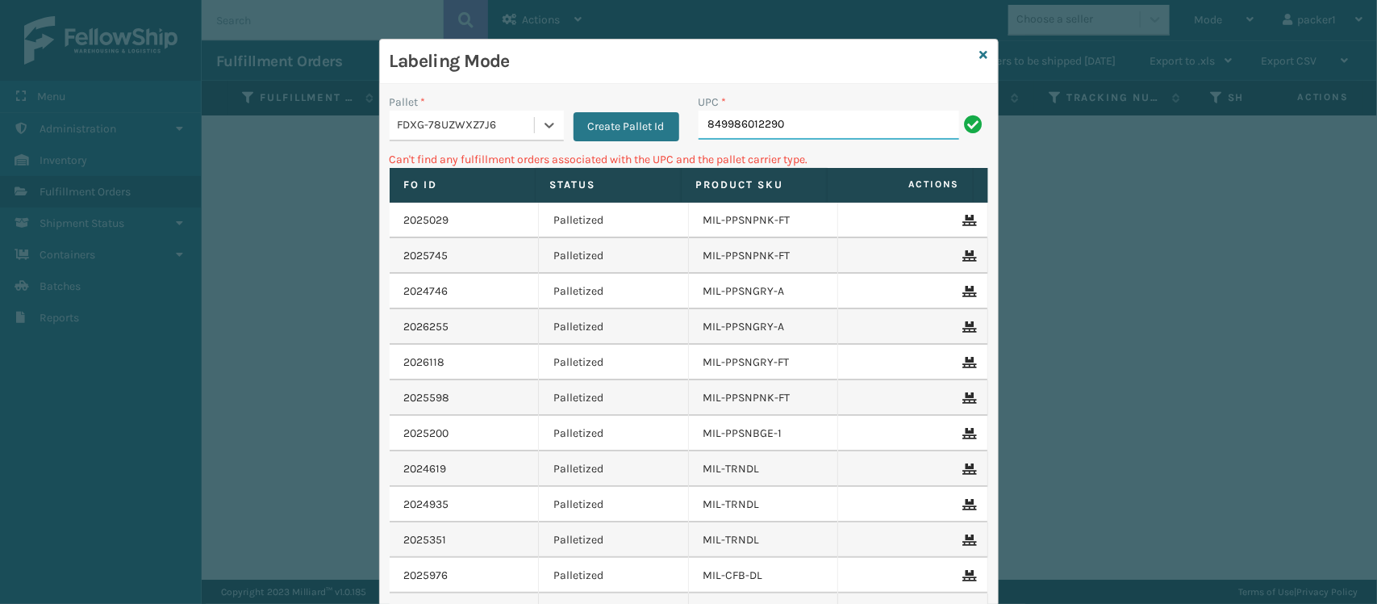
click at [789, 125] on input "849986012290" at bounding box center [829, 125] width 261 height 29
click at [550, 115] on div at bounding box center [549, 125] width 29 height 29
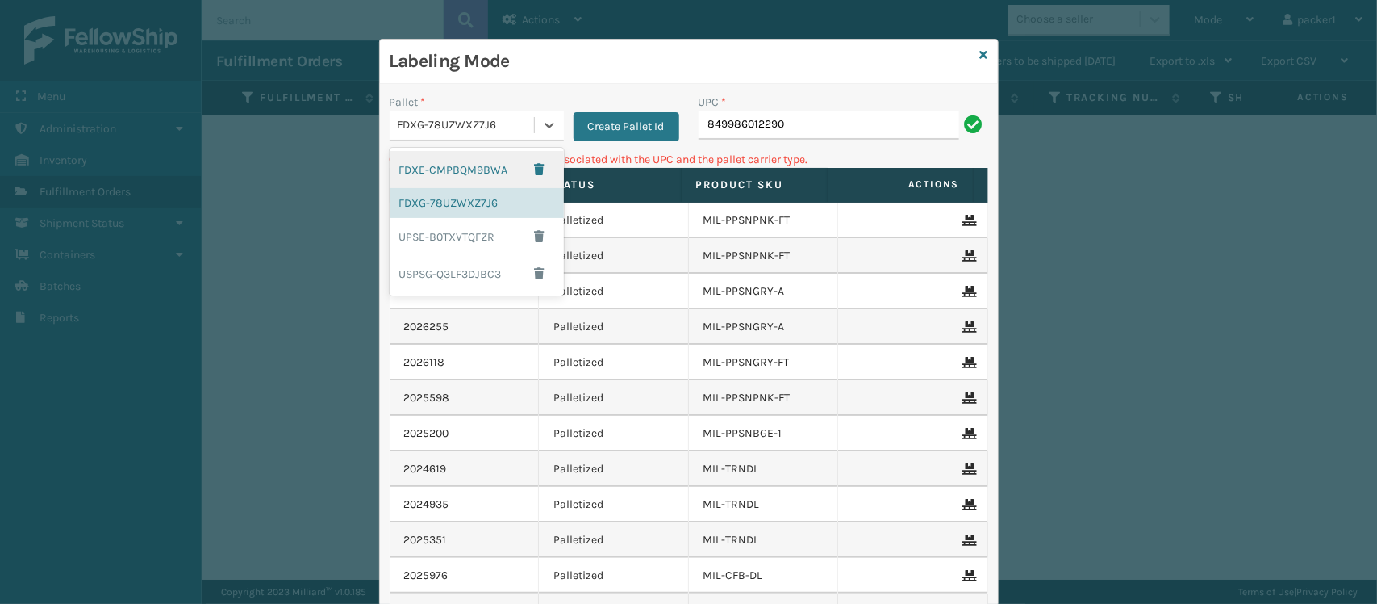
click at [466, 170] on div "FDXE-CMPBQM9BWA" at bounding box center [477, 169] width 174 height 37
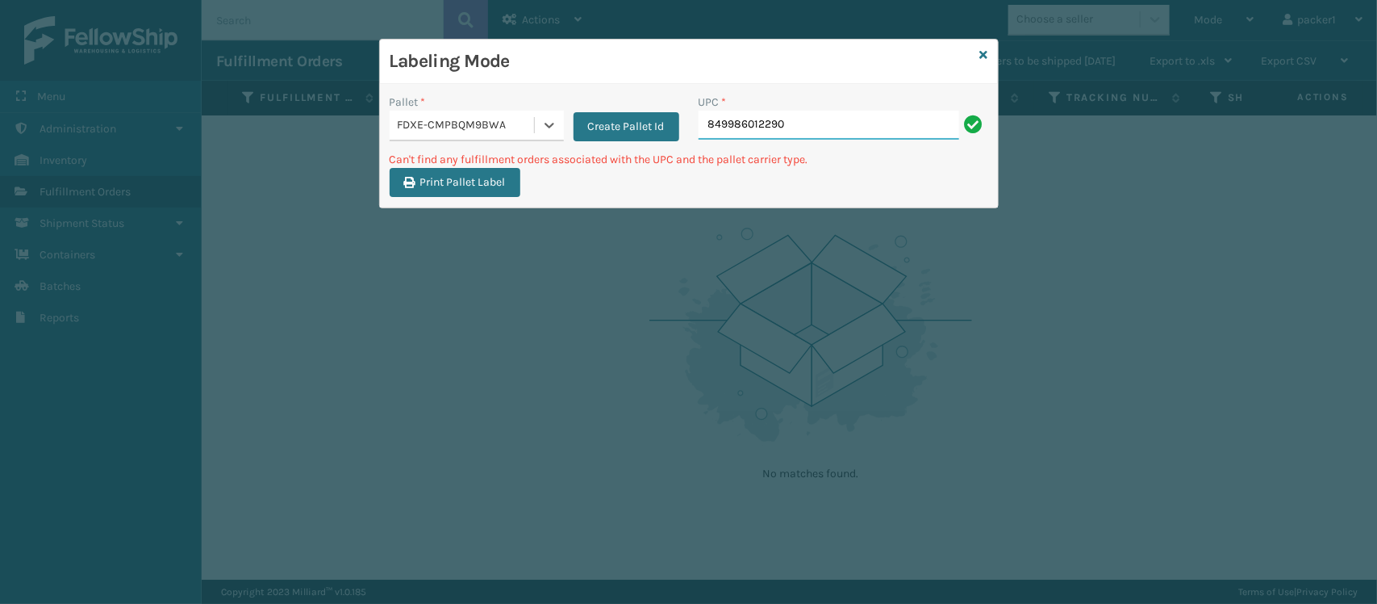
click at [821, 134] on input "849986012290" at bounding box center [829, 125] width 261 height 29
click at [357, 109] on div "Labeling Mode Pallet * FDXE-CMPBQM9BWA Create Pallet Id UPC * 849986012290 Can'…" at bounding box center [688, 302] width 1377 height 604
drag, startPoint x: 901, startPoint y: 134, endPoint x: 602, endPoint y: 123, distance: 299.6
click at [602, 123] on div "Pallet * FDXE-CMPBQM9BWA Create Pallet Id UPC * 849986012290" at bounding box center [689, 122] width 618 height 57
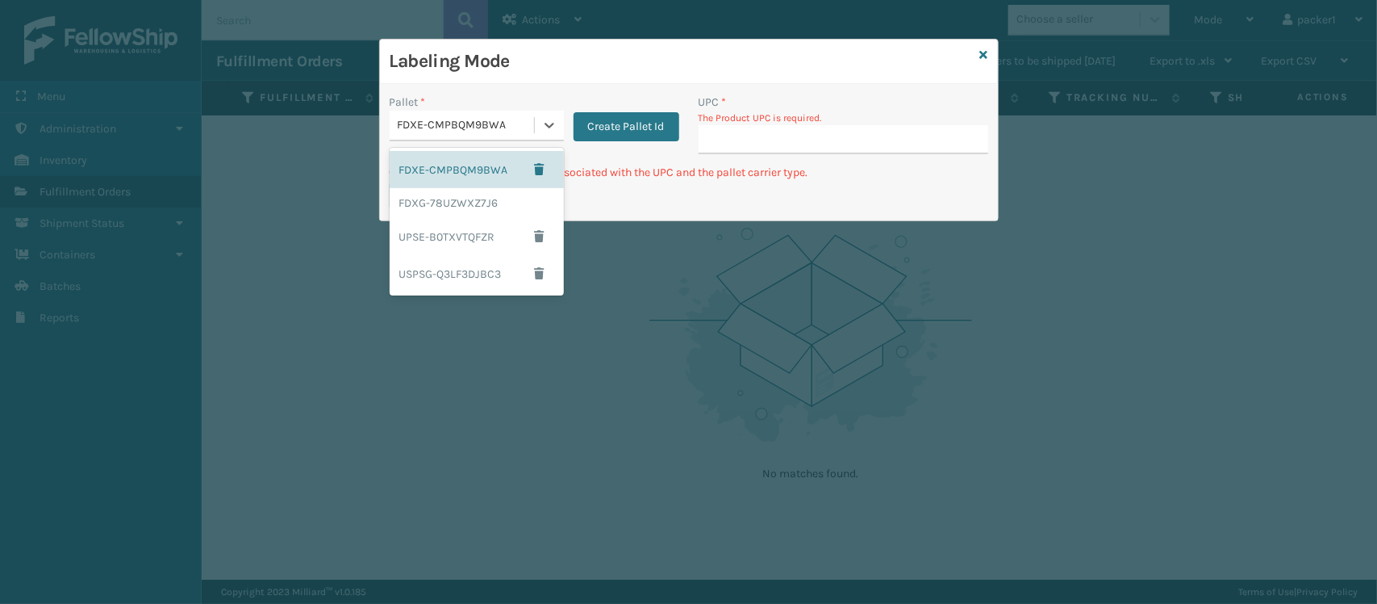
click at [533, 112] on div "FDXE-CMPBQM9BWA" at bounding box center [462, 125] width 144 height 27
click at [498, 204] on div "FDXG-78UZWXZ7J6" at bounding box center [477, 203] width 174 height 30
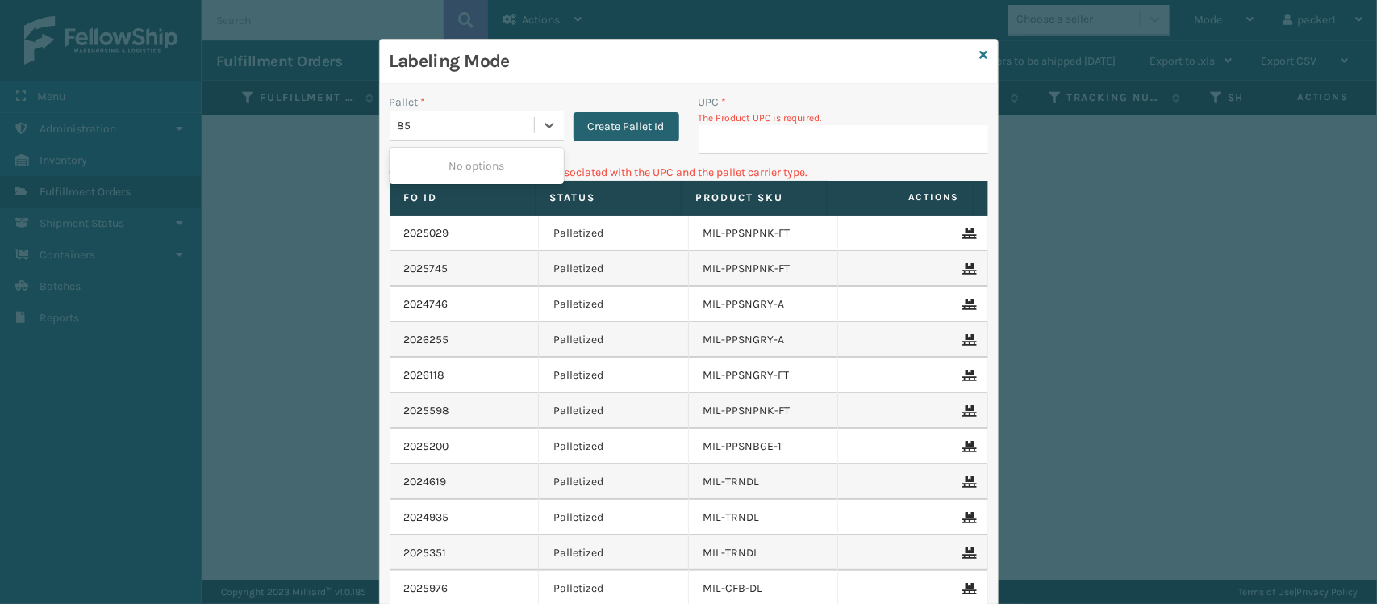
type input "8"
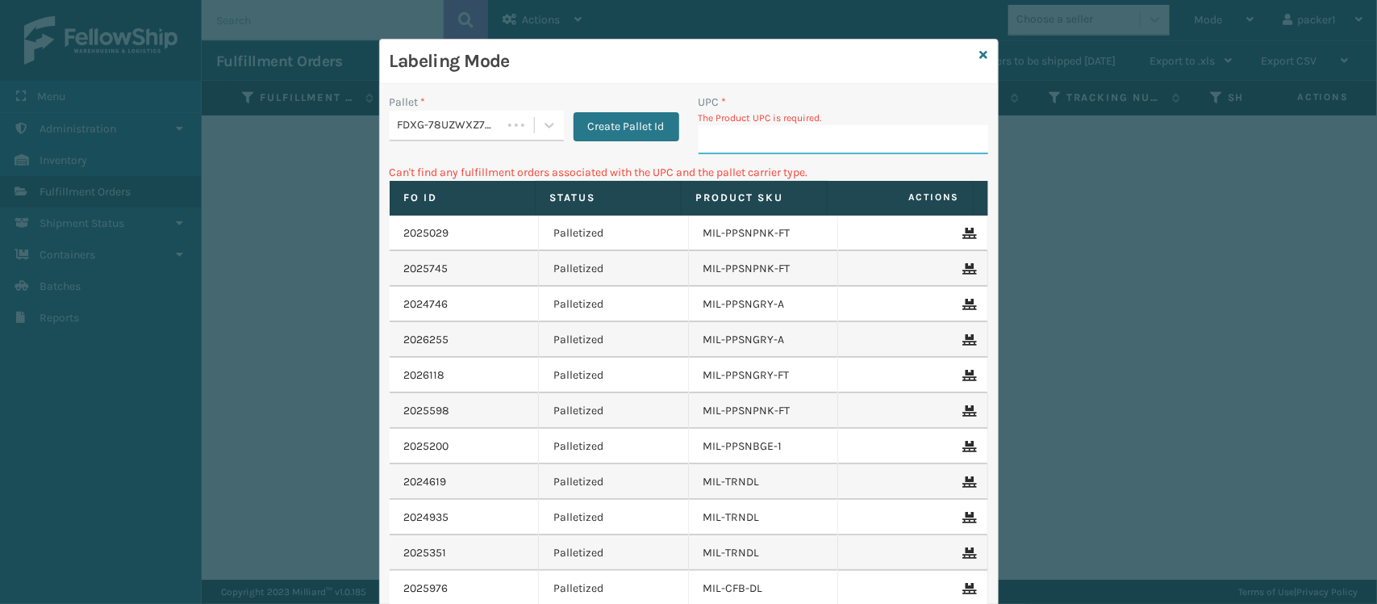
click at [788, 133] on input "UPC *" at bounding box center [844, 139] width 290 height 29
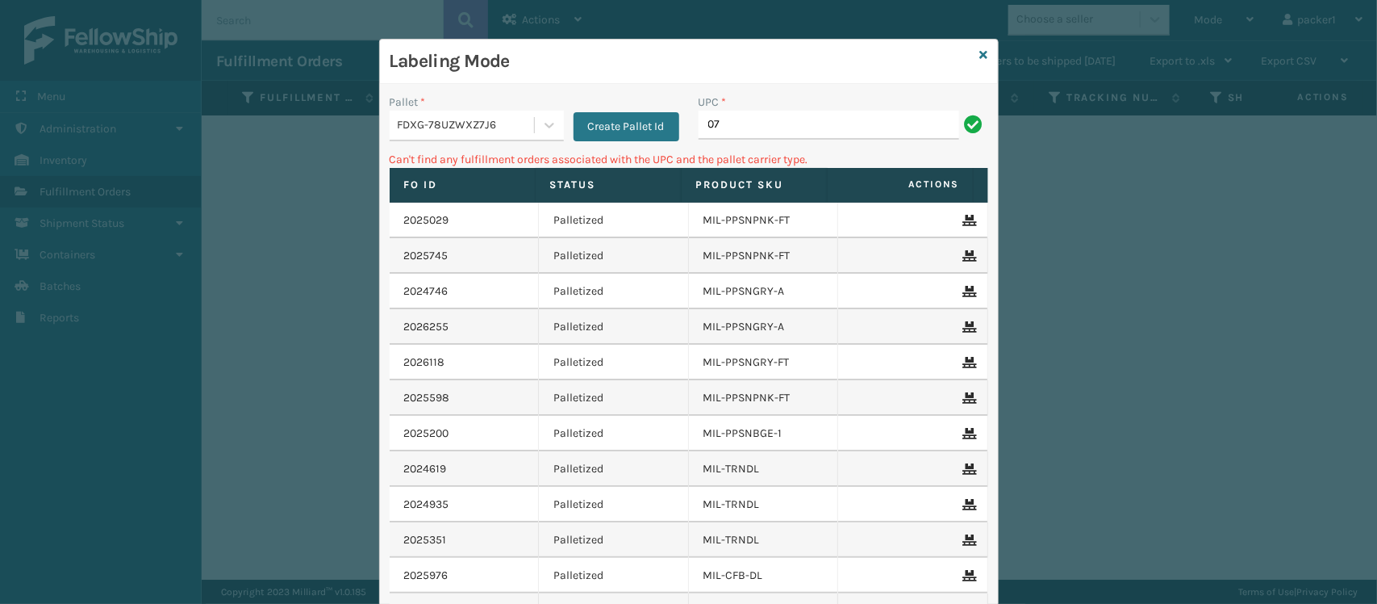
type input "0"
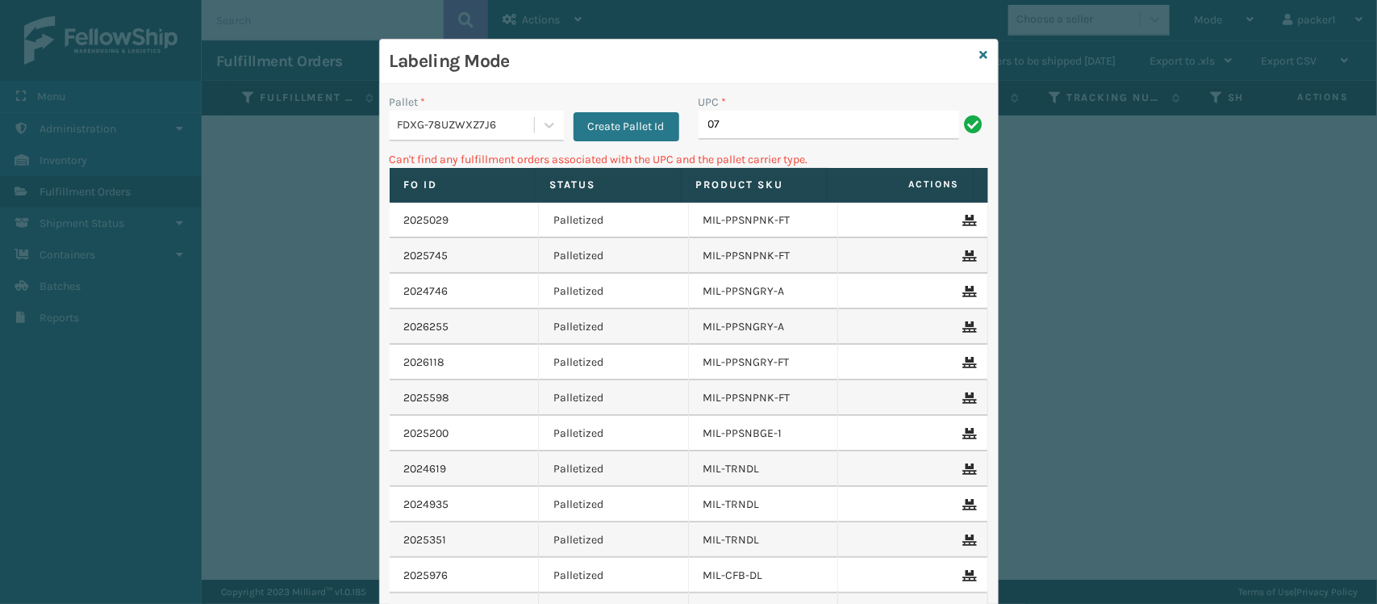
type input "0"
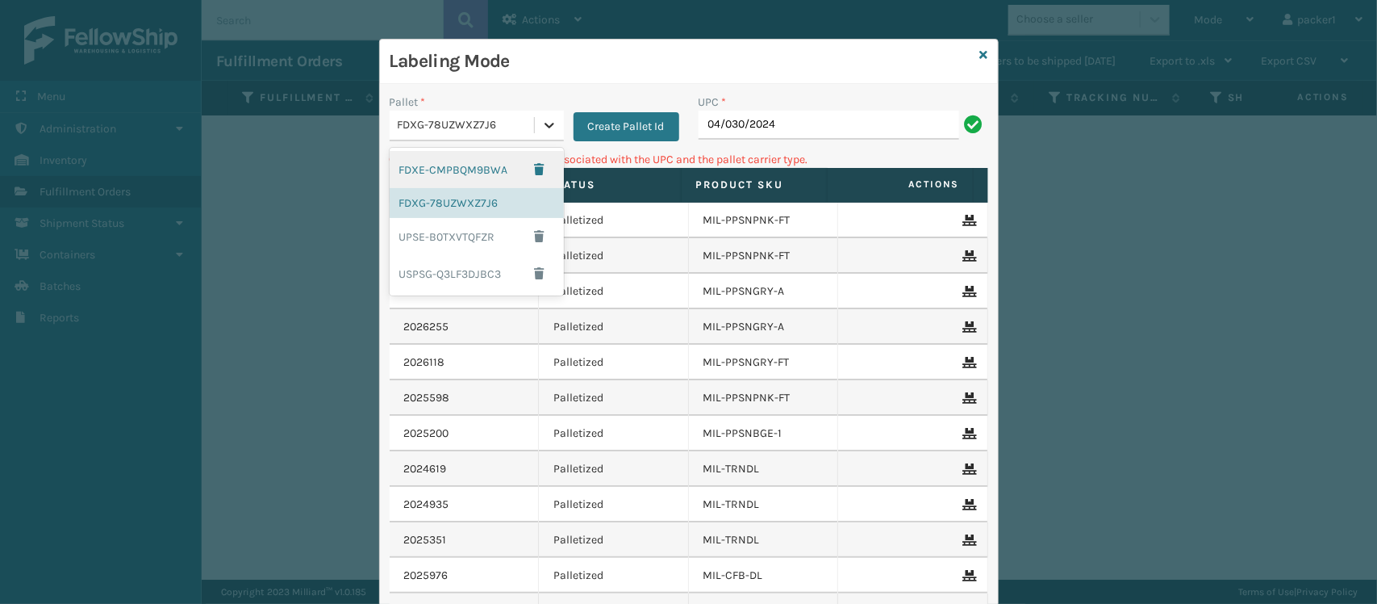
click at [541, 123] on icon at bounding box center [549, 125] width 16 height 16
click at [470, 267] on div "USPSG-Q3LF3DJBC3" at bounding box center [477, 273] width 174 height 37
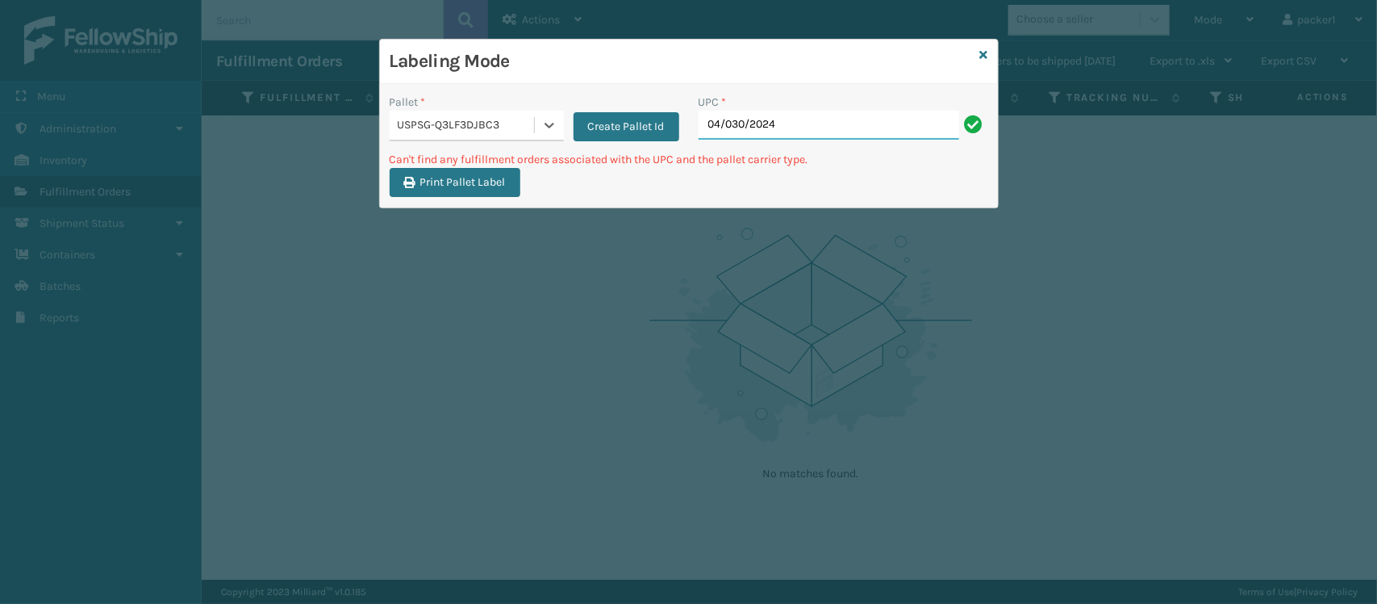
click at [797, 126] on input "04/030/2024" at bounding box center [829, 125] width 261 height 29
click at [533, 133] on div "USPSG-Q3LF3DJBC3" at bounding box center [467, 125] width 138 height 17
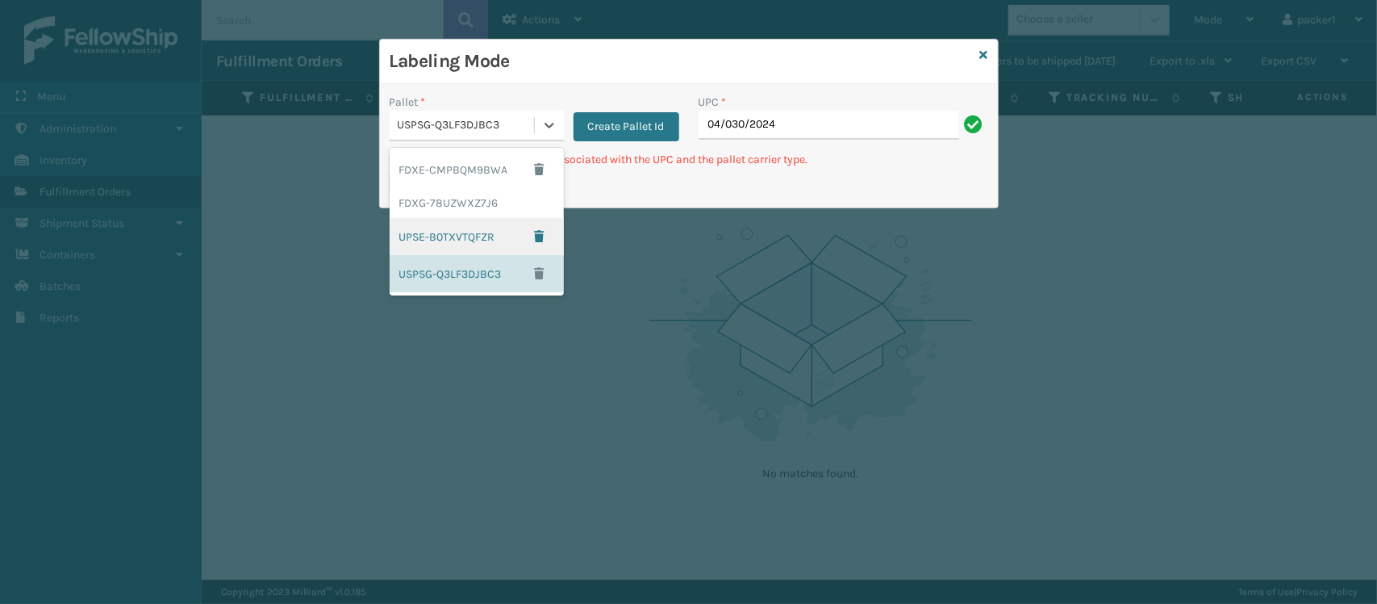
click at [499, 230] on div "UPSE-B0TXVTQFZR" at bounding box center [477, 236] width 174 height 37
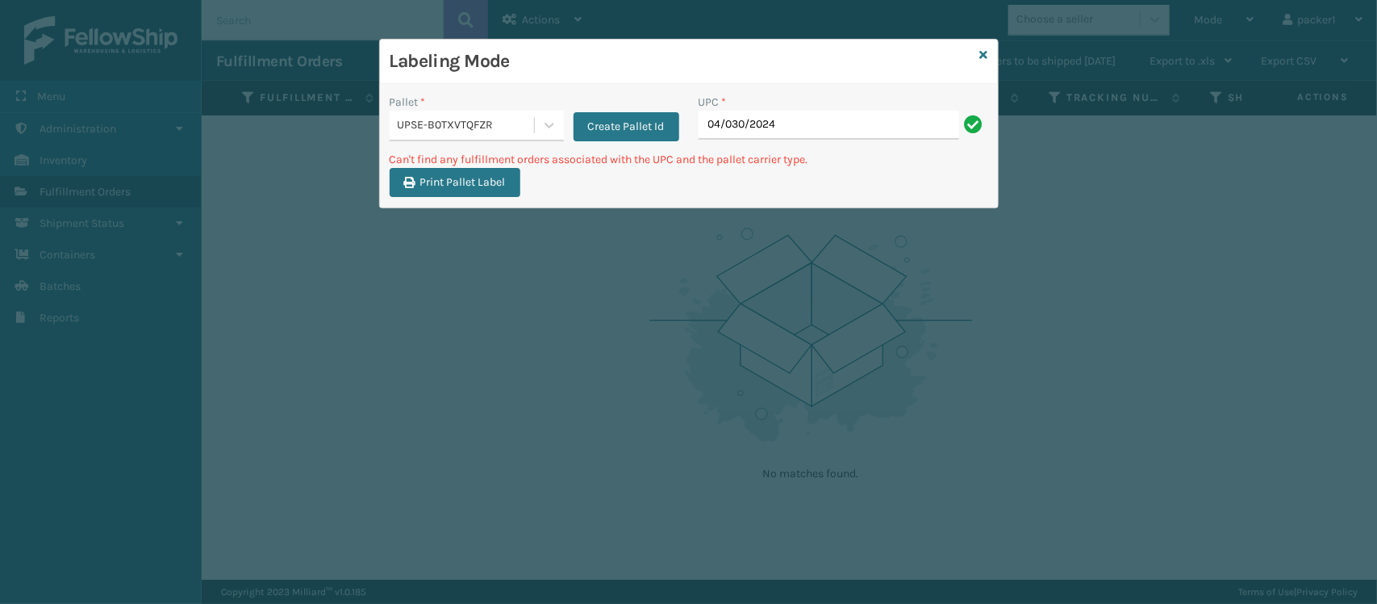
click at [839, 107] on div "UPC *" at bounding box center [844, 102] width 290 height 17
click at [840, 127] on input "04/030/2024" at bounding box center [829, 125] width 261 height 29
click at [598, 115] on button "Create Pallet Id" at bounding box center [627, 126] width 106 height 29
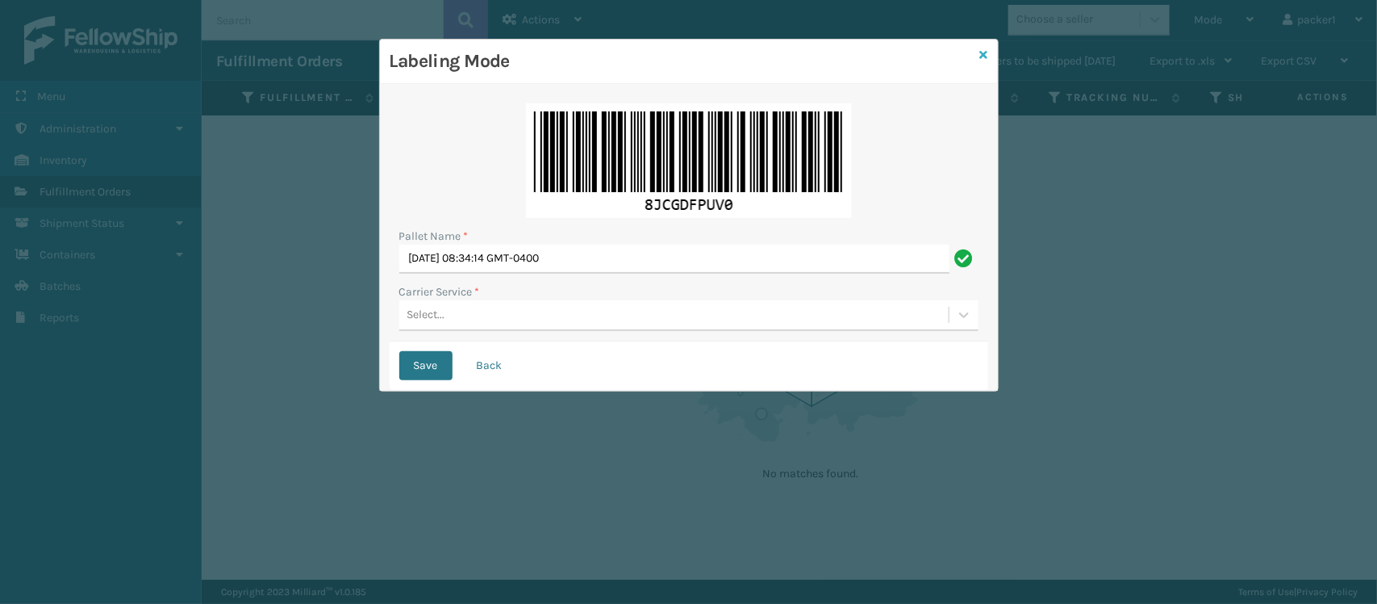
click at [986, 49] on icon at bounding box center [984, 54] width 8 height 11
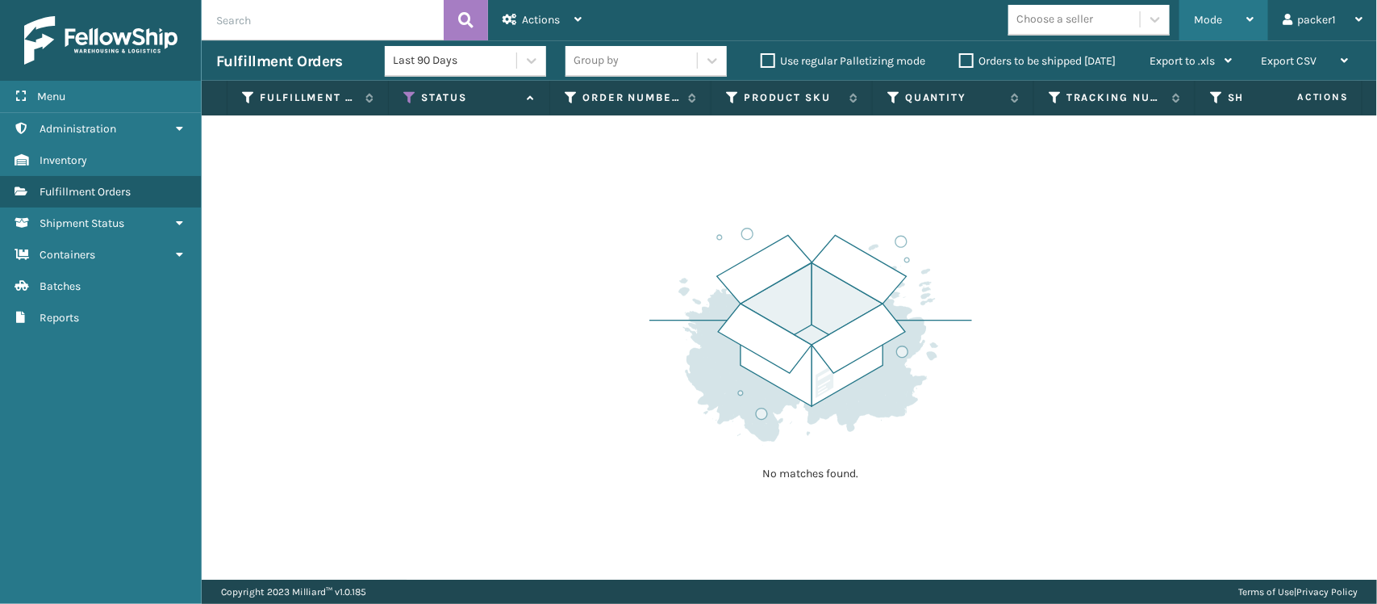
click at [1224, 27] on div "Mode" at bounding box center [1224, 20] width 60 height 40
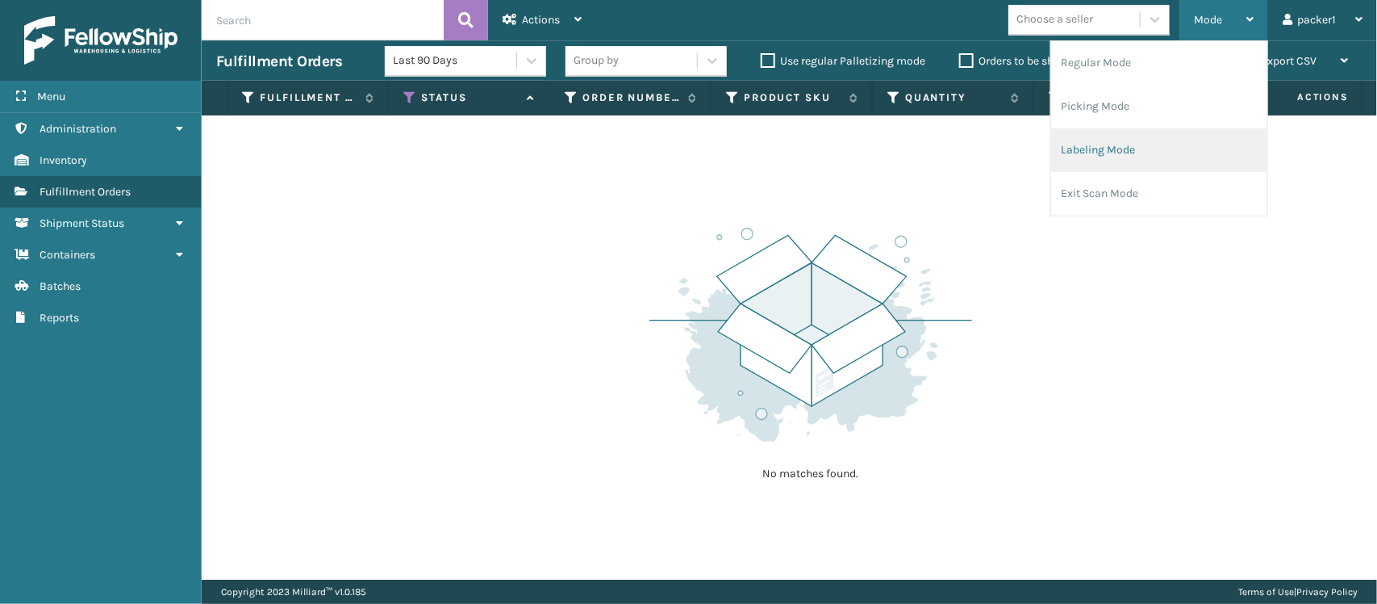
click at [1151, 158] on li "Labeling Mode" at bounding box center [1159, 150] width 216 height 44
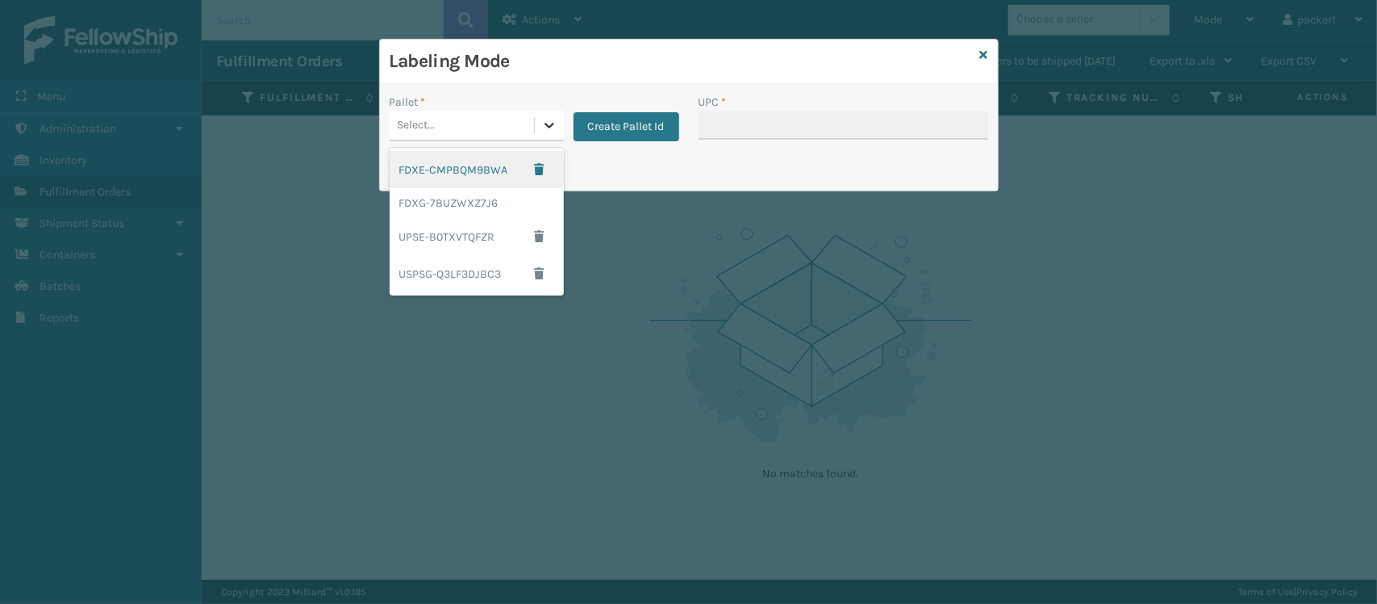
click at [535, 119] on div at bounding box center [549, 125] width 29 height 29
click at [501, 215] on div "FDXG-78UZWXZ7J6" at bounding box center [477, 203] width 174 height 30
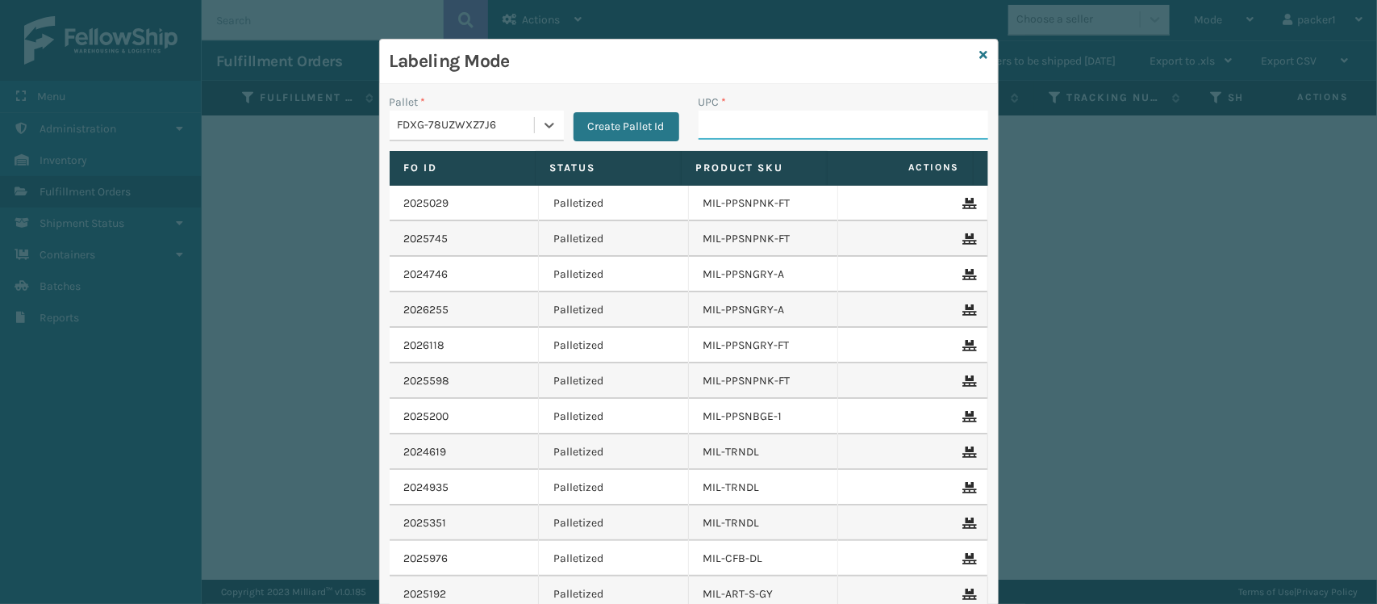
click at [744, 127] on input "UPC *" at bounding box center [844, 125] width 290 height 29
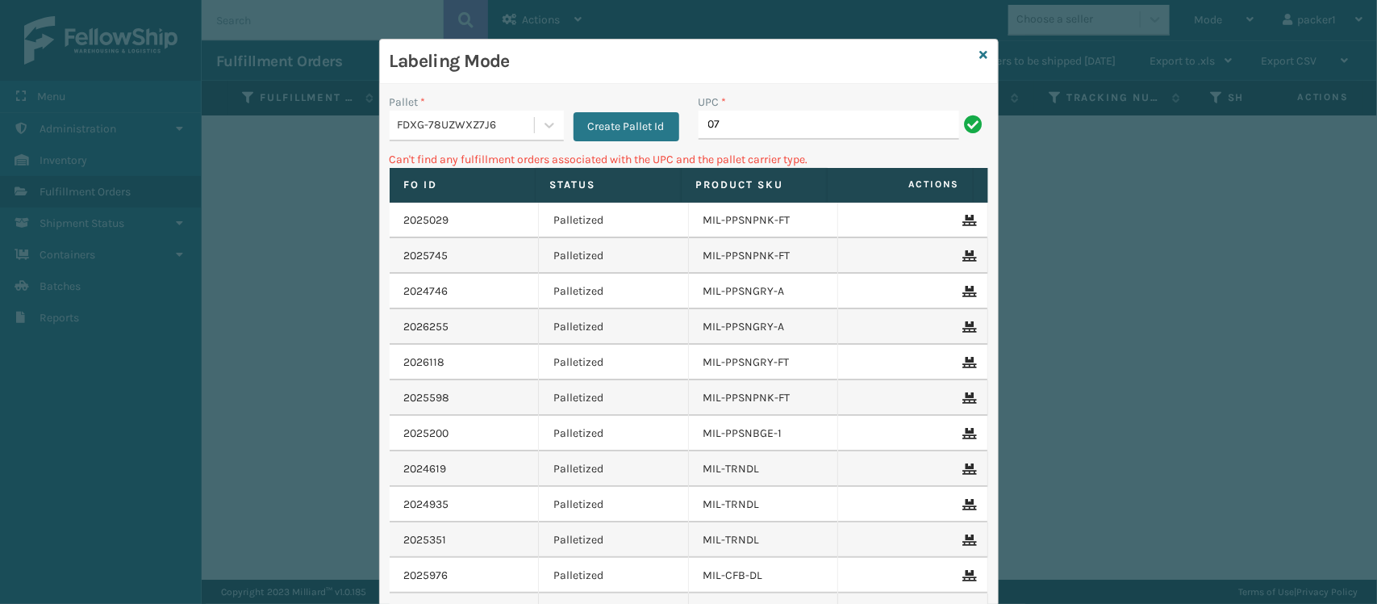
type input "0"
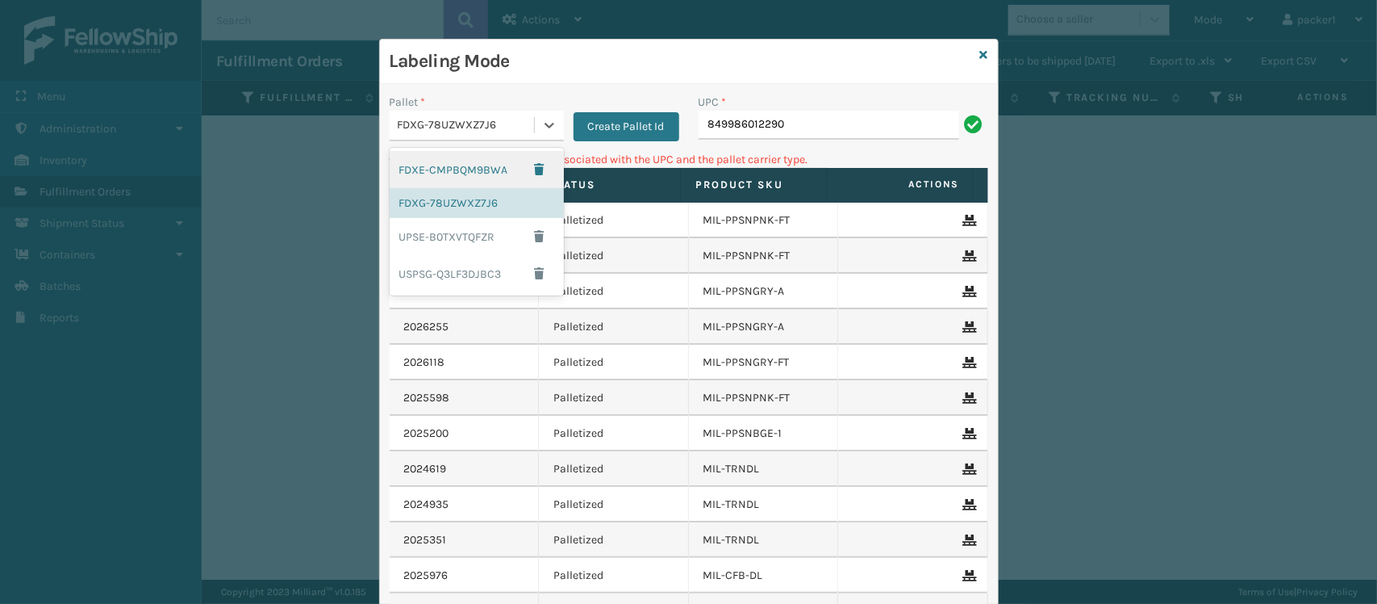
click at [521, 131] on div "FDXG-78UZWXZ7J6" at bounding box center [467, 125] width 138 height 17
click at [461, 251] on div "UPSE-B0TXVTQFZR" at bounding box center [477, 236] width 174 height 37
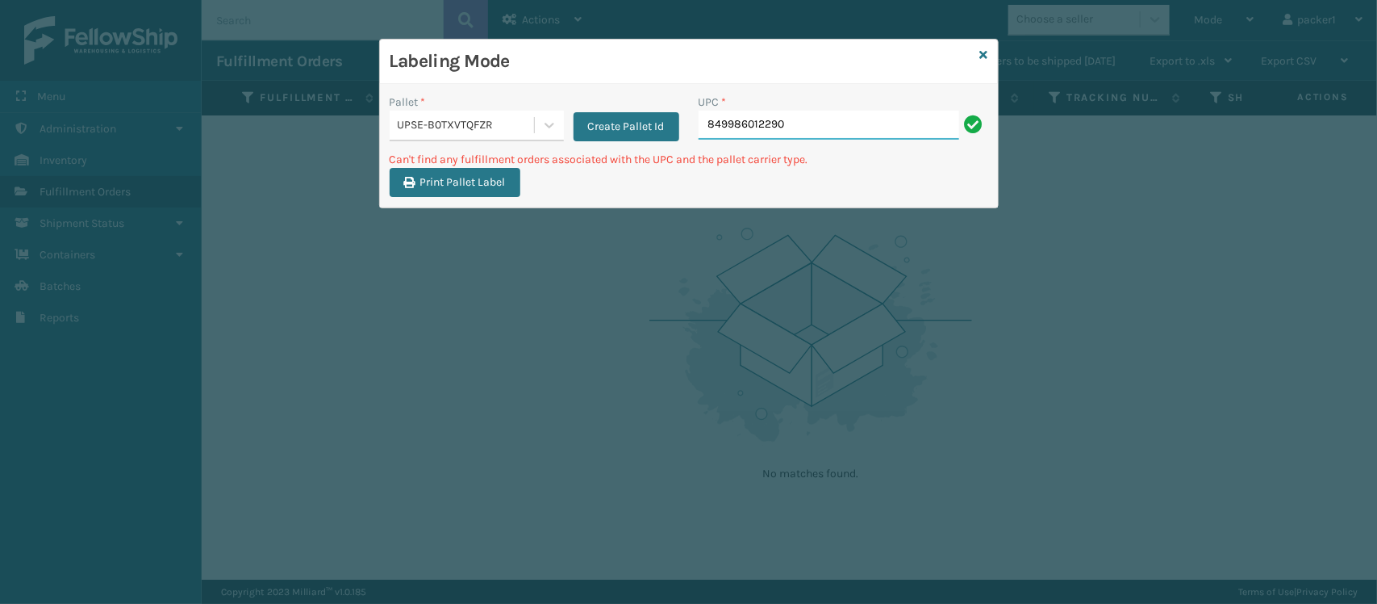
click at [807, 123] on input "849986012290" at bounding box center [829, 125] width 261 height 29
click at [527, 130] on div "UPSE-B0TXVTQFZR" at bounding box center [467, 125] width 138 height 17
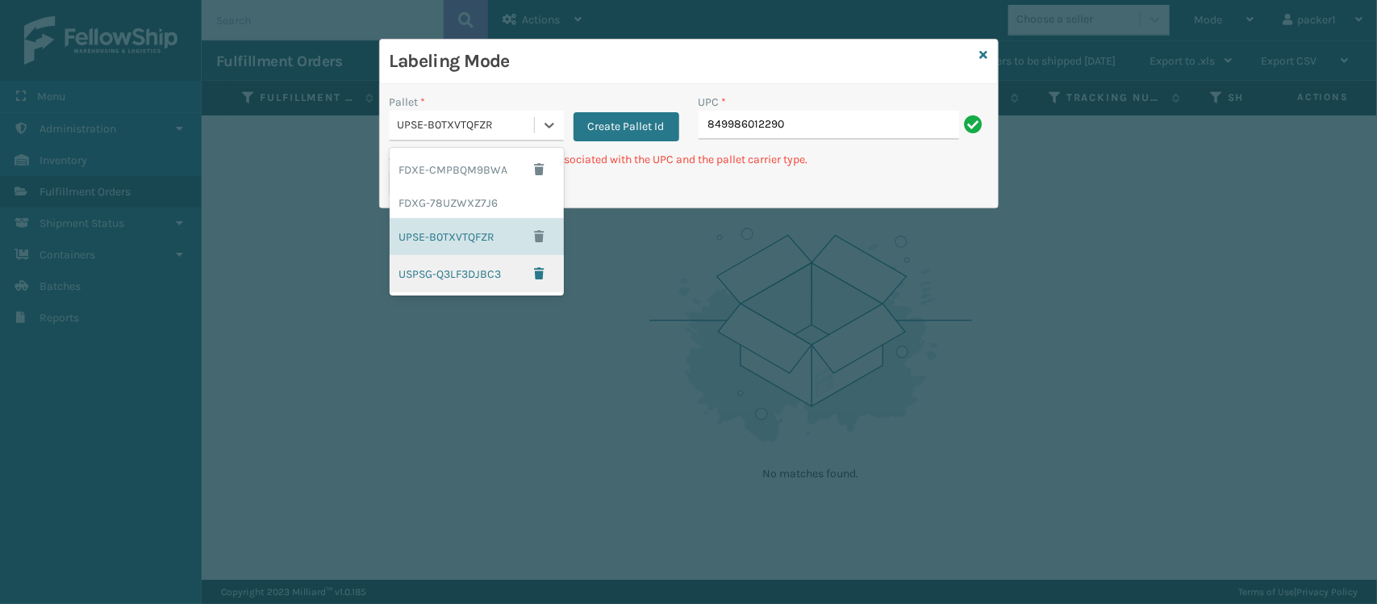
click at [514, 277] on div "USPSG-Q3LF3DJBC3" at bounding box center [477, 273] width 174 height 37
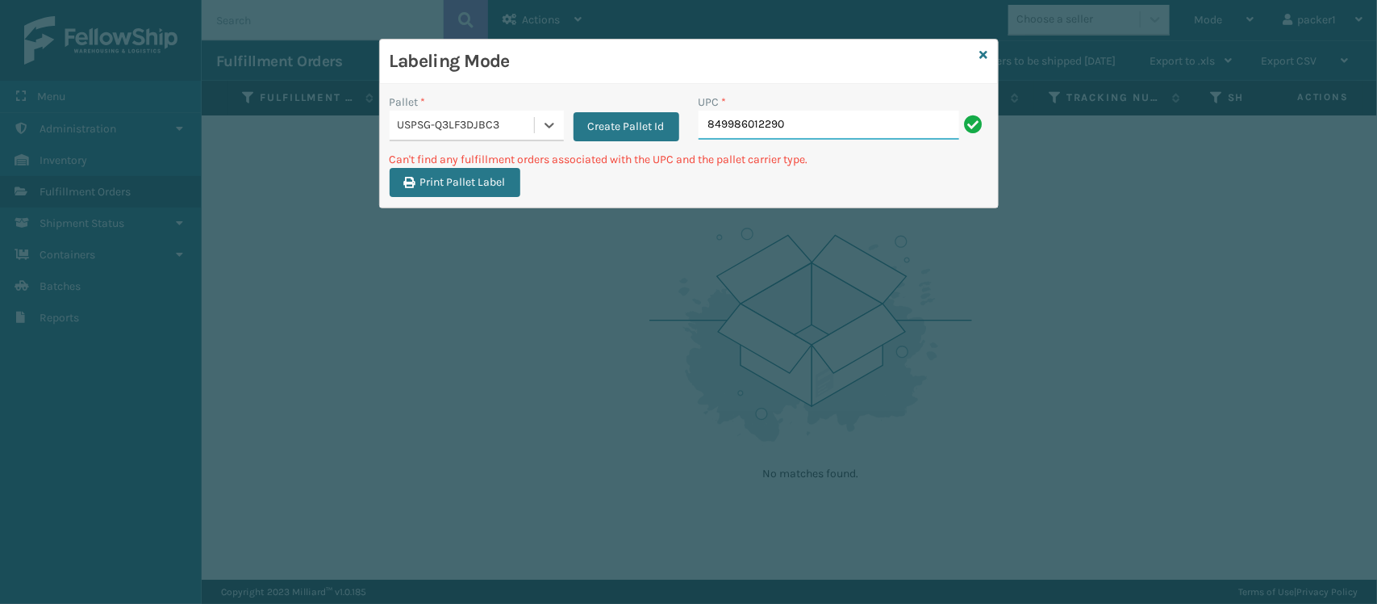
click at [824, 111] on input "849986012290" at bounding box center [829, 125] width 261 height 29
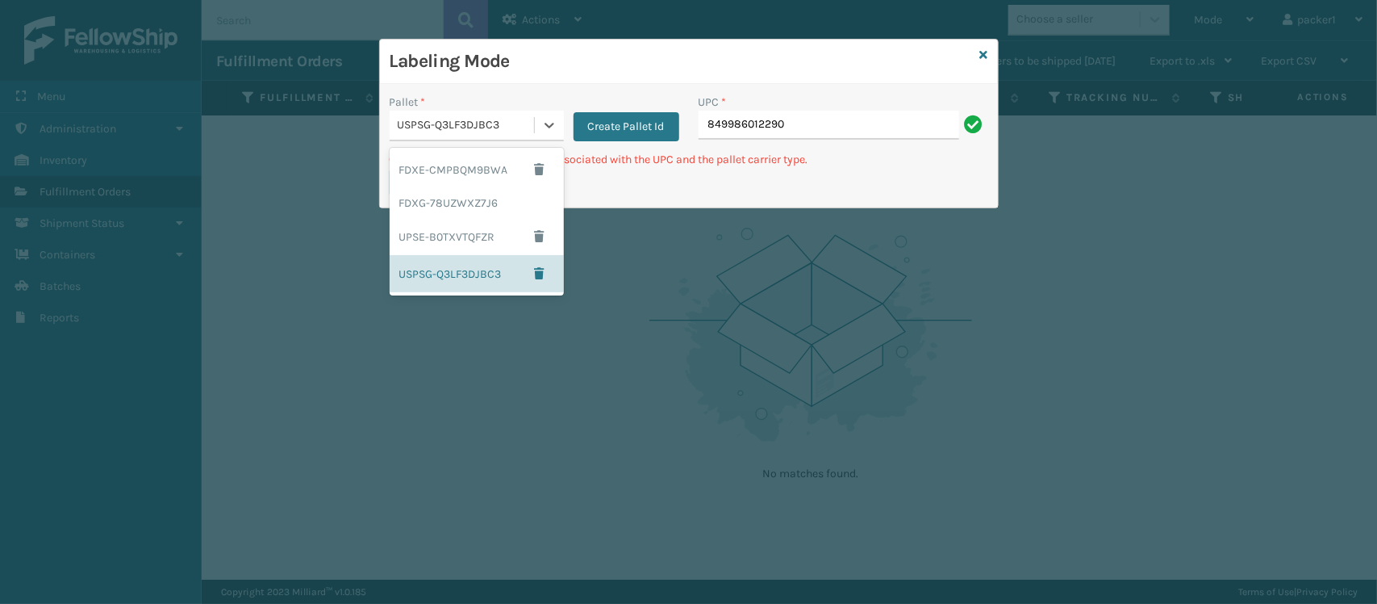
click at [546, 141] on div "USPSG-Q3LF3DJBC3" at bounding box center [477, 126] width 174 height 31
click at [493, 199] on div "FDXG-78UZWXZ7J6" at bounding box center [477, 203] width 174 height 30
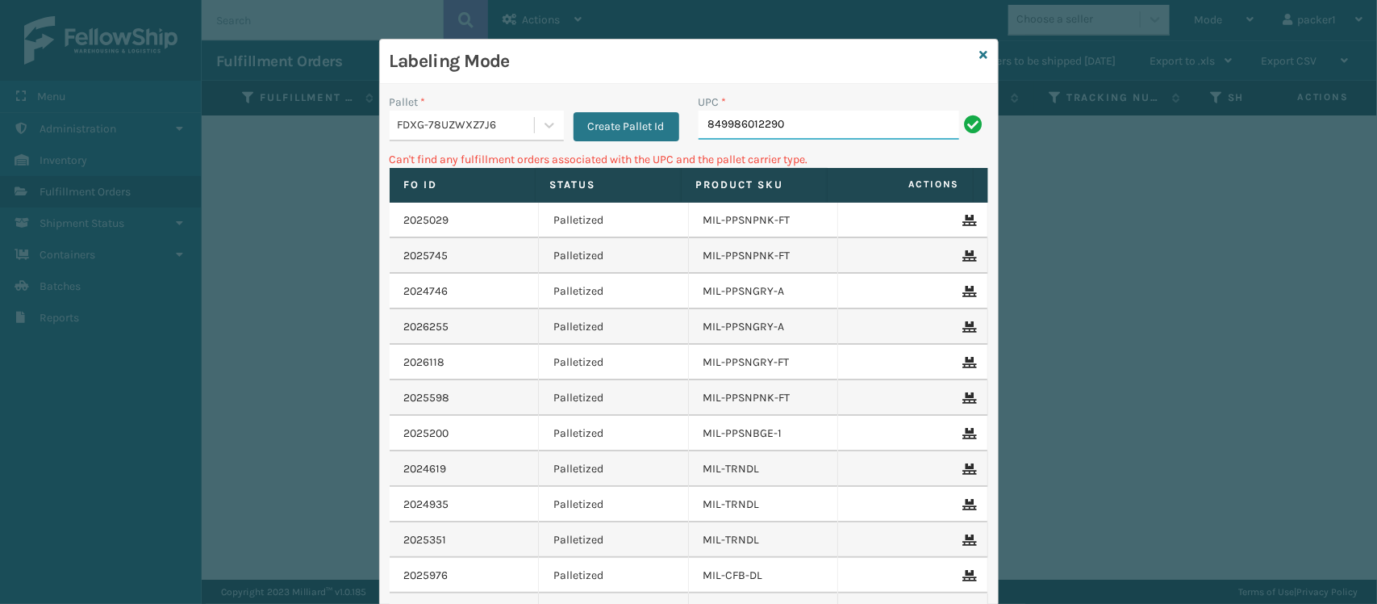
drag, startPoint x: 795, startPoint y: 115, endPoint x: 636, endPoint y: 94, distance: 160.3
click at [636, 94] on div "Pallet * FDXG-78UZWXZ7J6 Create Pallet Id UPC * 849986012290" at bounding box center [689, 122] width 618 height 57
type input "8"
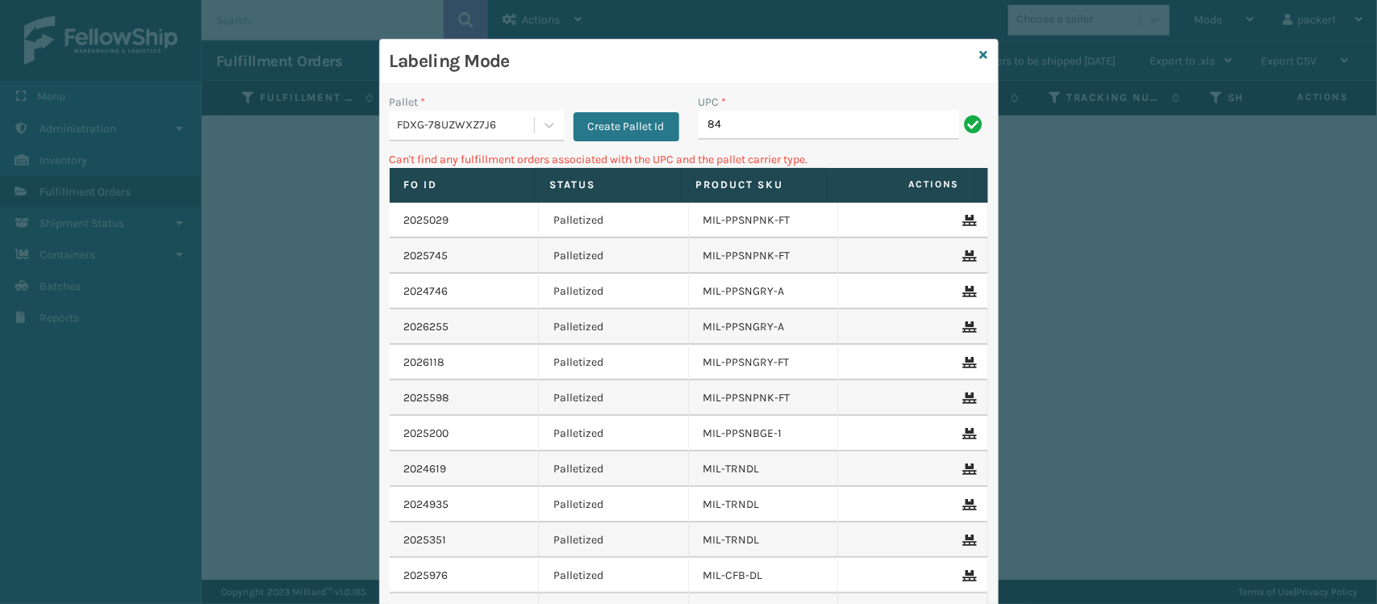
type input "8"
click at [545, 127] on icon at bounding box center [550, 126] width 10 height 6
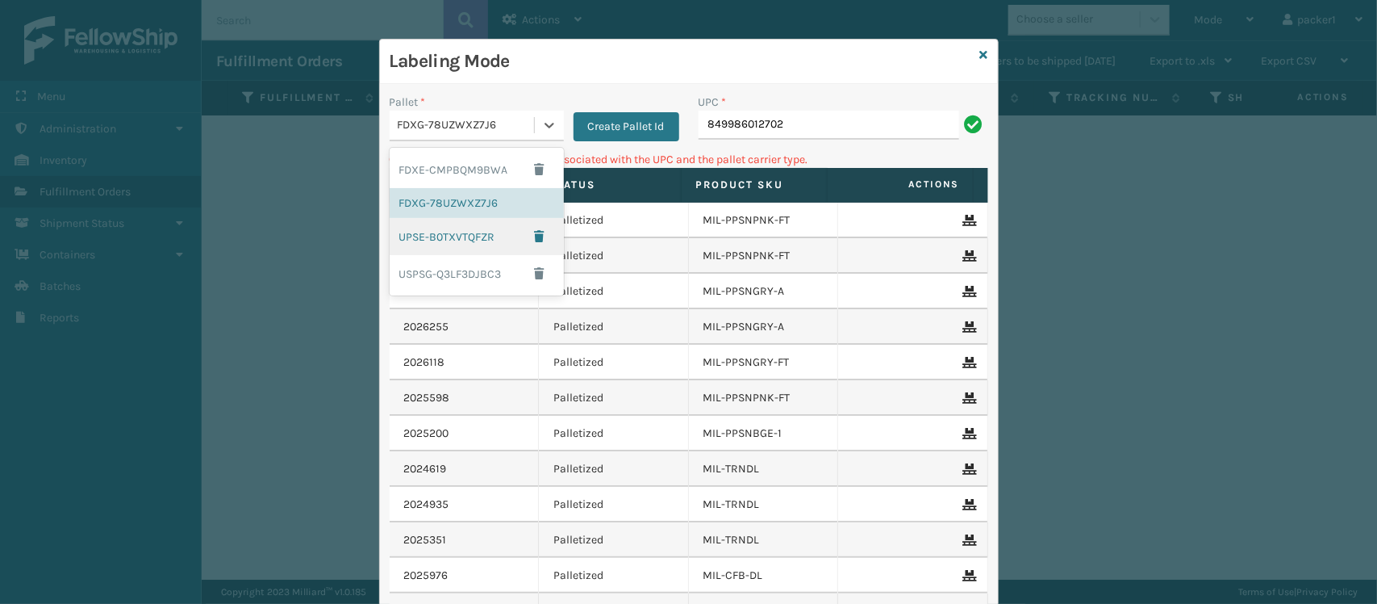
click at [482, 250] on div "UPSE-B0TXVTQFZR" at bounding box center [477, 236] width 174 height 37
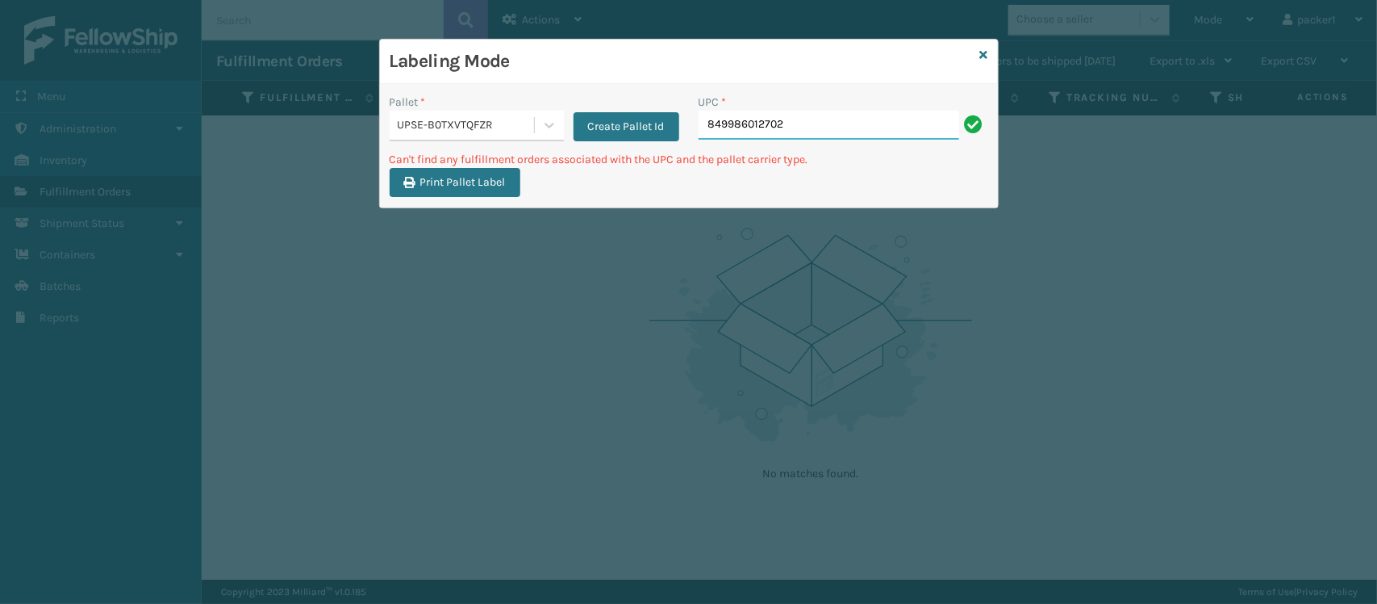
click at [813, 123] on input "849986012702" at bounding box center [829, 125] width 261 height 29
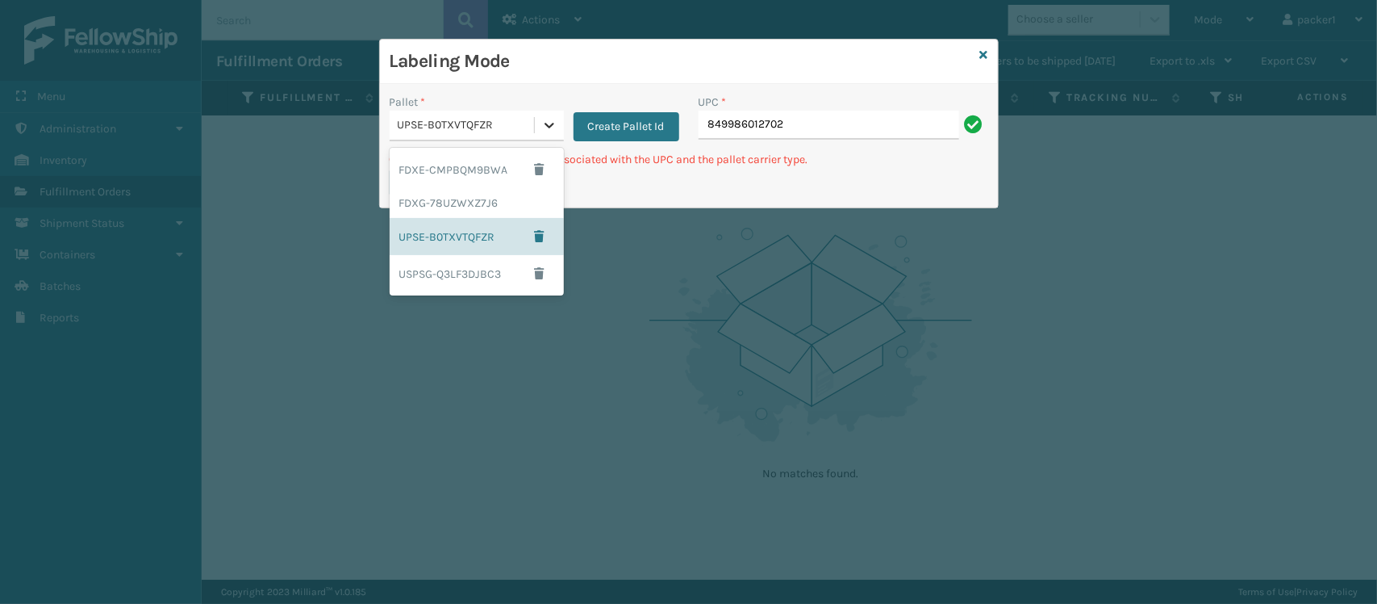
click at [555, 139] on div at bounding box center [549, 125] width 29 height 29
click at [478, 270] on div "USPSG-Q3LF3DJBC3" at bounding box center [477, 273] width 174 height 37
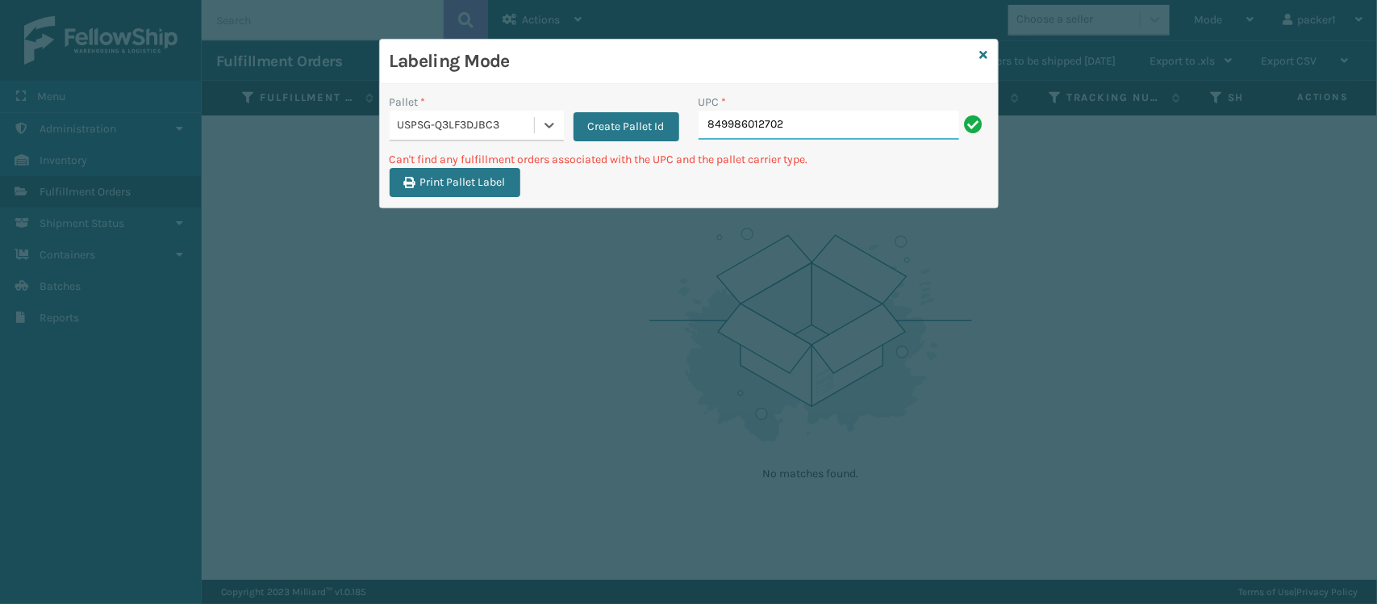
click at [829, 132] on input "849986012702" at bounding box center [829, 125] width 261 height 29
click at [555, 143] on div "Pallet * USPSG-Q3LF3DJBC3 Create Pallet Id" at bounding box center [534, 122] width 309 height 57
click at [550, 152] on p "Can't find any fulfillment orders associated with the UPC and the pallet carrie…" at bounding box center [689, 159] width 599 height 17
click at [547, 131] on icon at bounding box center [549, 125] width 16 height 16
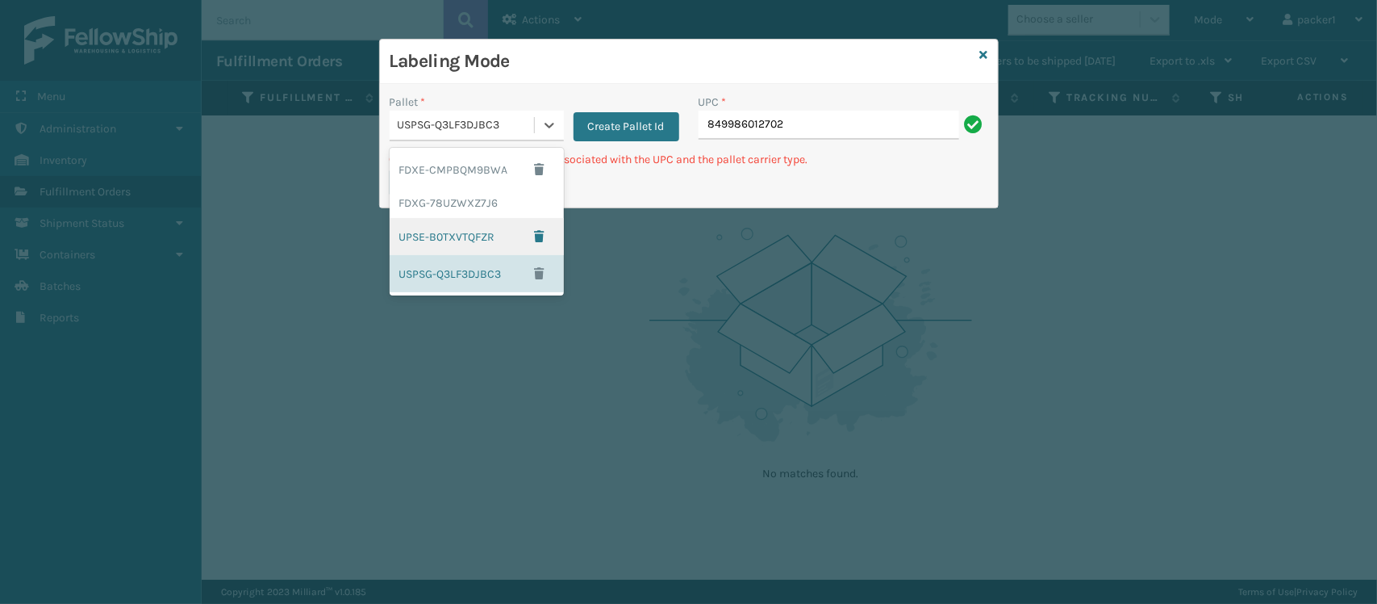
click at [510, 224] on div "UPSE-B0TXVTQFZR" at bounding box center [477, 236] width 174 height 37
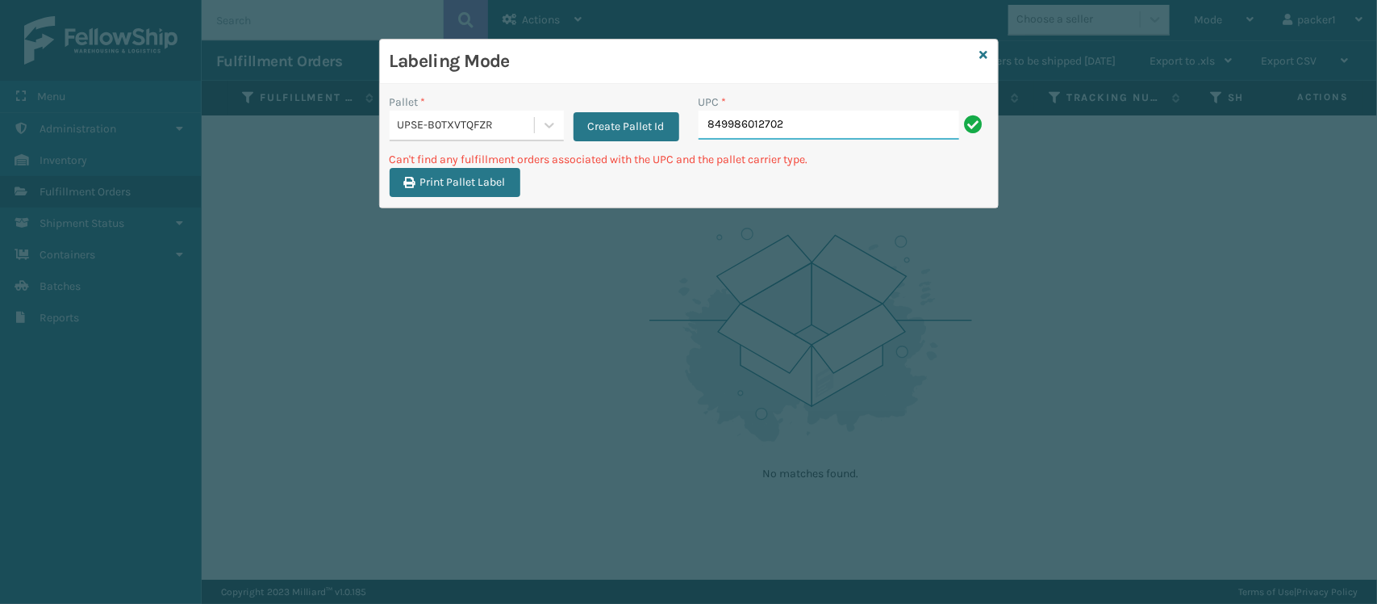
click at [791, 115] on input "849986012702" at bounding box center [829, 125] width 261 height 29
click at [565, 125] on div "Create Pallet Id" at bounding box center [621, 118] width 115 height 48
click at [554, 127] on icon at bounding box center [549, 125] width 16 height 16
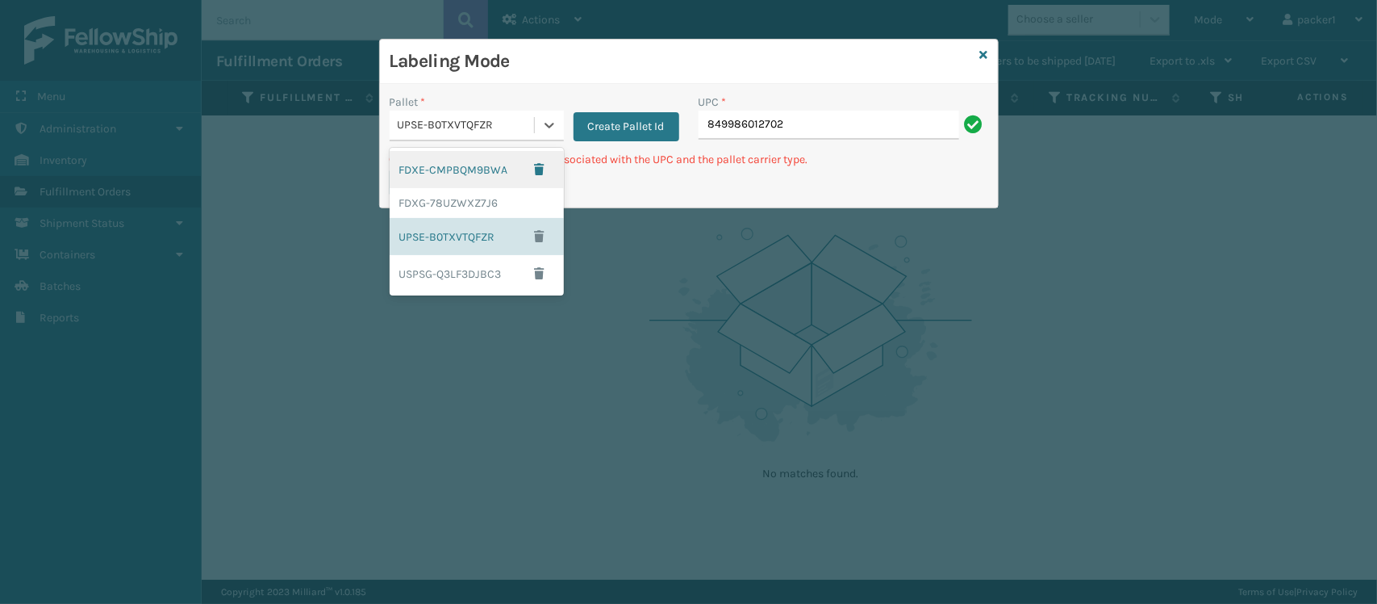
click at [499, 168] on div "FDXE-CMPBQM9BWA" at bounding box center [477, 169] width 174 height 37
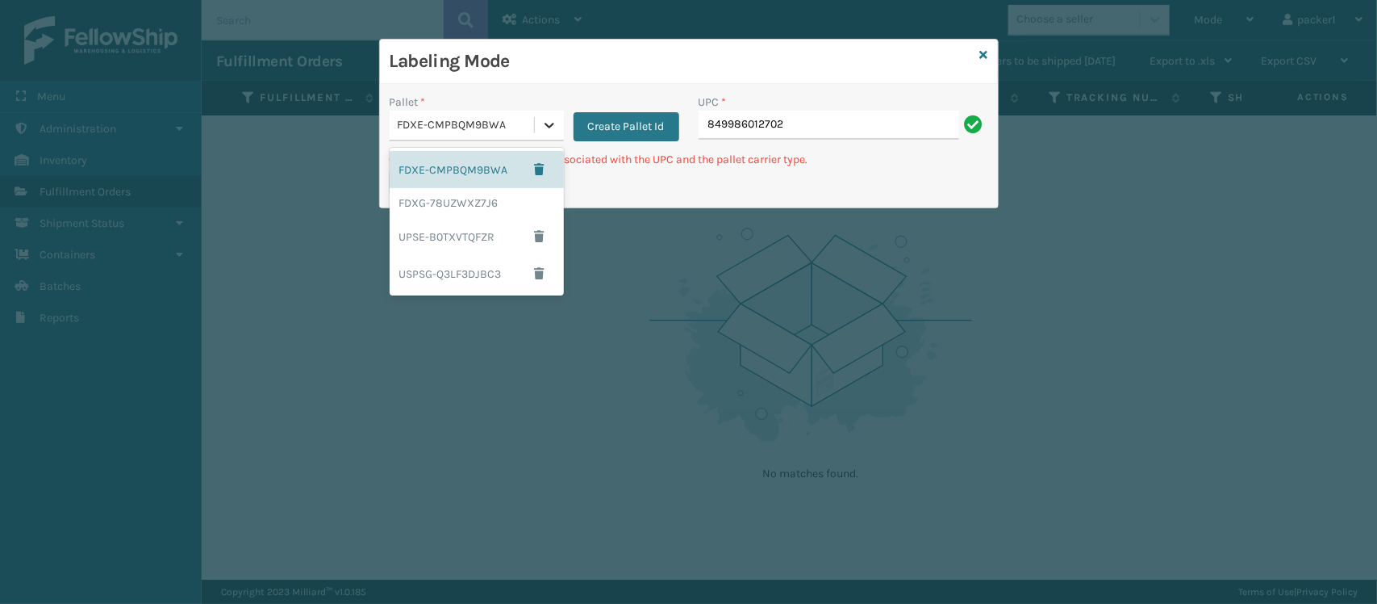
click at [535, 123] on div at bounding box center [549, 125] width 29 height 29
click at [486, 190] on div "FDXG-78UZWXZ7J6" at bounding box center [477, 203] width 174 height 30
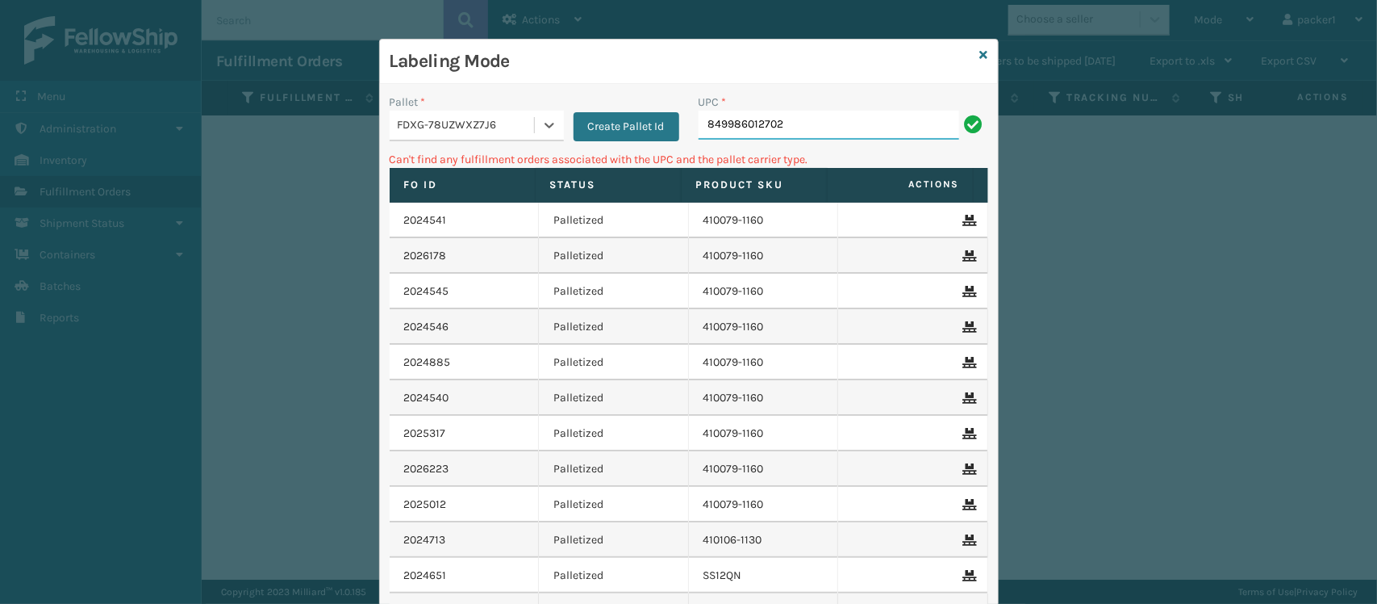
click at [808, 130] on input "849986012702" at bounding box center [829, 125] width 261 height 29
click at [549, 111] on div at bounding box center [549, 125] width 29 height 29
click at [545, 126] on icon at bounding box center [550, 126] width 10 height 6
click at [545, 132] on icon at bounding box center [549, 125] width 16 height 16
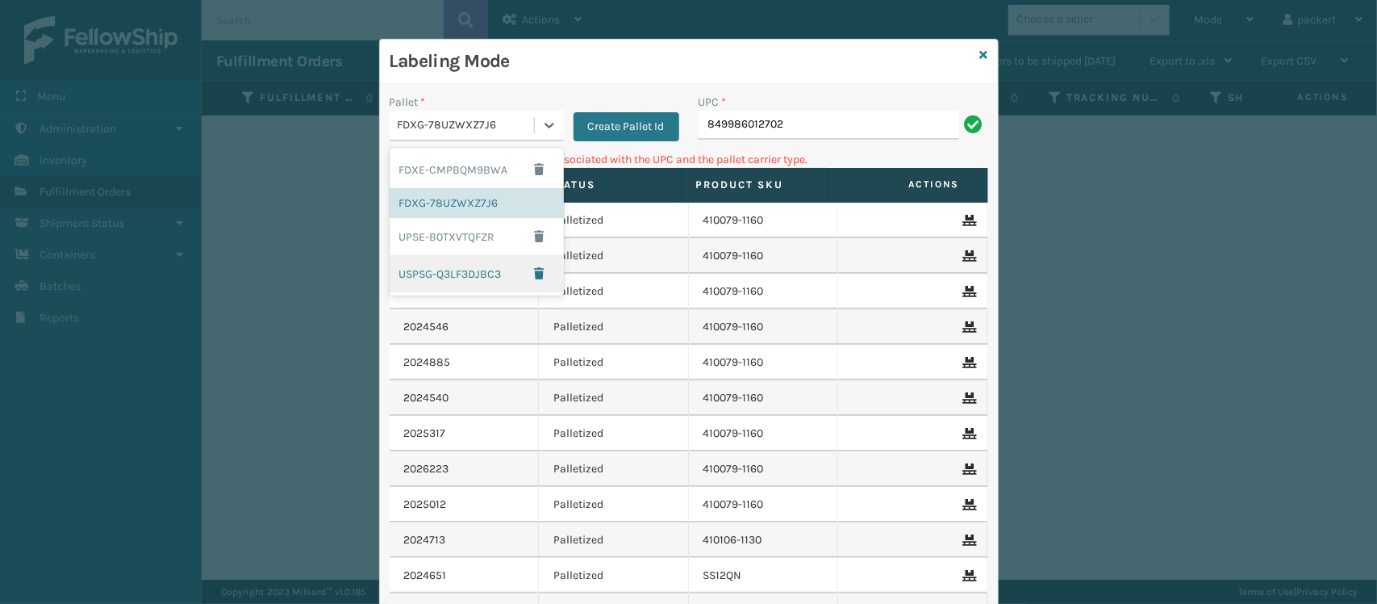
click at [437, 267] on div "USPSG-Q3LF3DJBC3" at bounding box center [477, 273] width 174 height 37
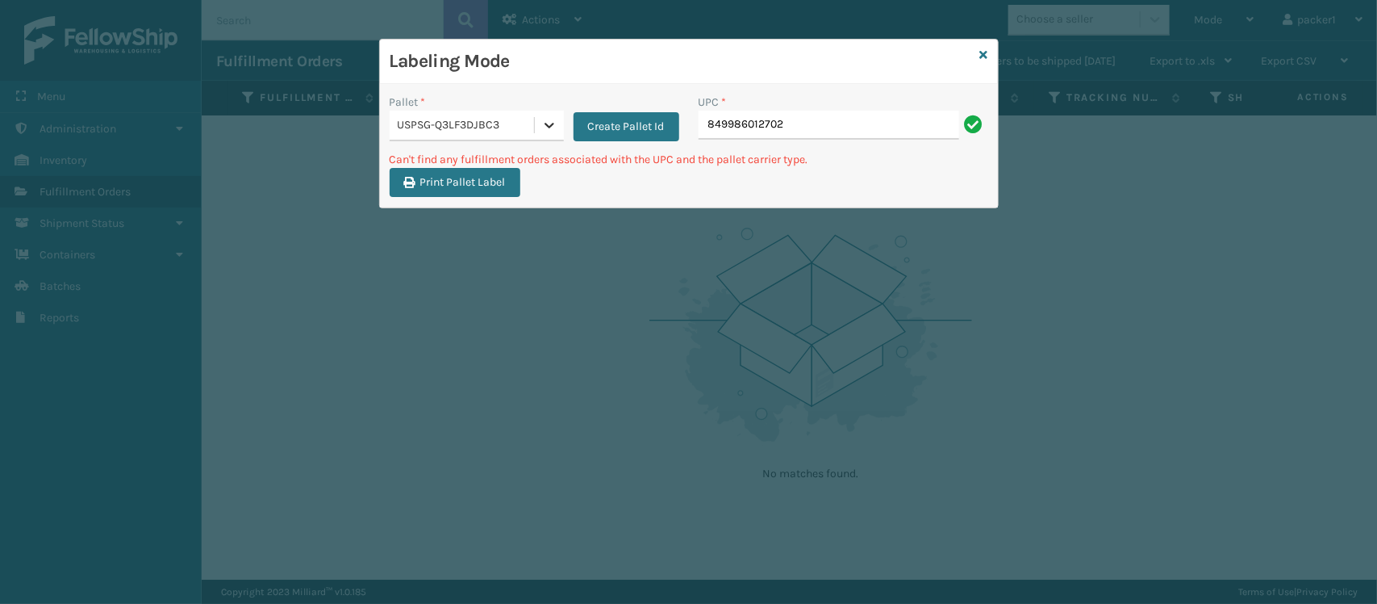
click at [553, 115] on div at bounding box center [549, 125] width 29 height 29
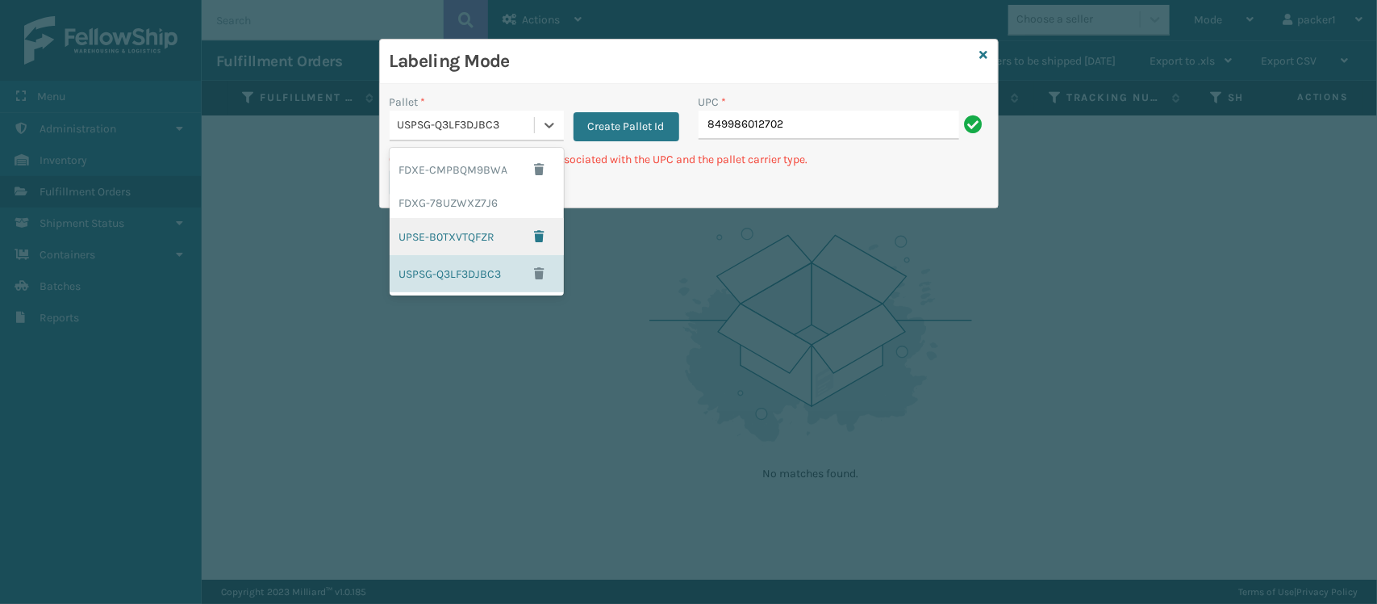
click at [486, 226] on div "UPSE-B0TXVTQFZR" at bounding box center [477, 236] width 174 height 37
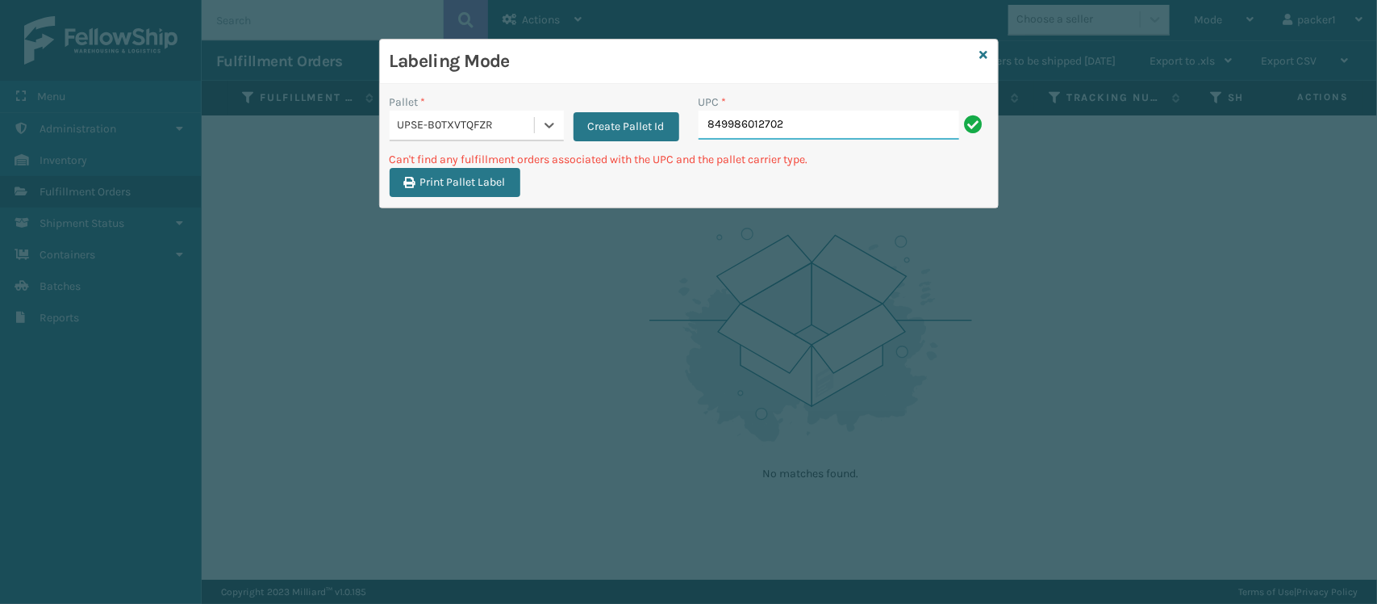
click at [795, 134] on input "849986012702" at bounding box center [829, 125] width 261 height 29
click at [562, 123] on div "Pallet * UPSE-B0TXVTQFZR Create Pallet Id" at bounding box center [535, 118] width 290 height 48
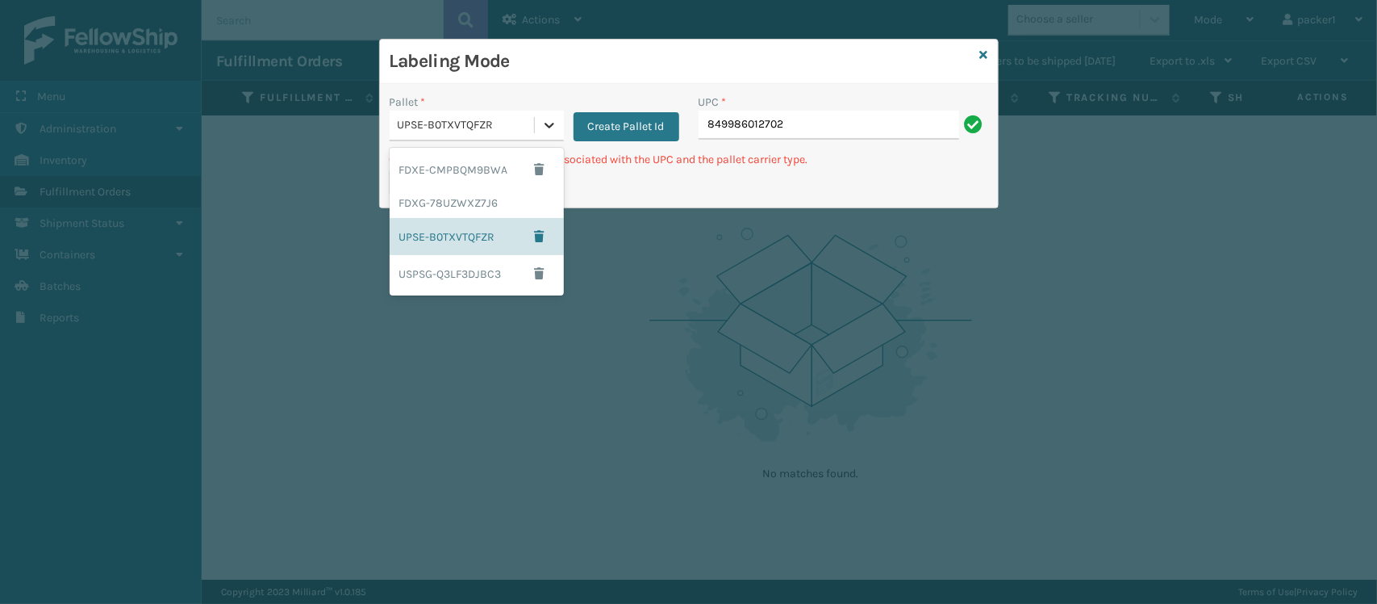
click at [541, 123] on icon at bounding box center [549, 125] width 16 height 16
click at [441, 266] on div "USPSG-Q3LF3DJBC3" at bounding box center [477, 273] width 174 height 37
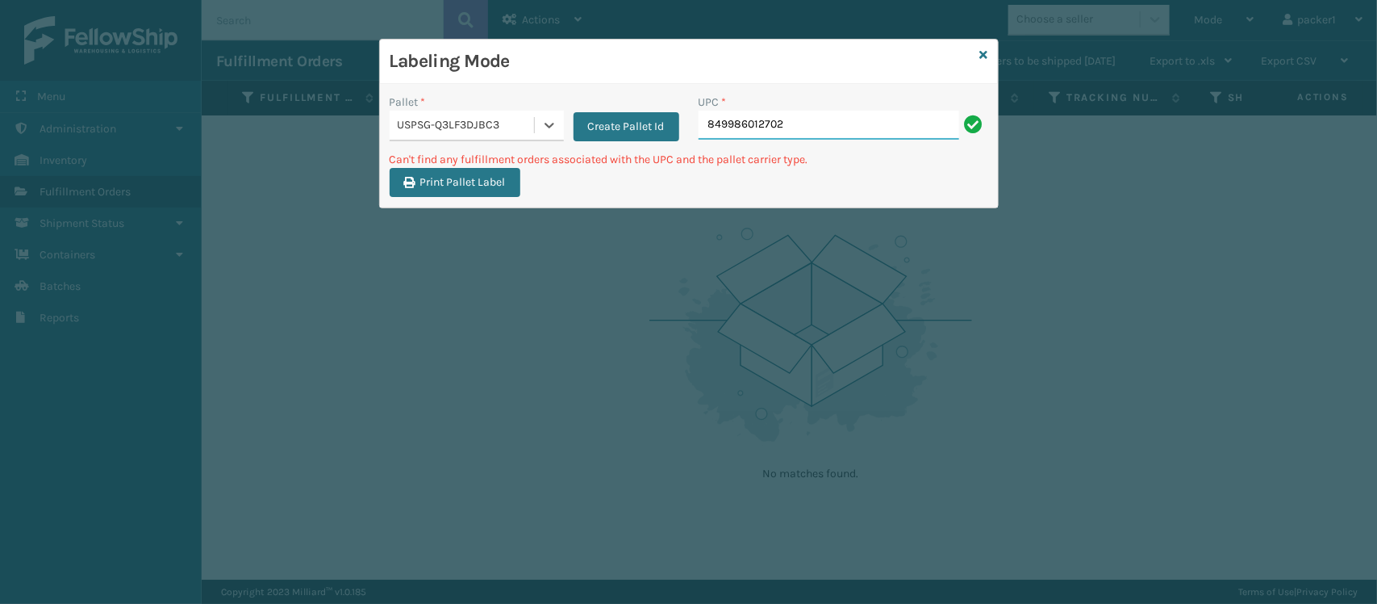
click at [850, 126] on input "849986012702" at bounding box center [829, 125] width 261 height 29
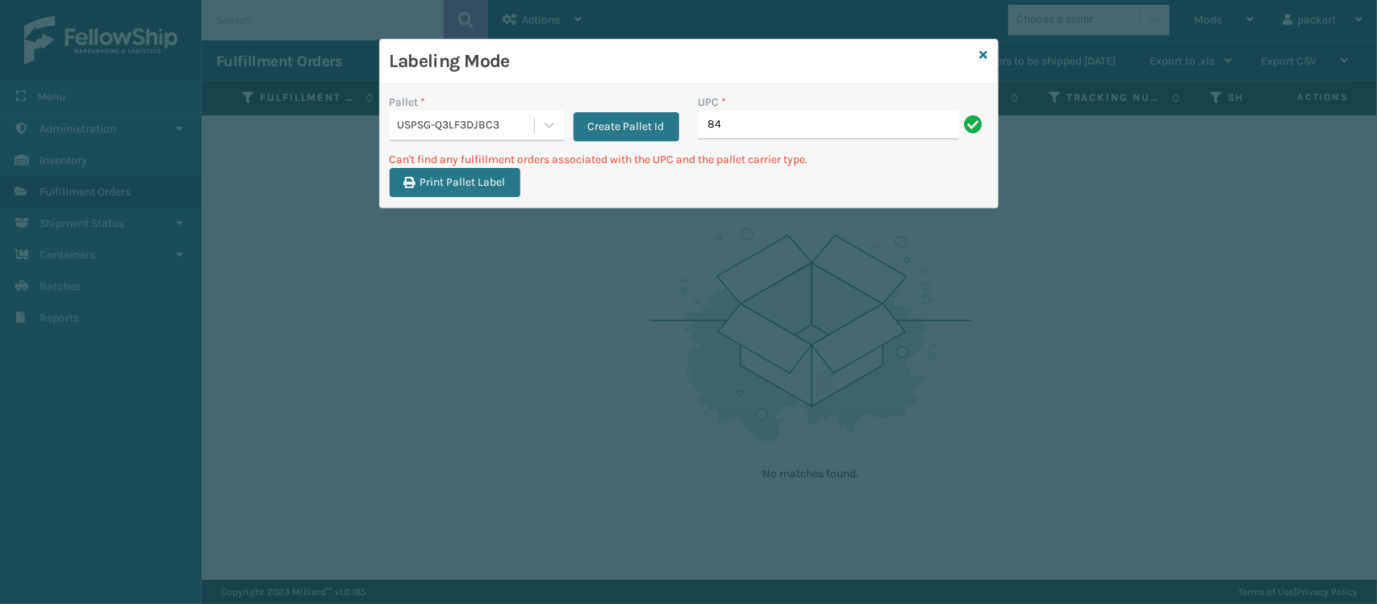
type input "8"
click at [538, 111] on div at bounding box center [549, 125] width 29 height 29
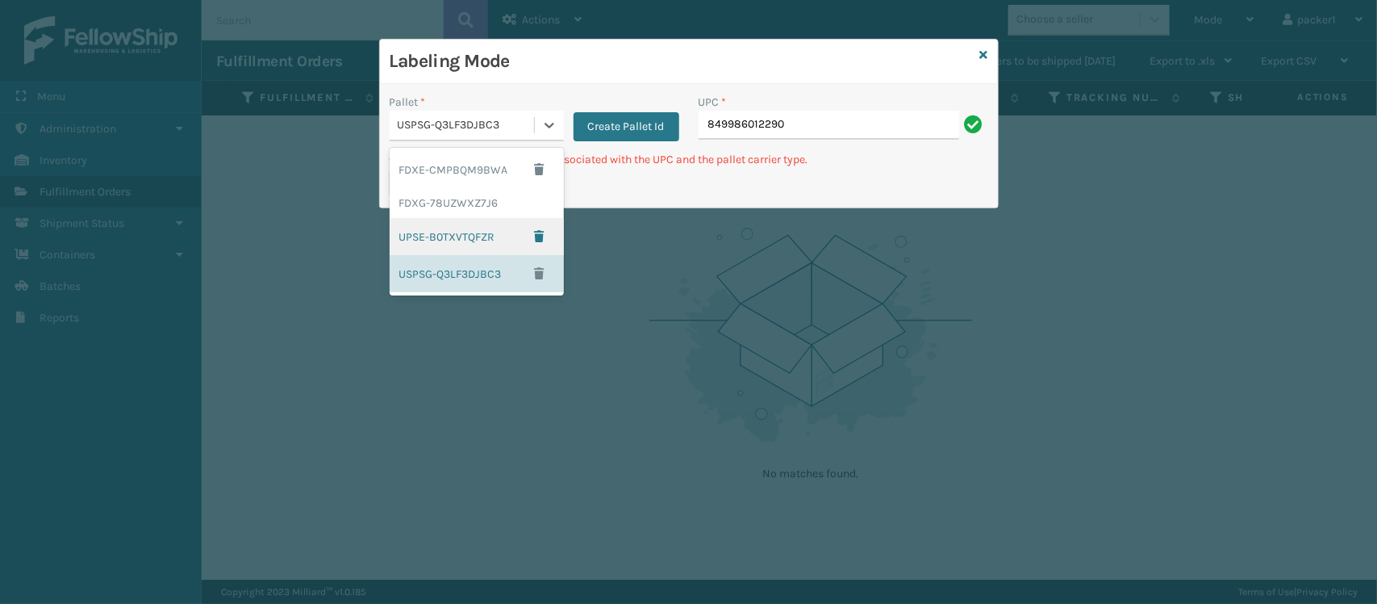
click at [501, 228] on div "UPSE-B0TXVTQFZR" at bounding box center [477, 236] width 174 height 37
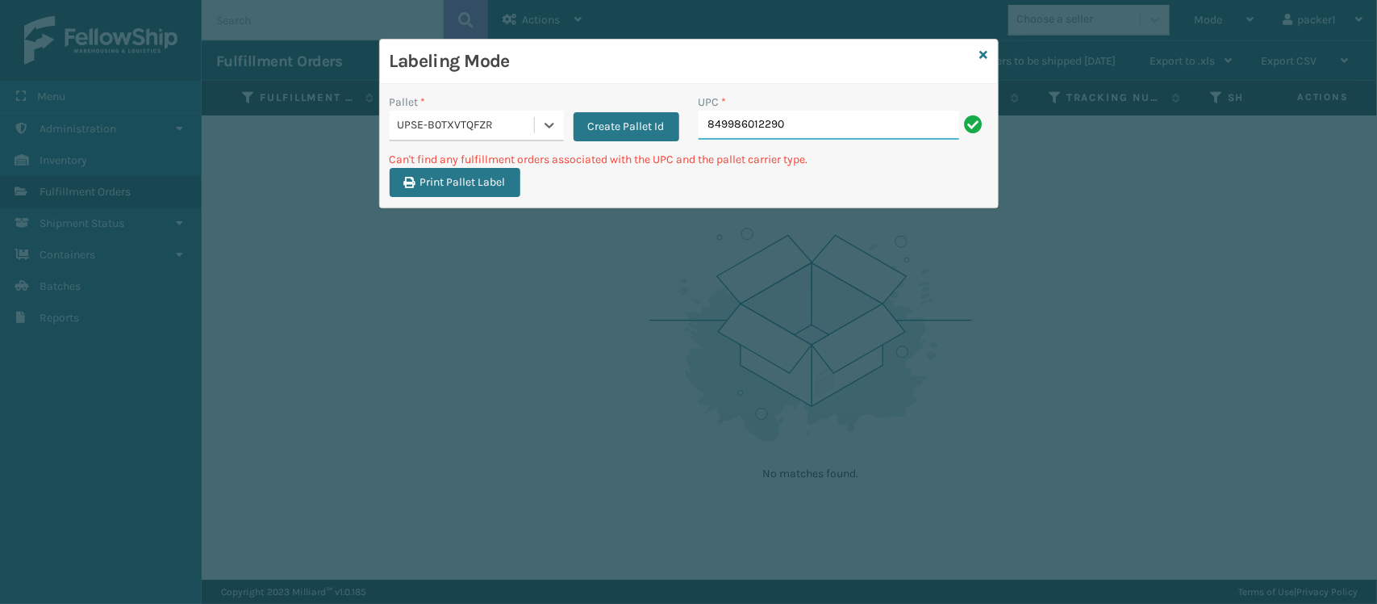
click at [817, 131] on input "849986012290" at bounding box center [829, 125] width 261 height 29
drag, startPoint x: 868, startPoint y: 115, endPoint x: 646, endPoint y: 127, distance: 223.1
click at [646, 127] on div "Pallet * UPSE-B0TXVTQFZR Create Pallet Id UPC * 849986012290" at bounding box center [689, 122] width 618 height 57
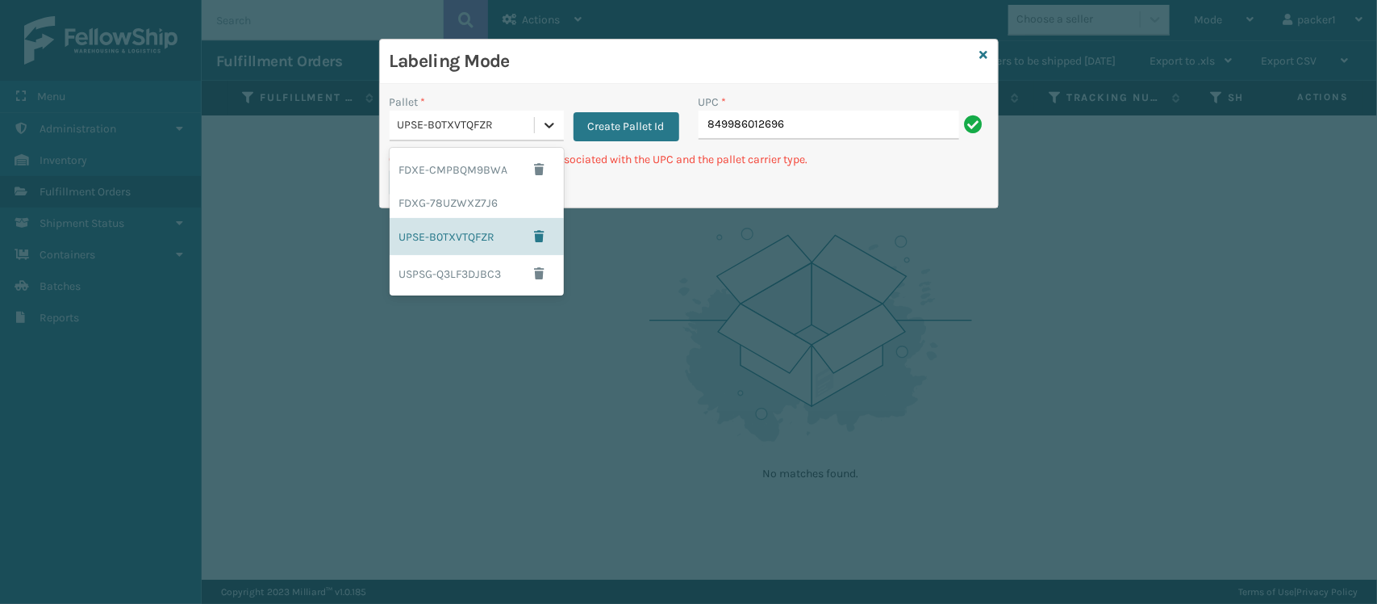
click at [555, 131] on icon at bounding box center [549, 125] width 16 height 16
click at [485, 270] on div "USPSG-Q3LF3DJBC3" at bounding box center [477, 273] width 174 height 37
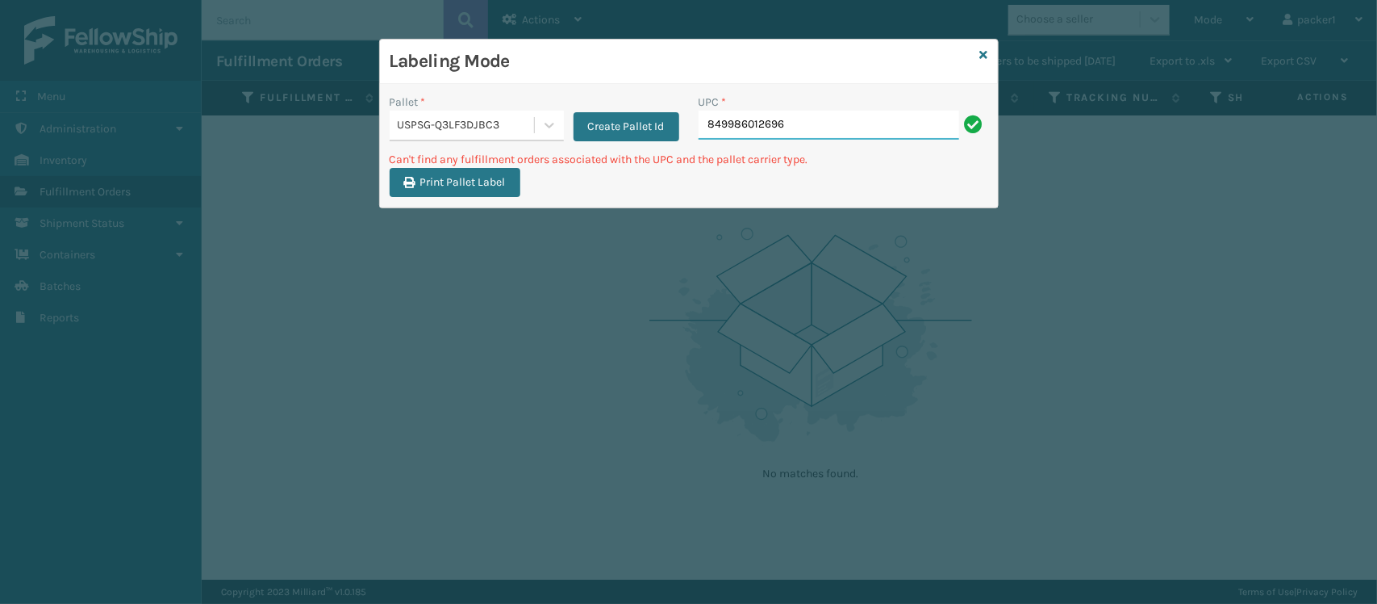
click at [865, 115] on input "849986012696" at bounding box center [829, 125] width 261 height 29
click at [541, 109] on div "Pallet *" at bounding box center [477, 102] width 174 height 17
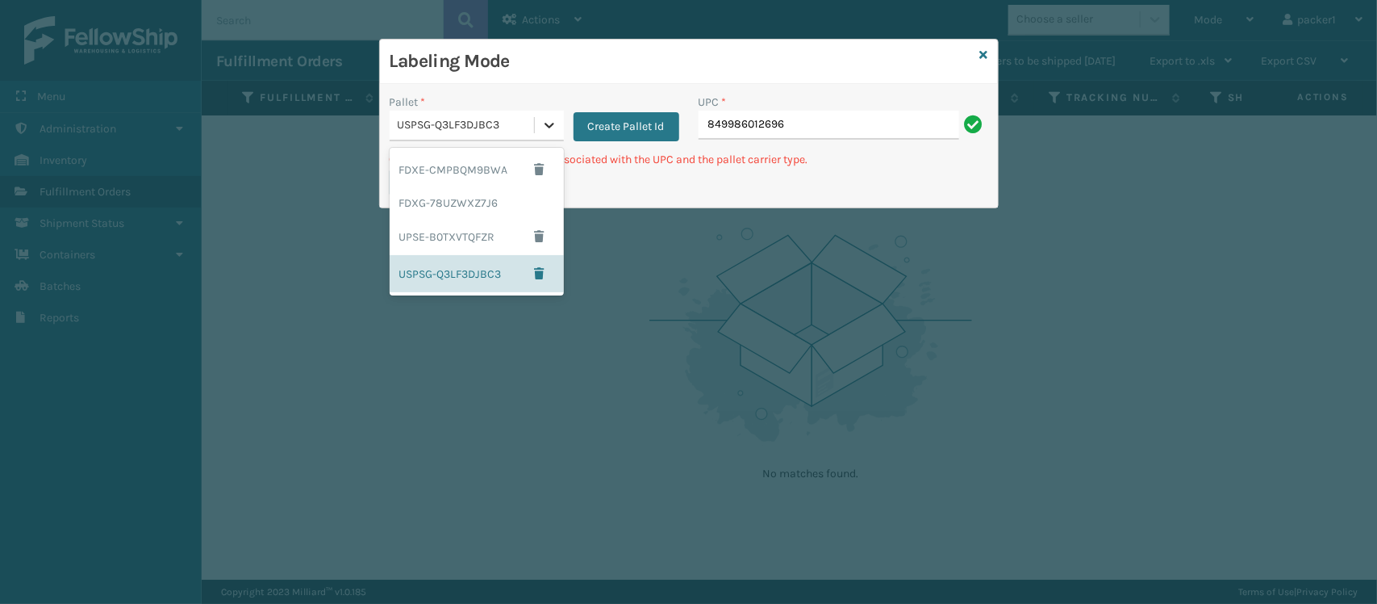
click at [549, 134] on div at bounding box center [549, 125] width 29 height 29
click at [434, 232] on div "UPSE-B0TXVTQFZR" at bounding box center [477, 236] width 174 height 37
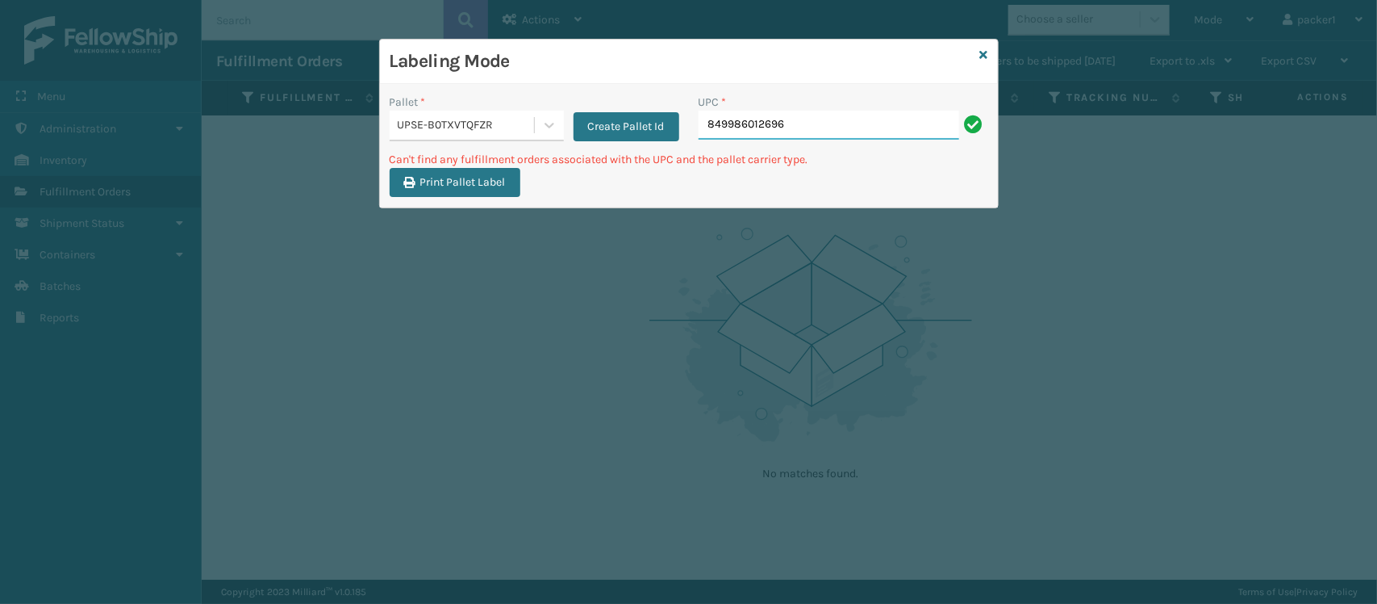
click at [808, 118] on input "849986012696" at bounding box center [829, 125] width 261 height 29
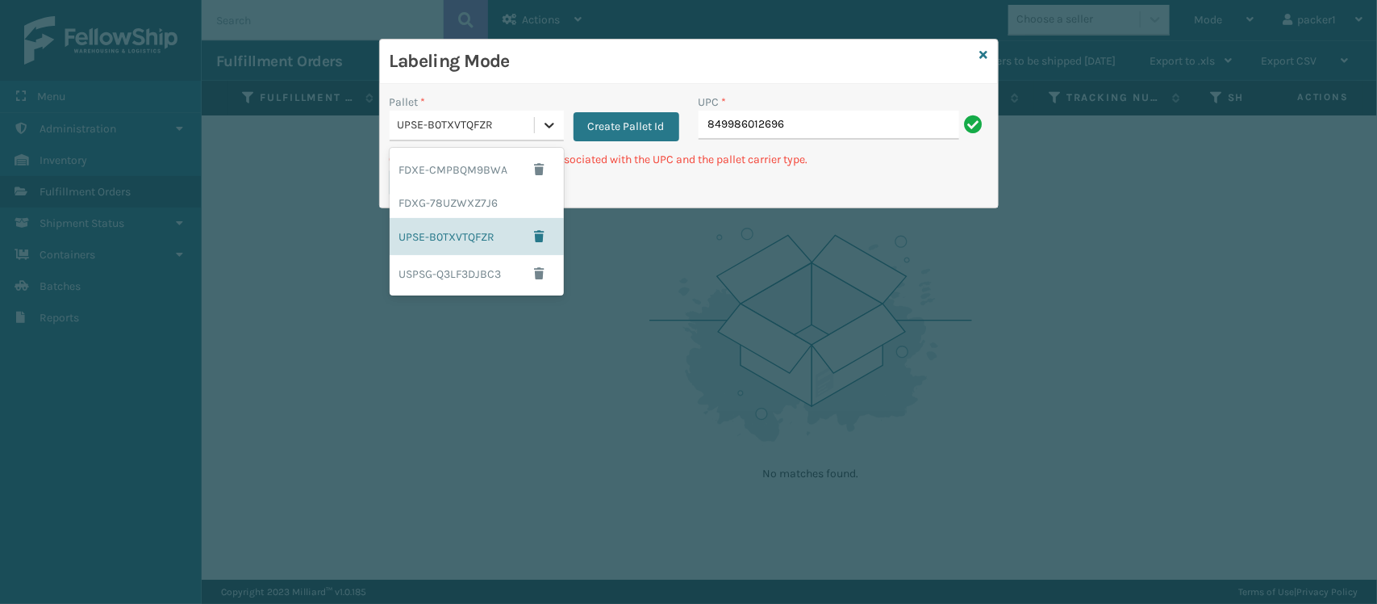
click at [550, 115] on div at bounding box center [549, 125] width 29 height 29
click at [452, 259] on div "USPSG-Q3LF3DJBC3" at bounding box center [477, 273] width 174 height 37
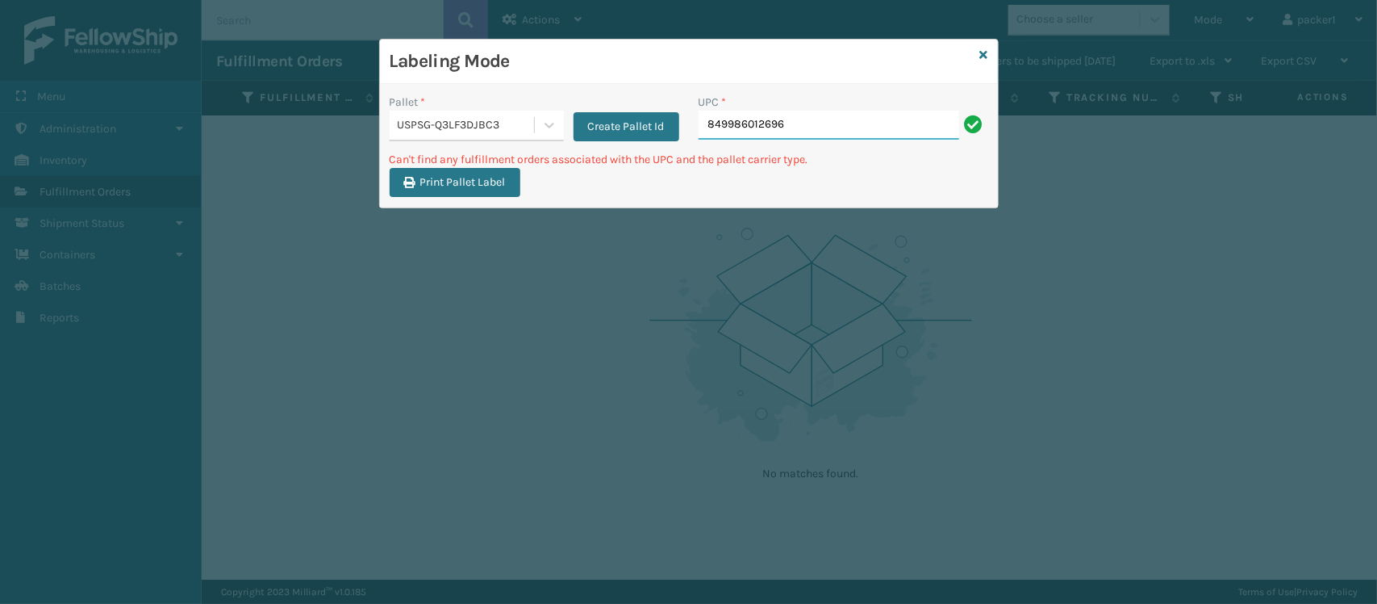
click at [811, 123] on input "849986012696" at bounding box center [829, 125] width 261 height 29
click at [863, 145] on div "UPC * 849986012696" at bounding box center [843, 122] width 309 height 57
drag, startPoint x: 857, startPoint y: 139, endPoint x: 816, endPoint y: 127, distance: 42.7
click at [816, 127] on input "849986012696" at bounding box center [829, 125] width 261 height 29
click at [546, 125] on icon at bounding box center [550, 126] width 10 height 6
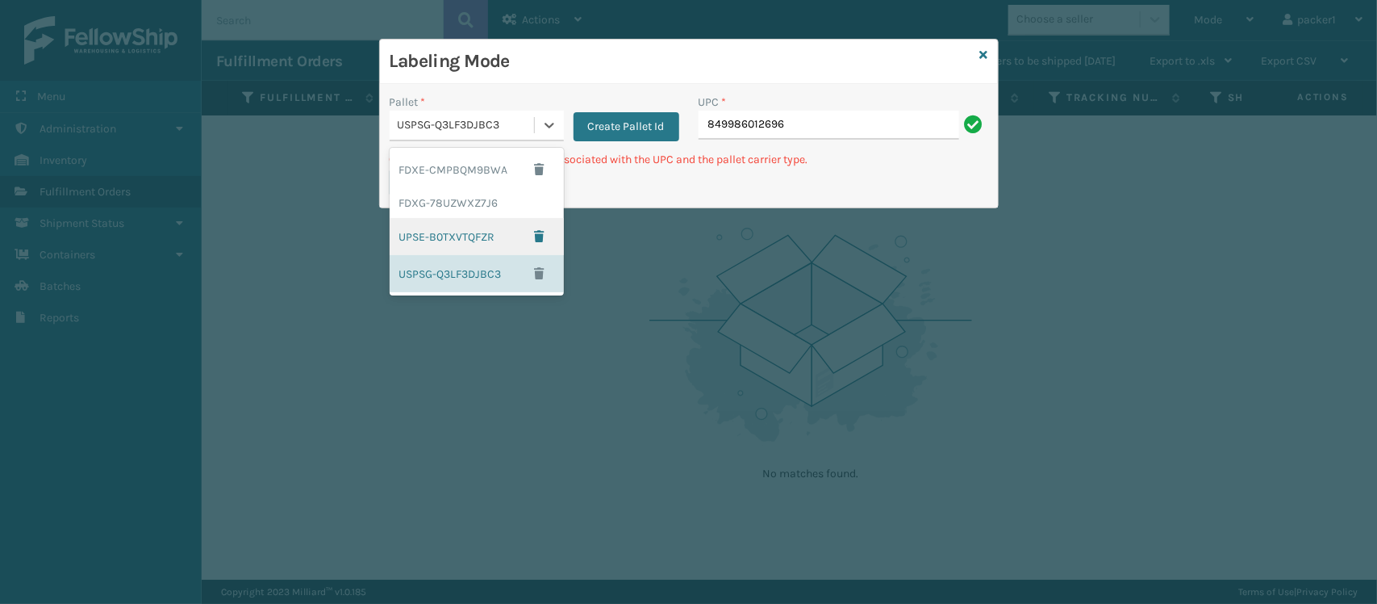
click at [433, 246] on div "UPSE-B0TXVTQFZR" at bounding box center [477, 236] width 174 height 37
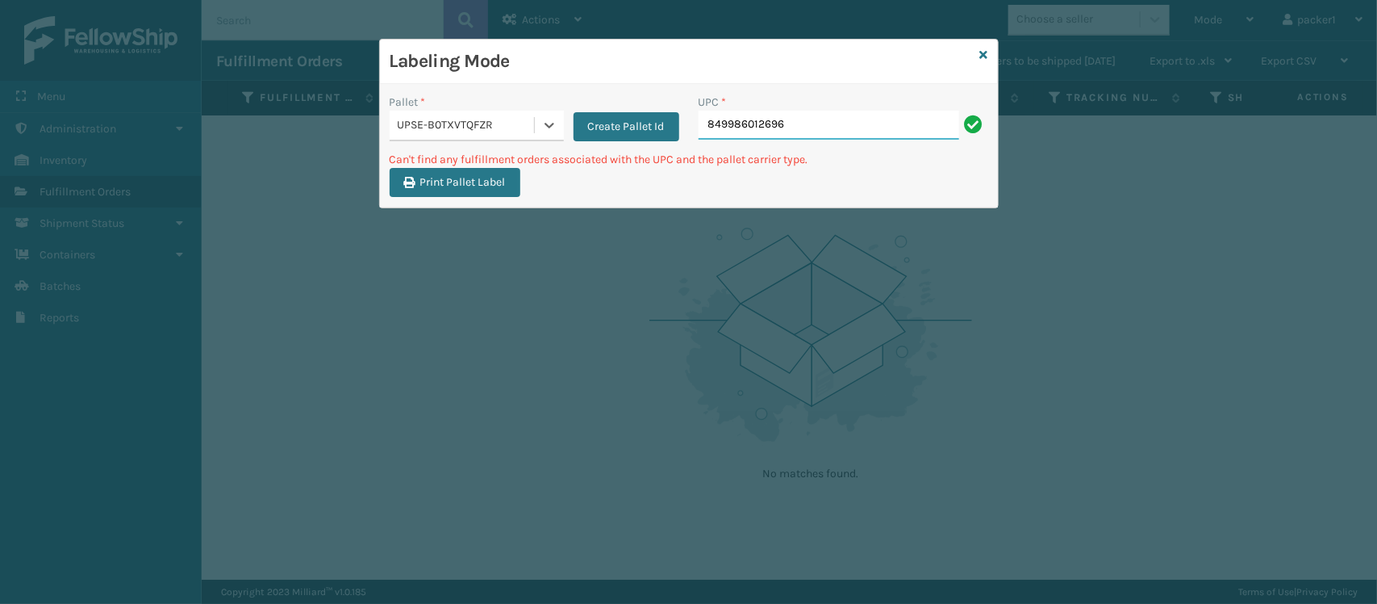
click at [834, 126] on input "849986012696" at bounding box center [829, 125] width 261 height 29
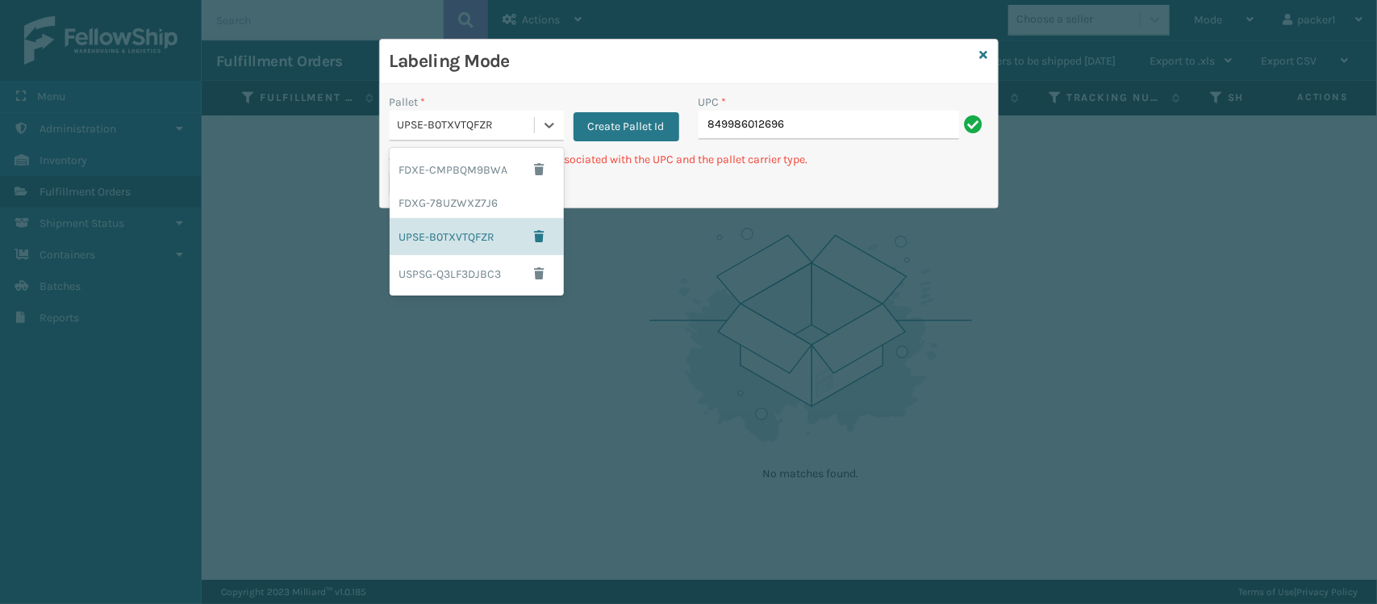
click at [546, 111] on div at bounding box center [549, 125] width 30 height 29
click at [441, 210] on div "FDXG-78UZWXZ7J6" at bounding box center [477, 203] width 174 height 30
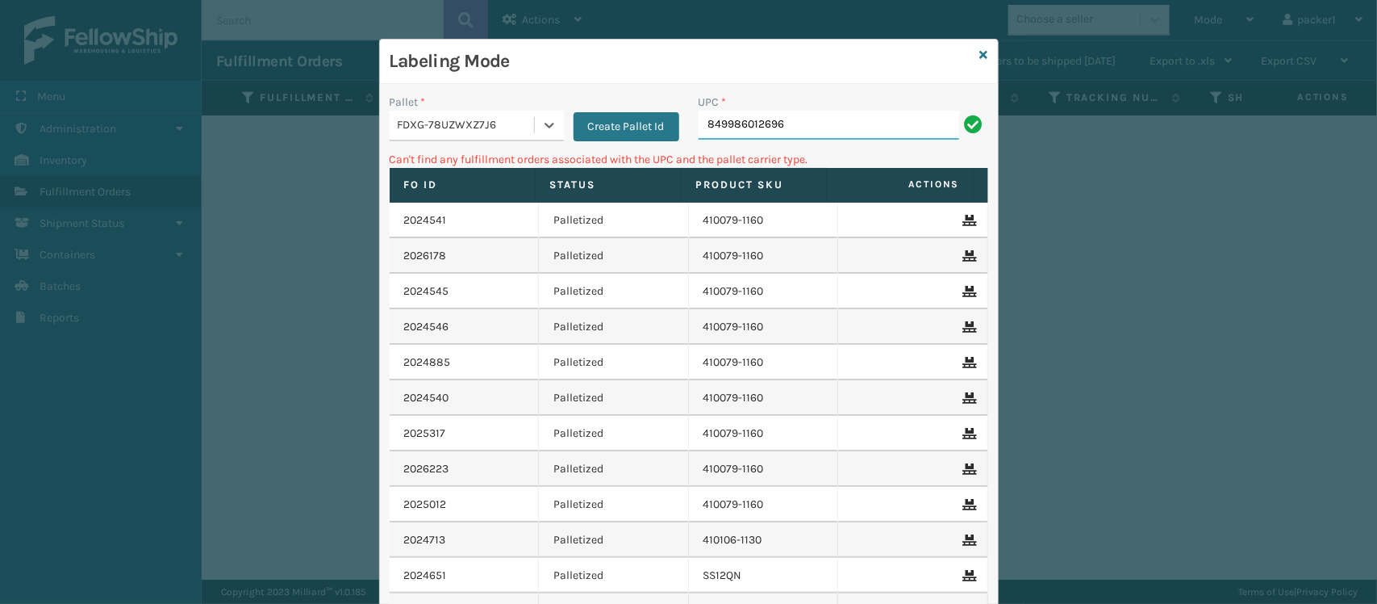
click at [795, 118] on input "849986012696" at bounding box center [829, 125] width 261 height 29
click at [541, 123] on icon at bounding box center [549, 125] width 16 height 16
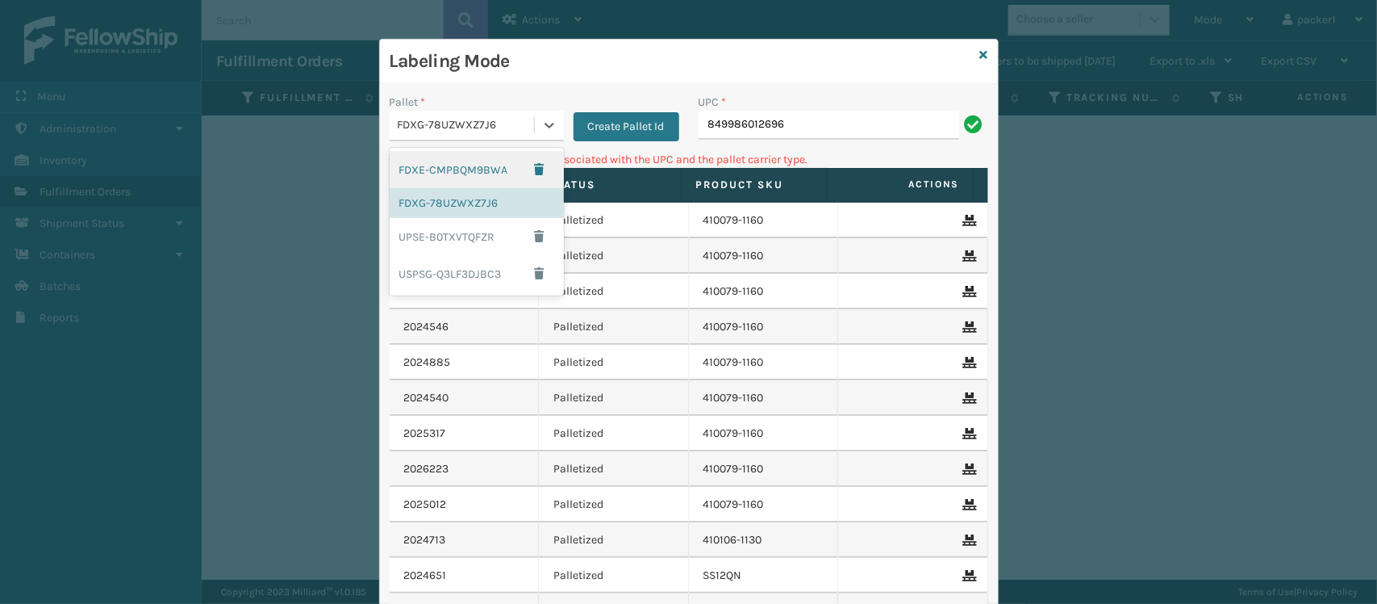
click at [473, 171] on div "FDXE-CMPBQM9BWA" at bounding box center [477, 169] width 174 height 37
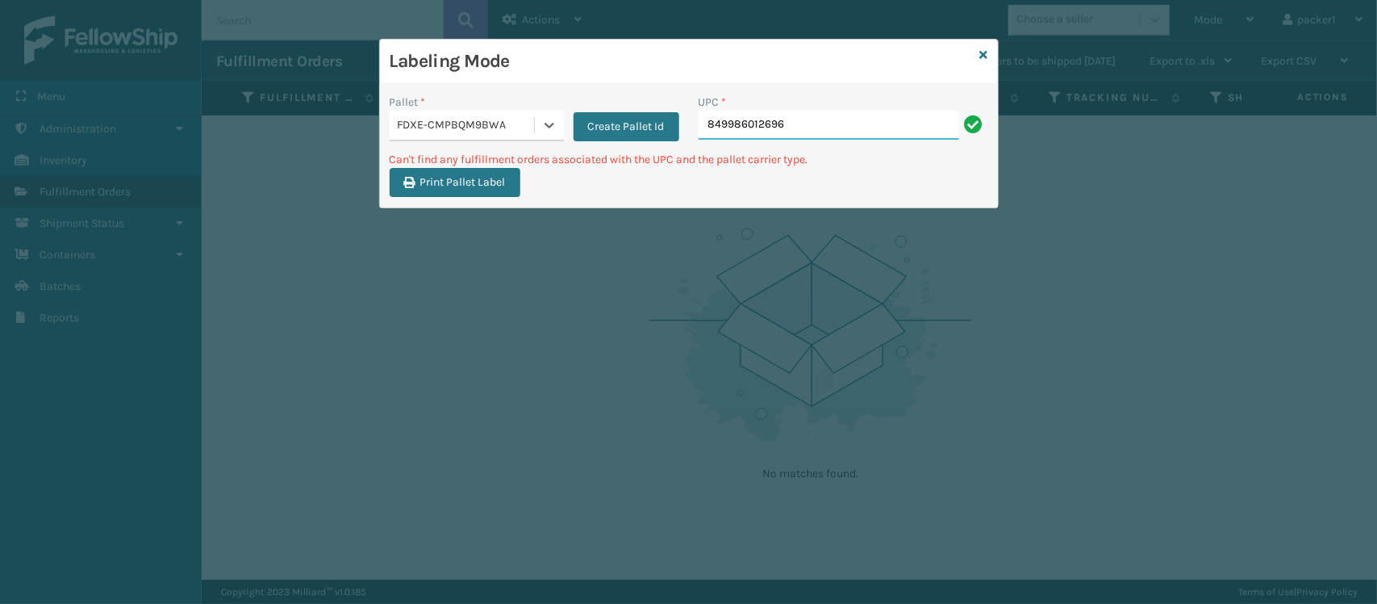
click at [807, 119] on input "849986012696" at bounding box center [829, 125] width 261 height 29
click at [980, 59] on icon at bounding box center [984, 54] width 8 height 11
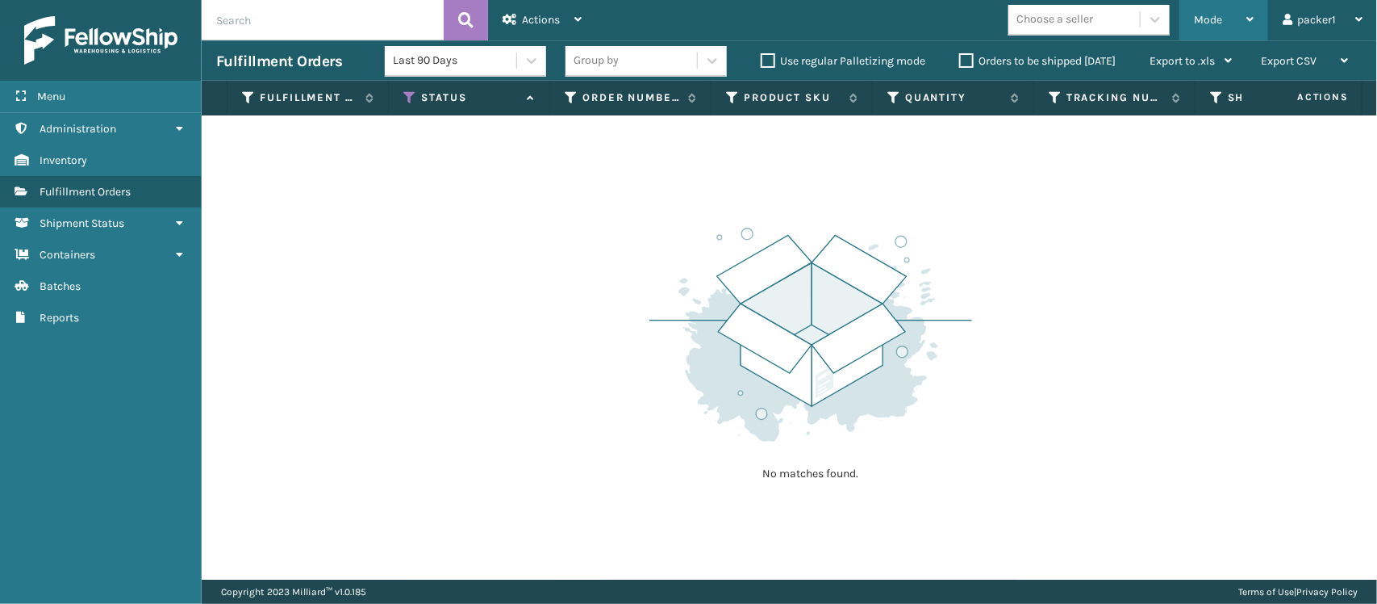
click at [1209, 29] on div "Mode" at bounding box center [1224, 20] width 60 height 40
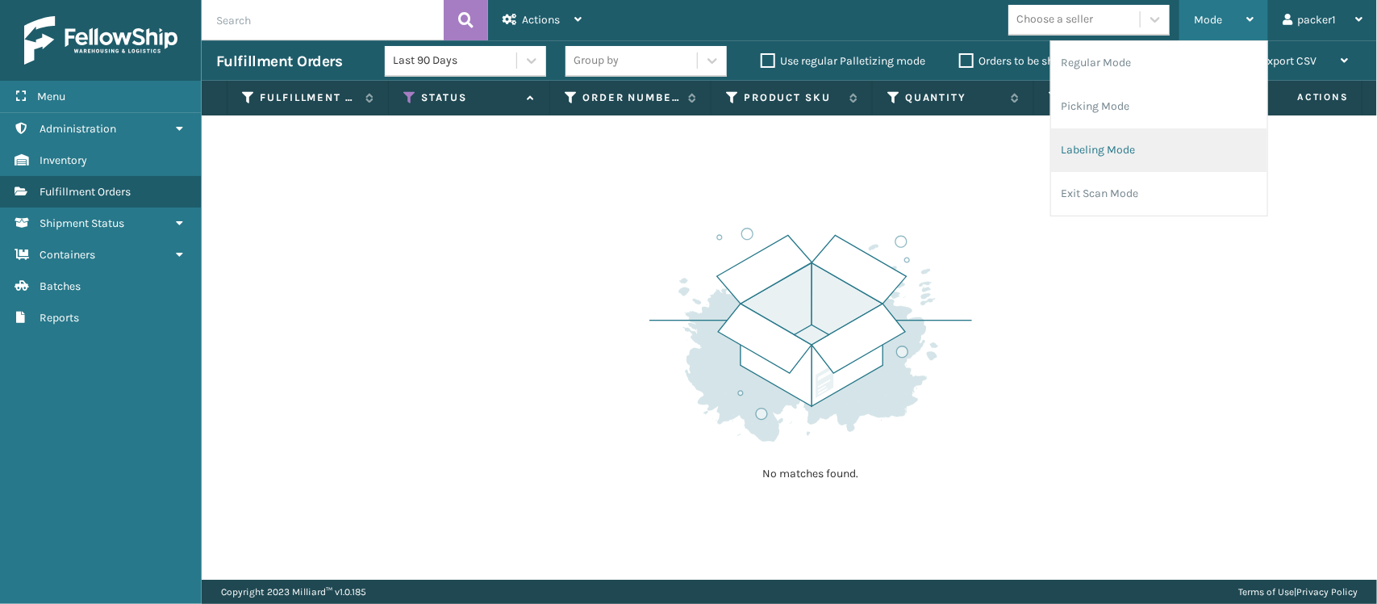
click at [1115, 155] on li "Labeling Mode" at bounding box center [1159, 150] width 216 height 44
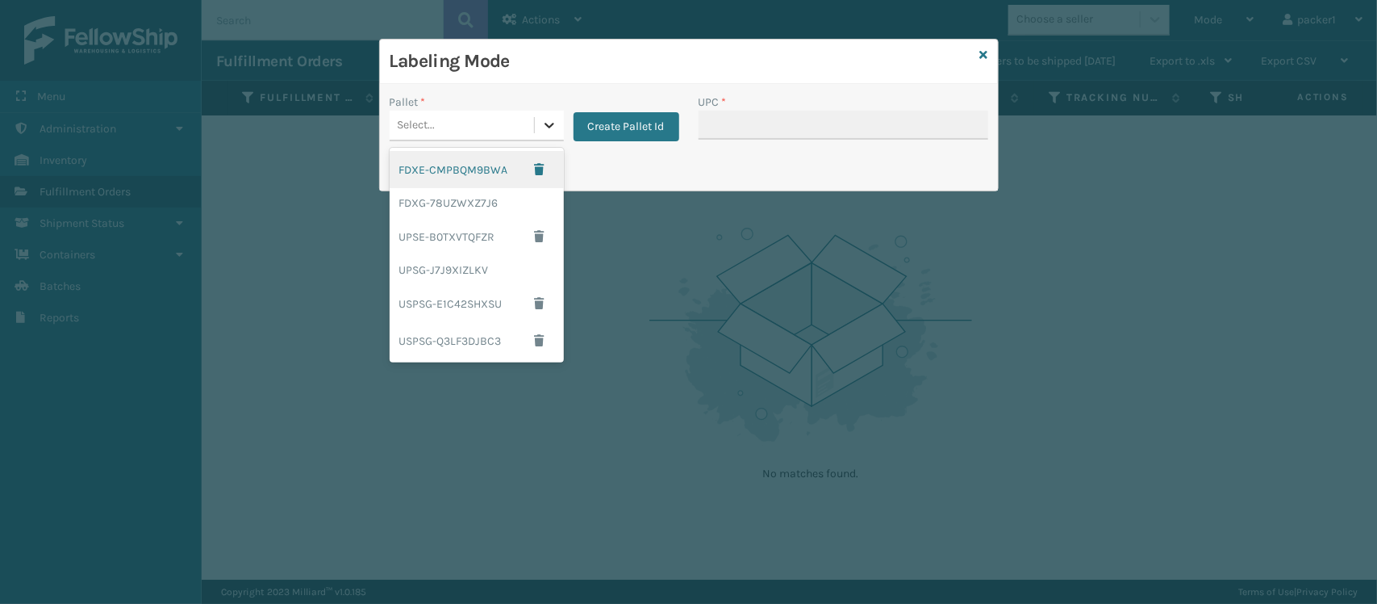
click at [538, 129] on div at bounding box center [549, 125] width 29 height 29
click at [441, 323] on div "USPSG-Q3LF3DJBC3" at bounding box center [477, 340] width 174 height 37
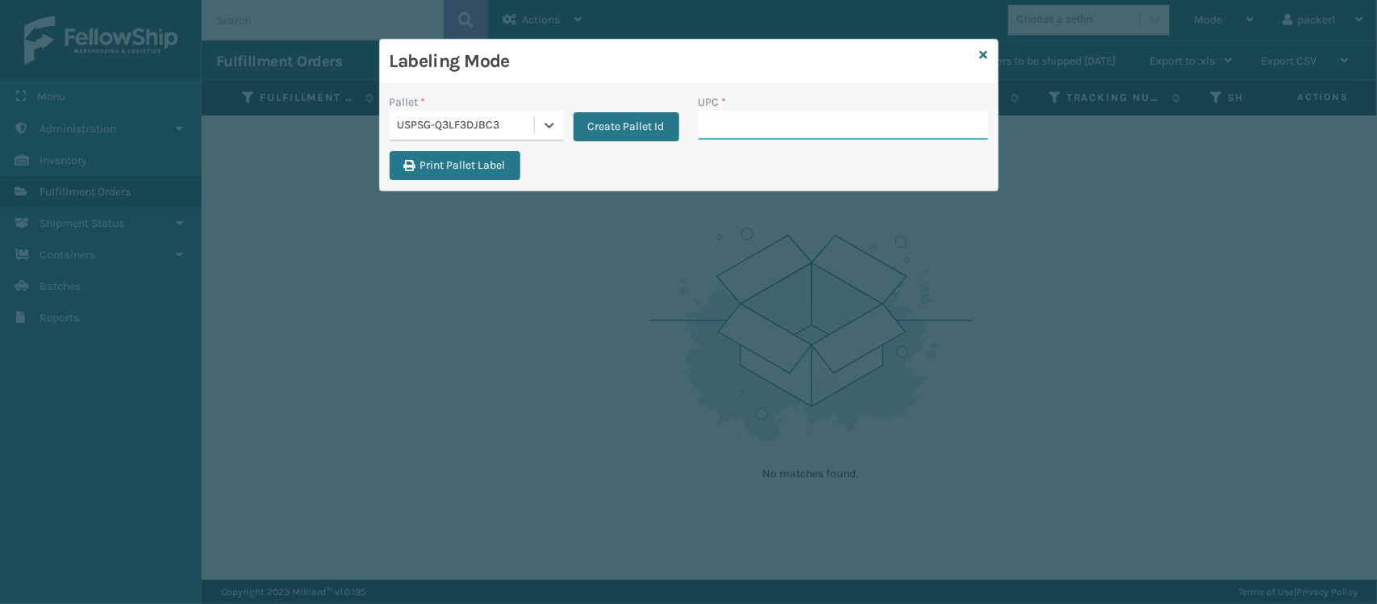
click at [699, 130] on input "UPC *" at bounding box center [844, 125] width 290 height 29
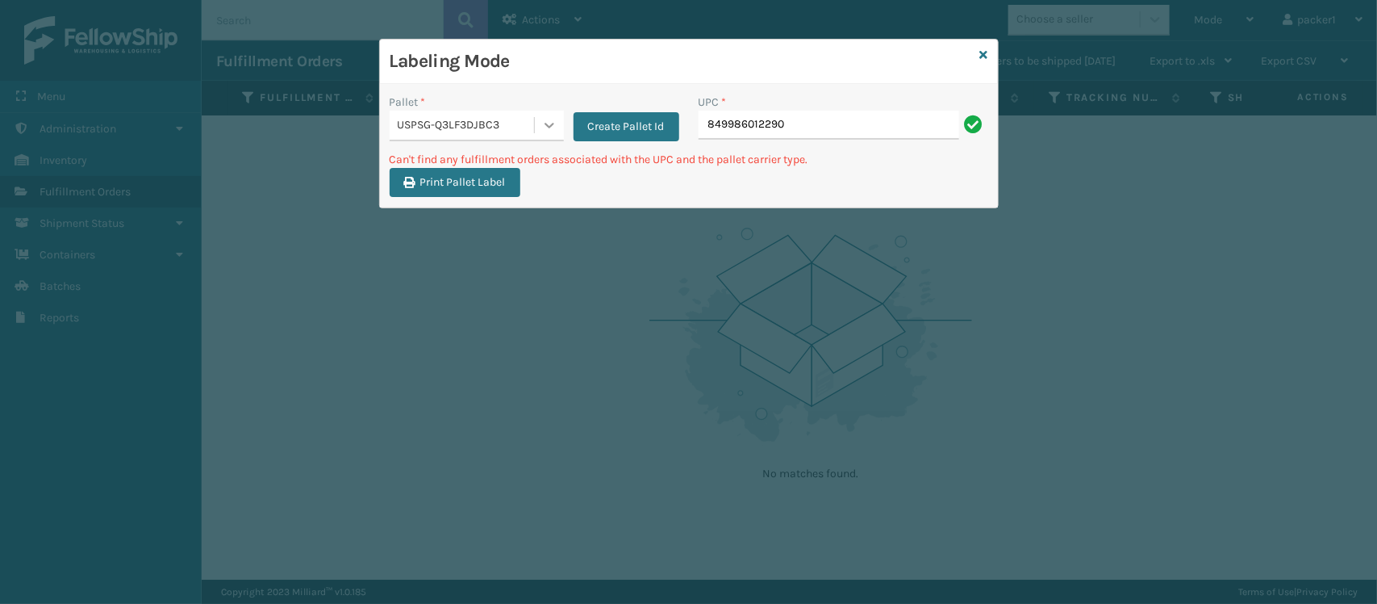
click at [558, 126] on div at bounding box center [549, 125] width 29 height 29
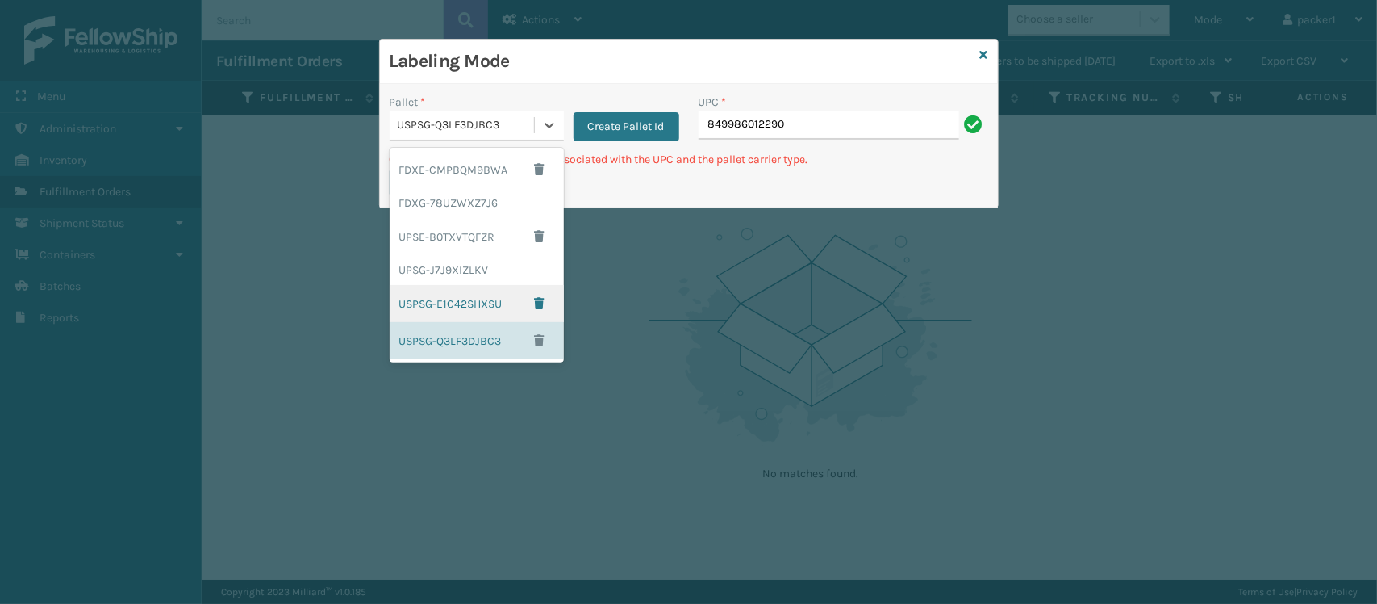
click at [456, 292] on div "USPSG-E1C42SHXSU" at bounding box center [477, 303] width 174 height 37
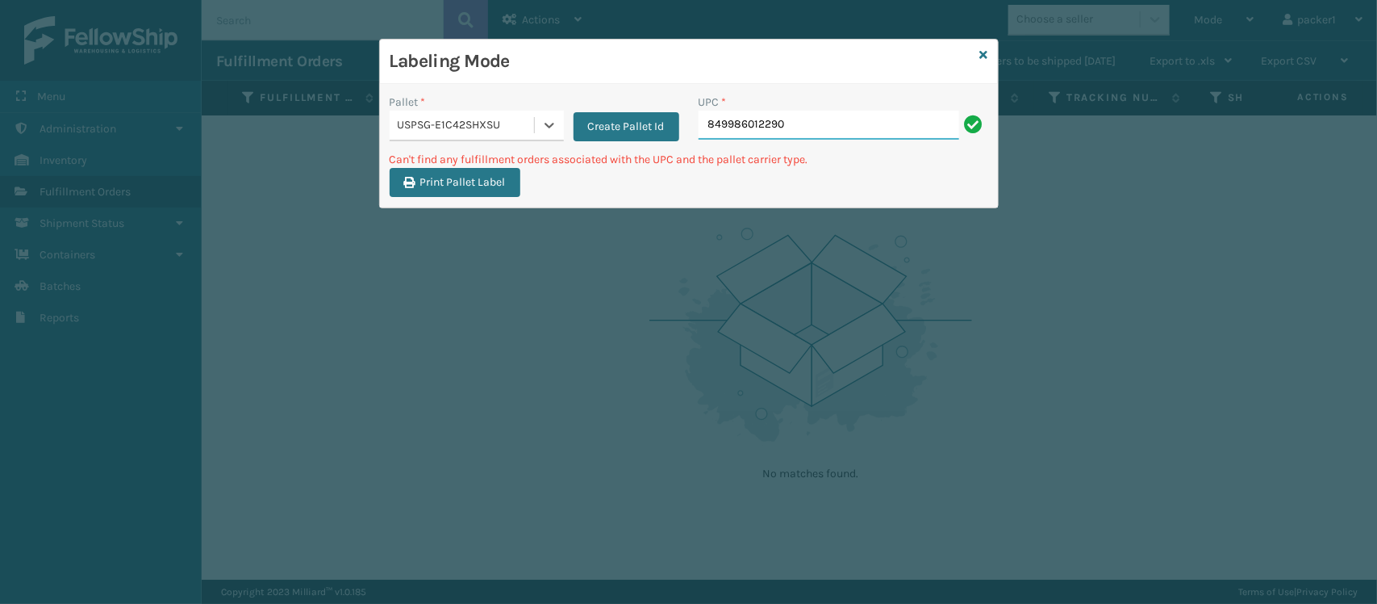
click at [850, 134] on input "849986012290" at bounding box center [829, 125] width 261 height 29
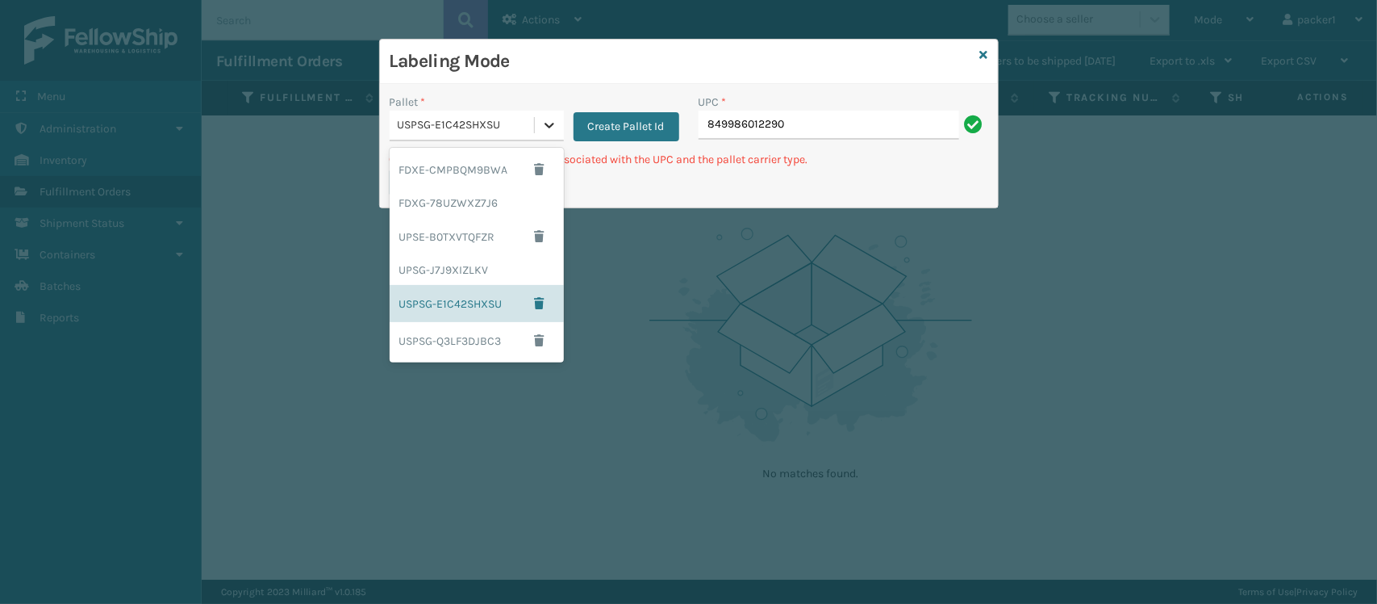
click at [543, 132] on icon at bounding box center [549, 125] width 16 height 16
click at [491, 283] on div "UPSG-J7J9XIZLKV" at bounding box center [477, 270] width 174 height 30
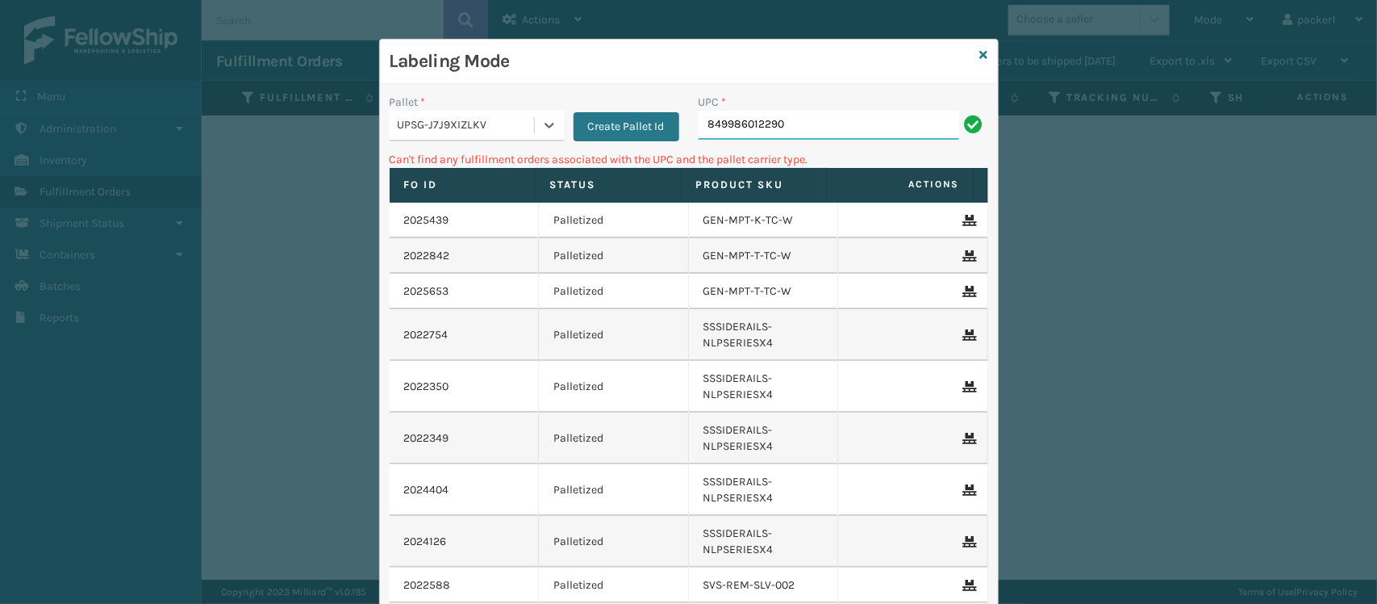
click at [913, 121] on input "849986012290" at bounding box center [829, 125] width 261 height 29
